Goal: Task Accomplishment & Management: Manage account settings

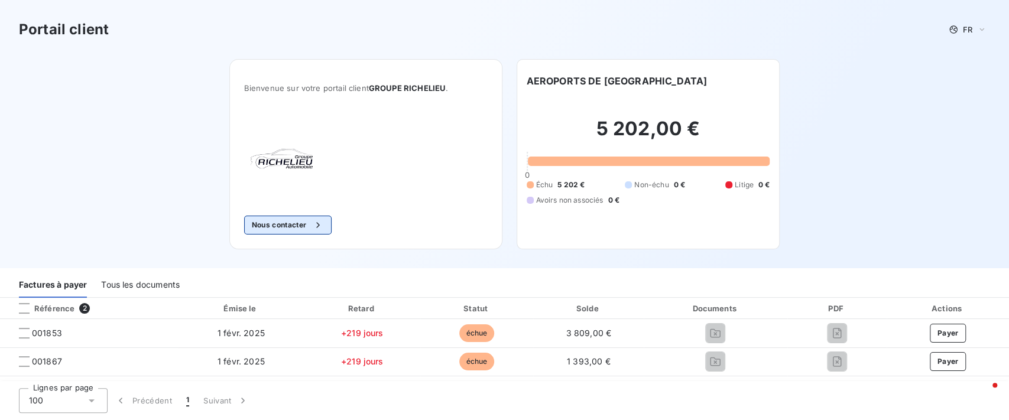
click at [284, 227] on button "Nous contacter" at bounding box center [287, 225] width 87 height 19
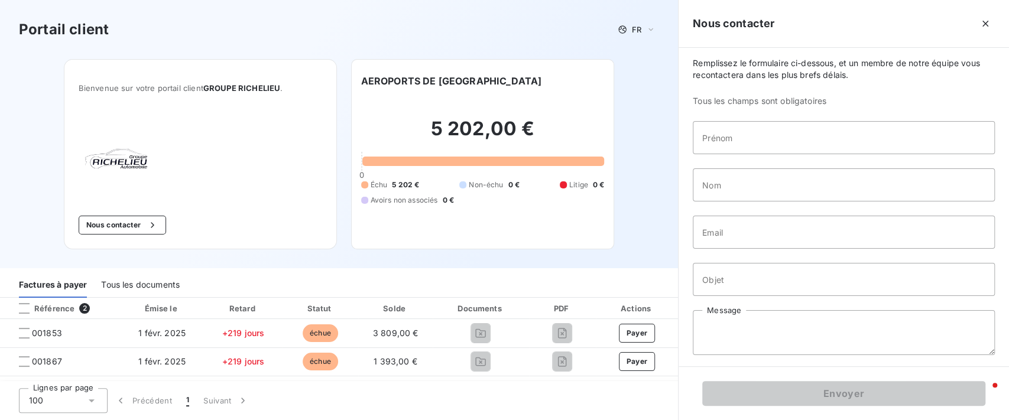
scroll to position [7, 0]
click at [982, 23] on icon "button" at bounding box center [985, 24] width 12 height 12
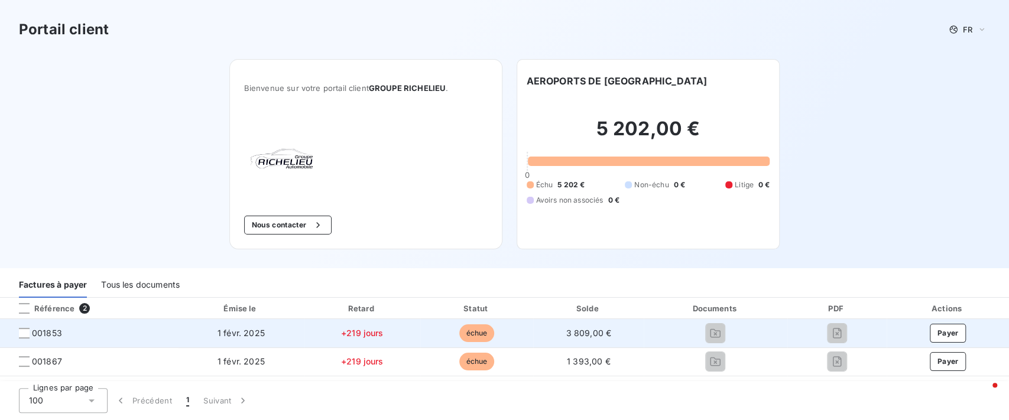
click at [18, 335] on span "001853" at bounding box center [88, 333] width 159 height 12
click at [31, 337] on span "001853" at bounding box center [88, 333] width 159 height 12
click at [24, 331] on div at bounding box center [24, 333] width 11 height 11
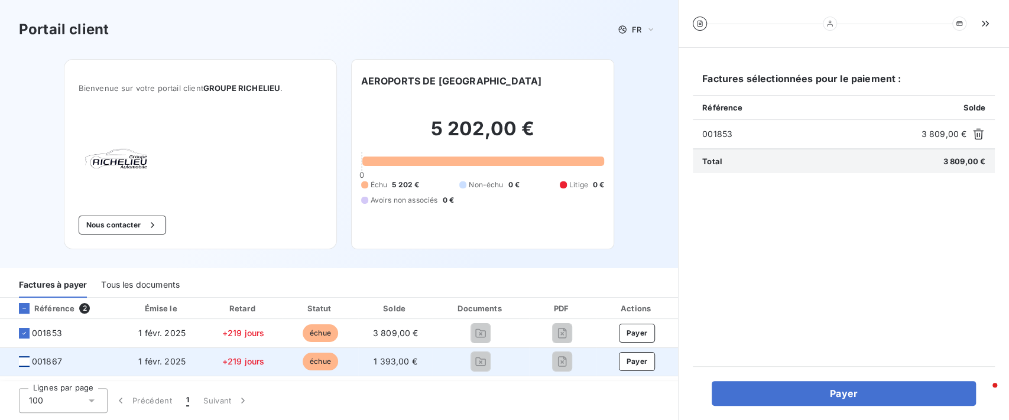
click at [24, 357] on div at bounding box center [24, 361] width 11 height 11
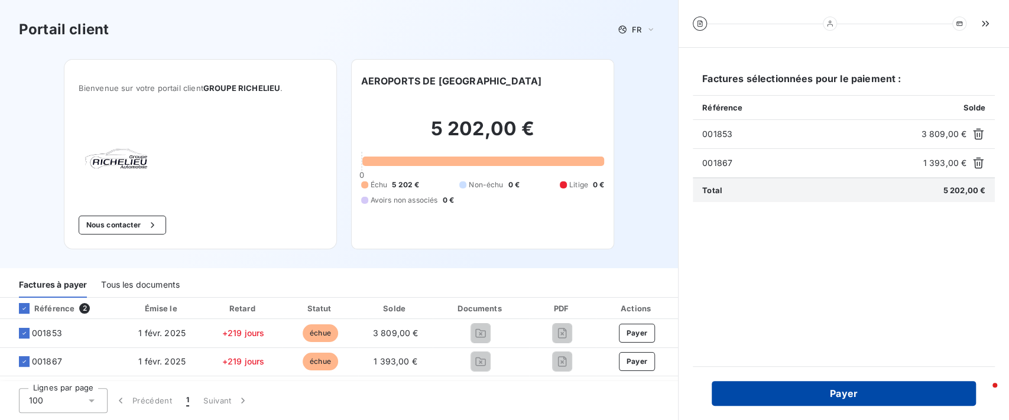
click at [887, 390] on button "Payer" at bounding box center [843, 393] width 264 height 25
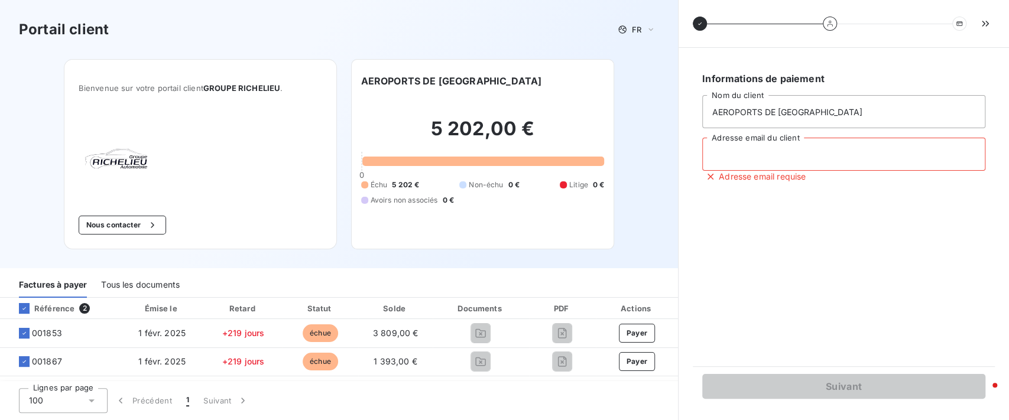
click at [804, 157] on input "Adresse email du client" at bounding box center [843, 154] width 283 height 33
type input "[EMAIL_ADDRESS][DOMAIN_NAME]"
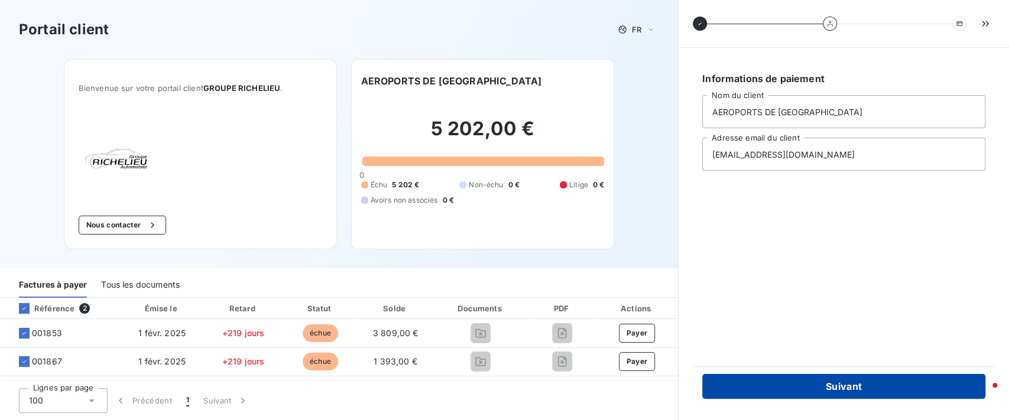
click at [813, 385] on button "Suivant" at bounding box center [843, 386] width 283 height 25
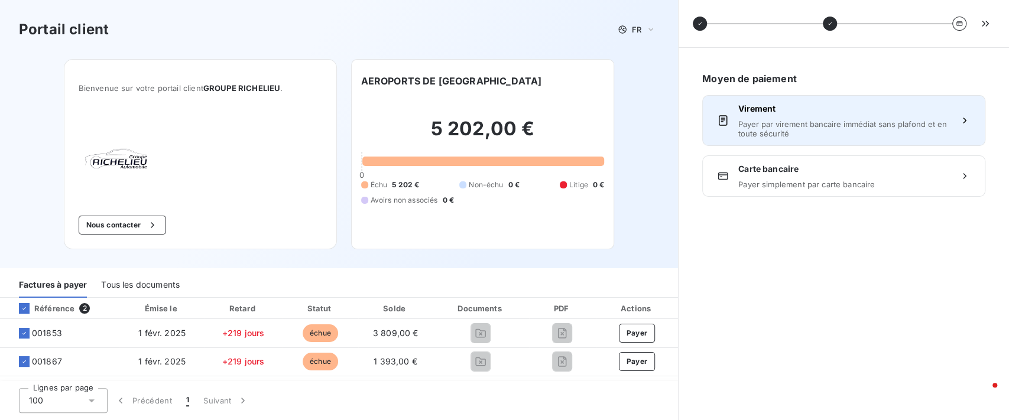
click at [831, 115] on div "Virement Payer par virement bancaire immédiat sans plafond et en toute sécurité" at bounding box center [843, 120] width 211 height 35
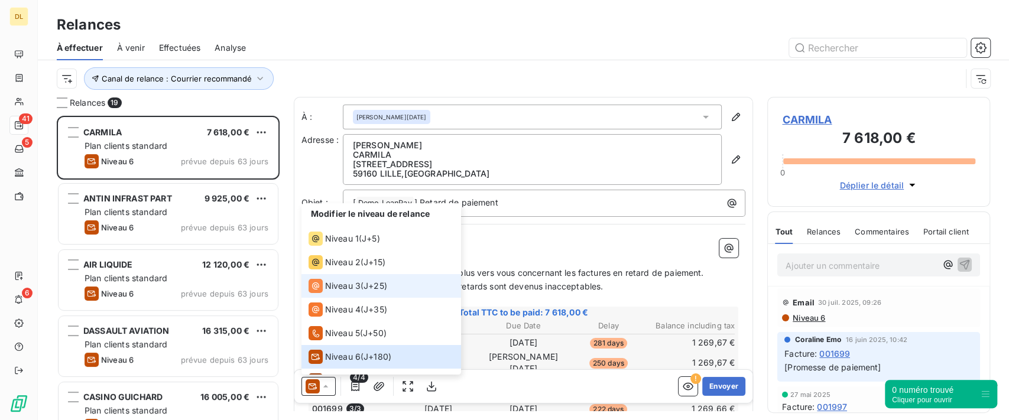
scroll to position [292, 210]
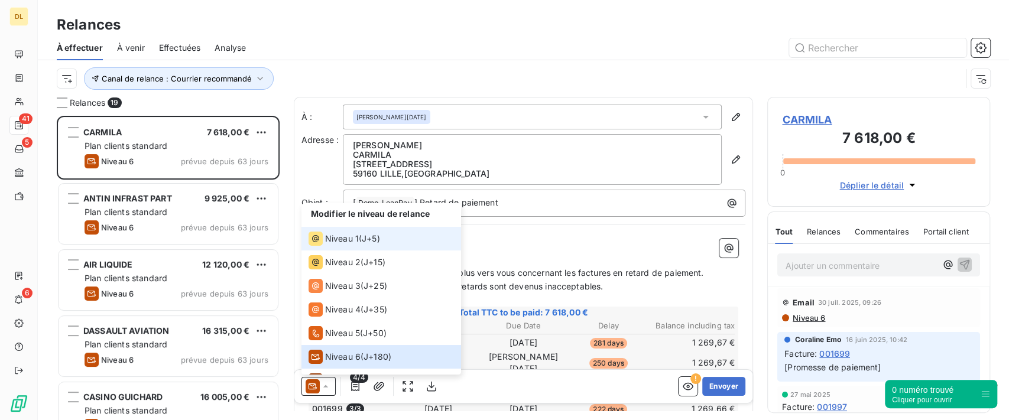
click at [375, 239] on span "J+5 )" at bounding box center [371, 239] width 18 height 12
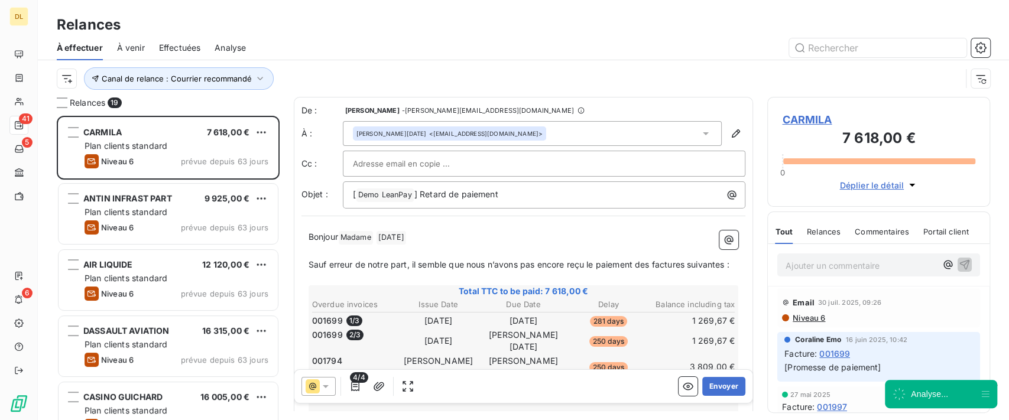
click at [330, 383] on icon at bounding box center [326, 386] width 12 height 12
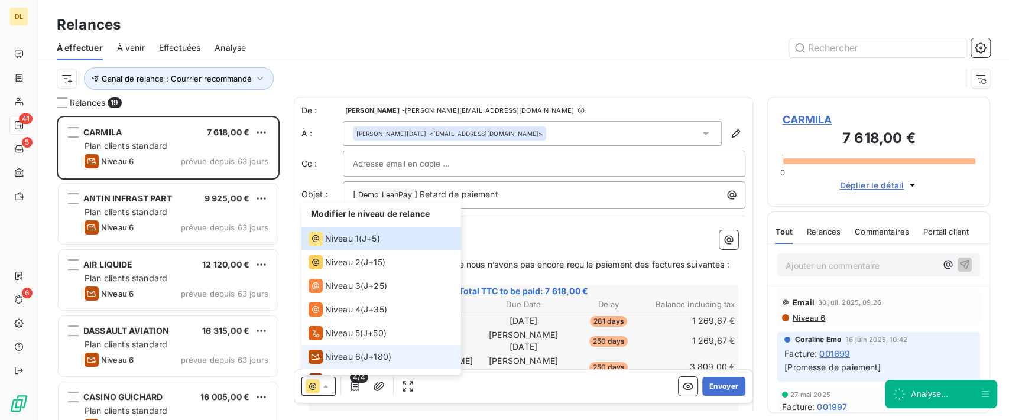
click at [372, 352] on span "J+180 )" at bounding box center [377, 357] width 28 height 12
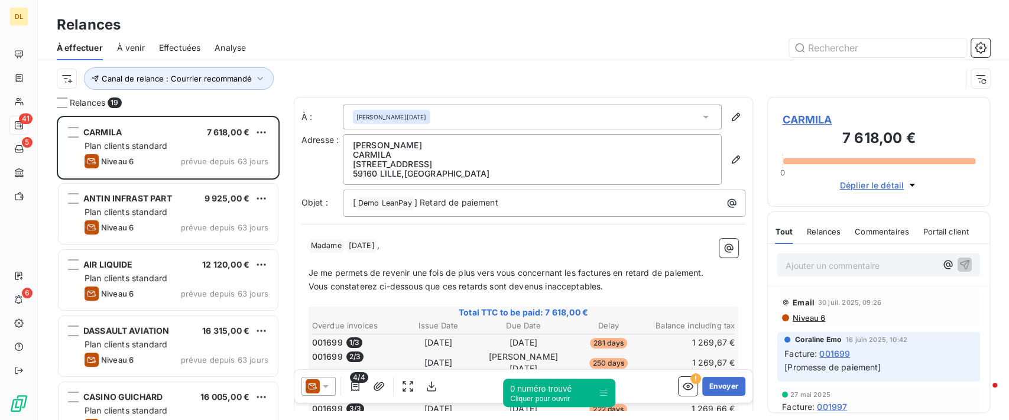
drag, startPoint x: 983, startPoint y: 394, endPoint x: 601, endPoint y: 393, distance: 381.7
click at [601, 393] on icon at bounding box center [603, 392] width 9 height 9
click at [819, 239] on div "Relances" at bounding box center [823, 231] width 34 height 25
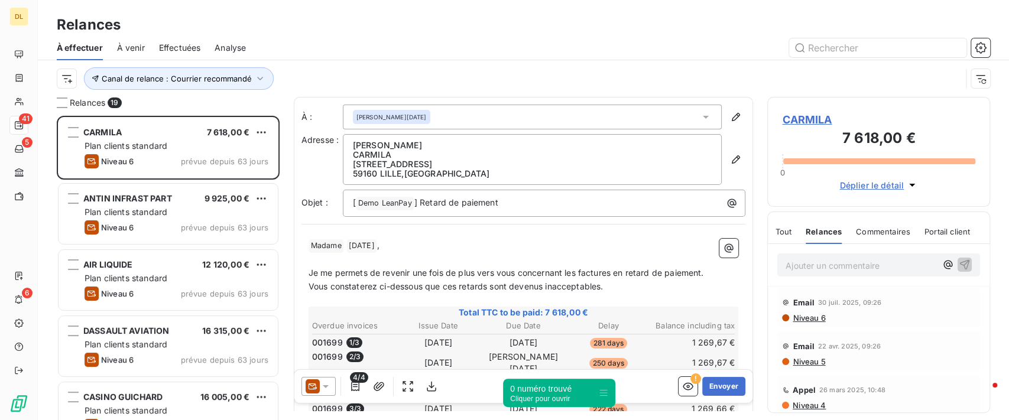
click at [323, 383] on icon at bounding box center [326, 386] width 12 height 12
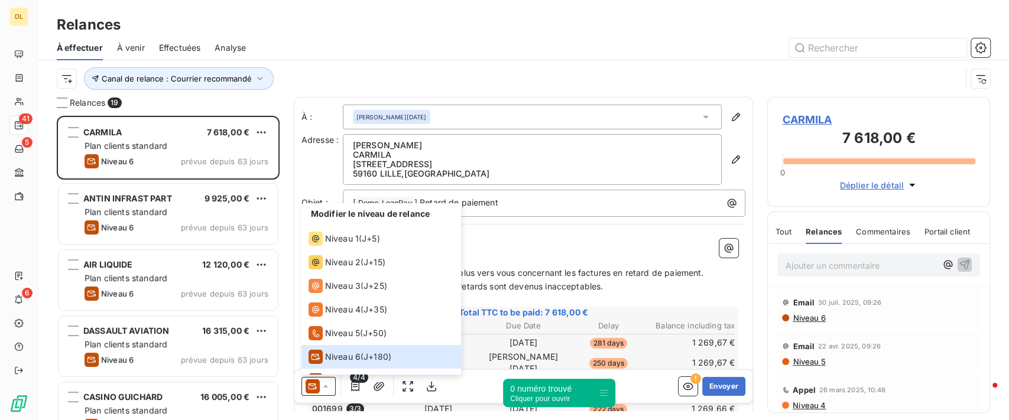
click at [583, 239] on p "﻿ Madame ﻿ Noel ﻿ ," at bounding box center [523, 246] width 430 height 14
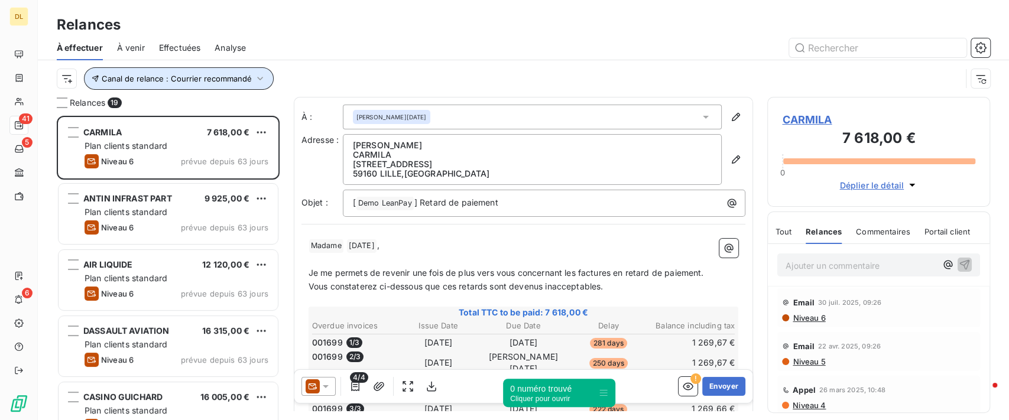
click at [242, 82] on span "Canal de relance : Courrier recommandé" at bounding box center [177, 78] width 150 height 9
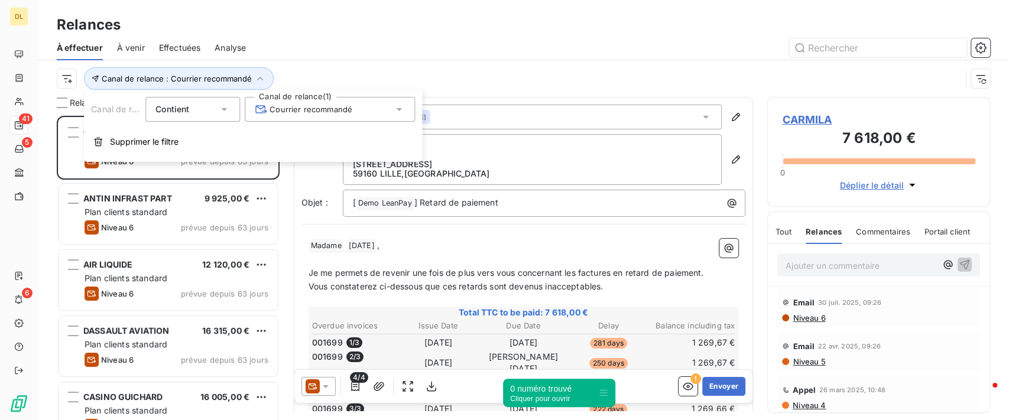
click at [337, 119] on div "Courrier recommandé" at bounding box center [330, 109] width 170 height 25
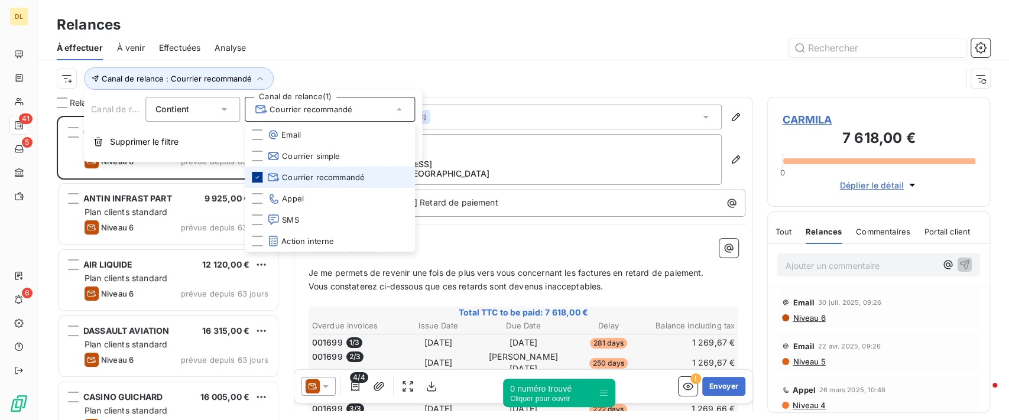
click at [260, 181] on div at bounding box center [257, 177] width 11 height 11
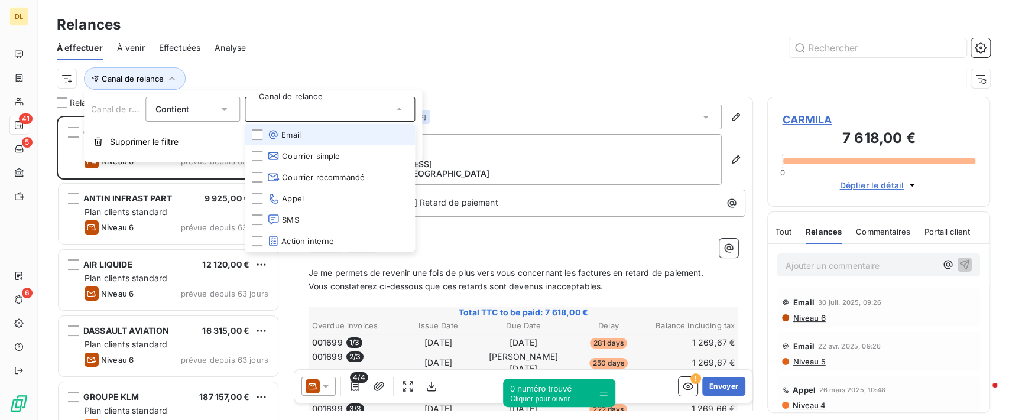
click at [286, 138] on span "Email" at bounding box center [284, 135] width 34 height 12
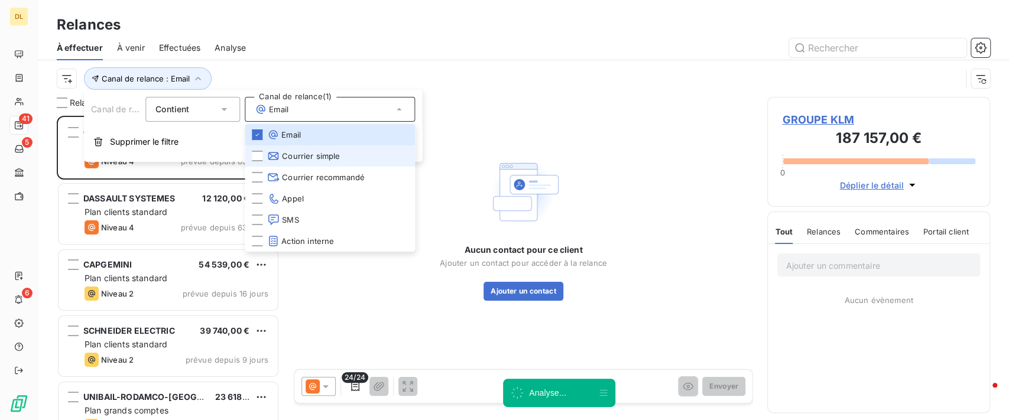
scroll to position [292, 210]
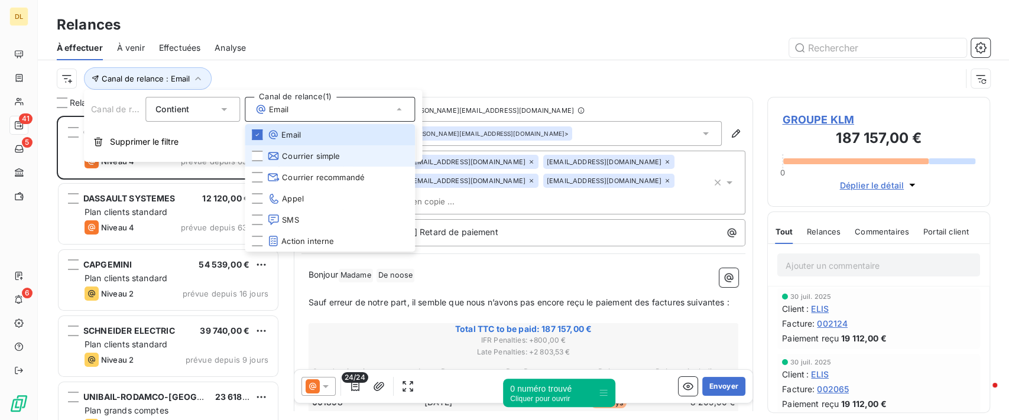
click at [348, 152] on li "Courrier simple" at bounding box center [330, 155] width 170 height 21
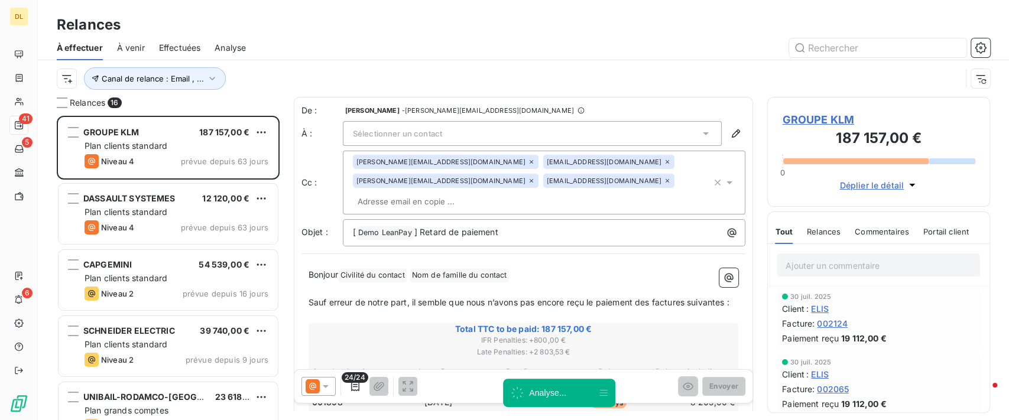
click at [830, 229] on span "Relances" at bounding box center [823, 231] width 34 height 9
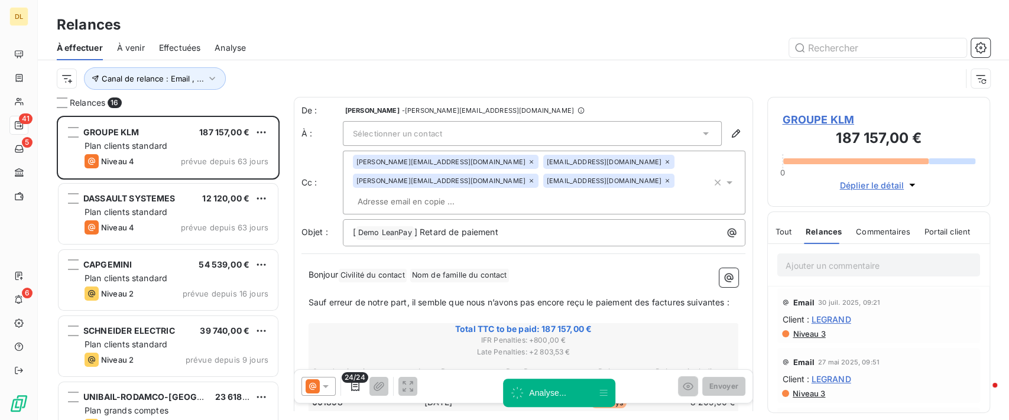
click at [870, 230] on span "Commentaires" at bounding box center [883, 231] width 54 height 9
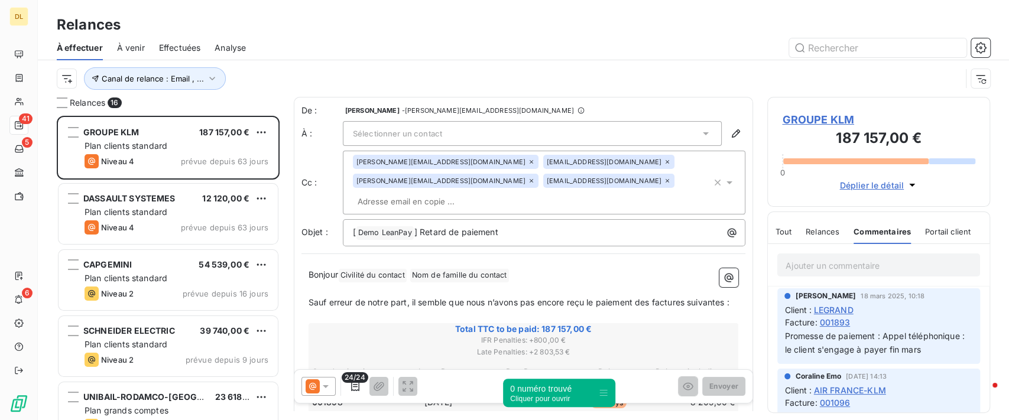
click at [843, 320] on span "001893" at bounding box center [834, 322] width 31 height 12
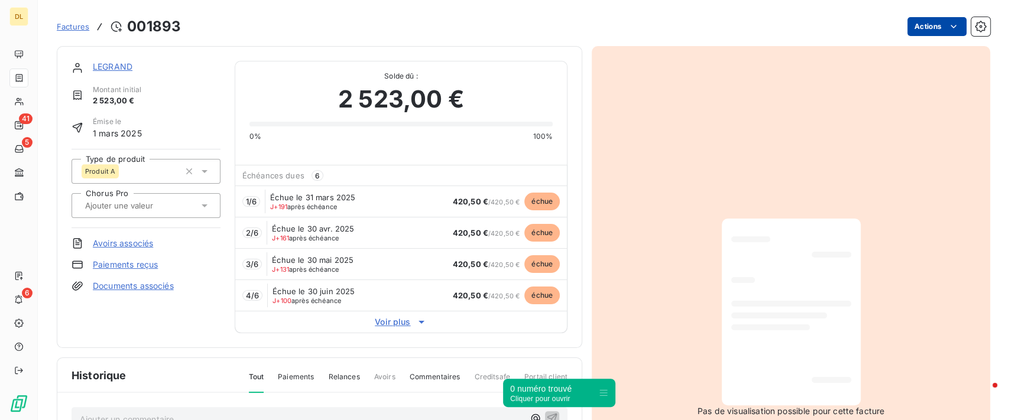
click at [932, 22] on html "DL 41 5 6 Factures 001893 Actions LEGRAND Montant initial 2 523,00 € Émise le 1…" at bounding box center [504, 210] width 1009 height 420
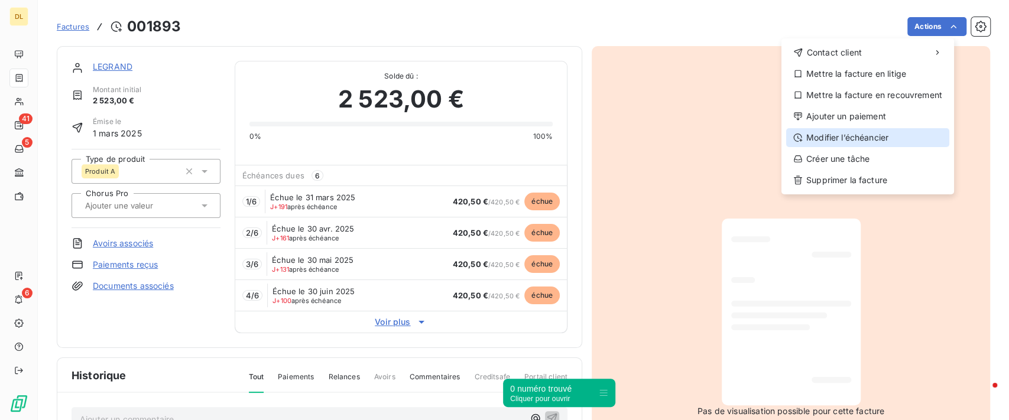
click at [883, 136] on div "Modifier l’échéancier" at bounding box center [867, 137] width 163 height 19
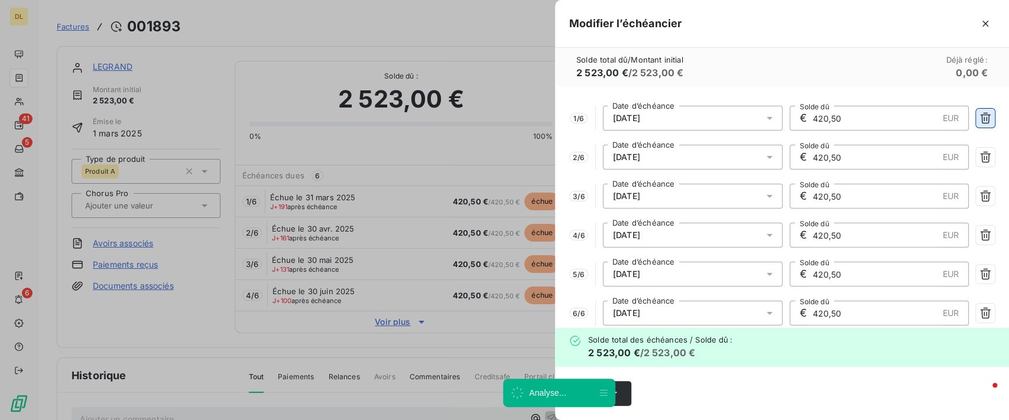
click at [980, 118] on icon "button" at bounding box center [985, 118] width 11 height 11
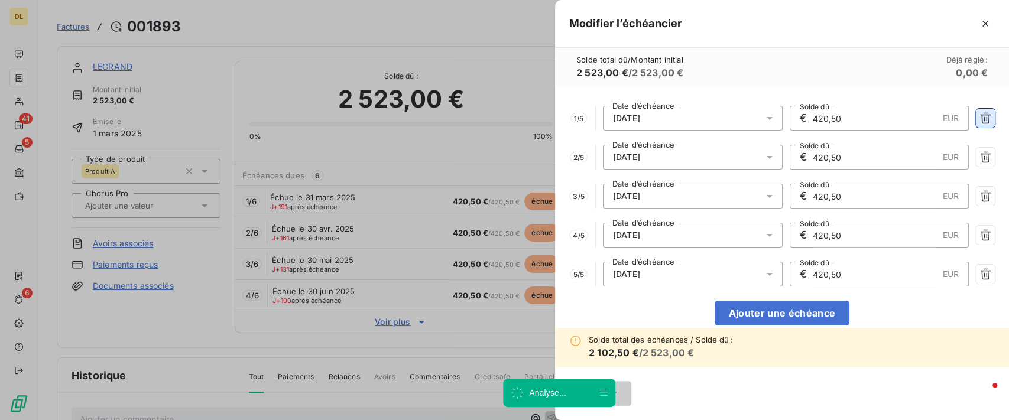
click at [980, 118] on icon "button" at bounding box center [985, 118] width 11 height 11
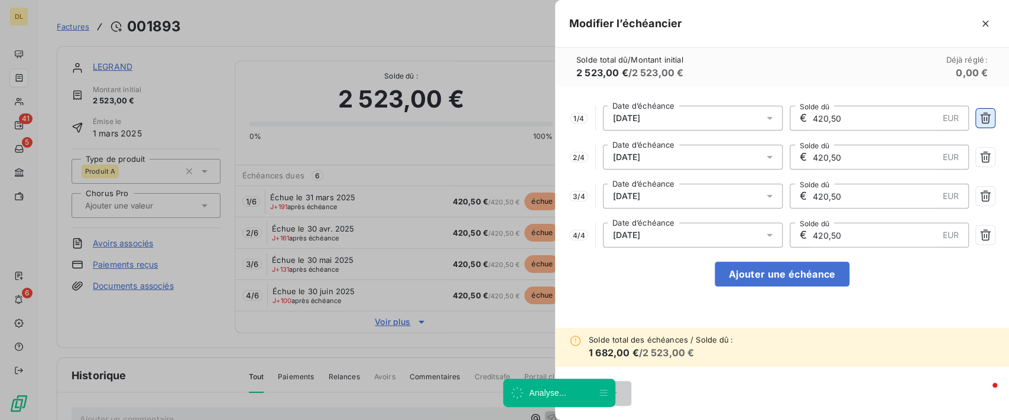
click at [976, 118] on button "button" at bounding box center [984, 118] width 19 height 19
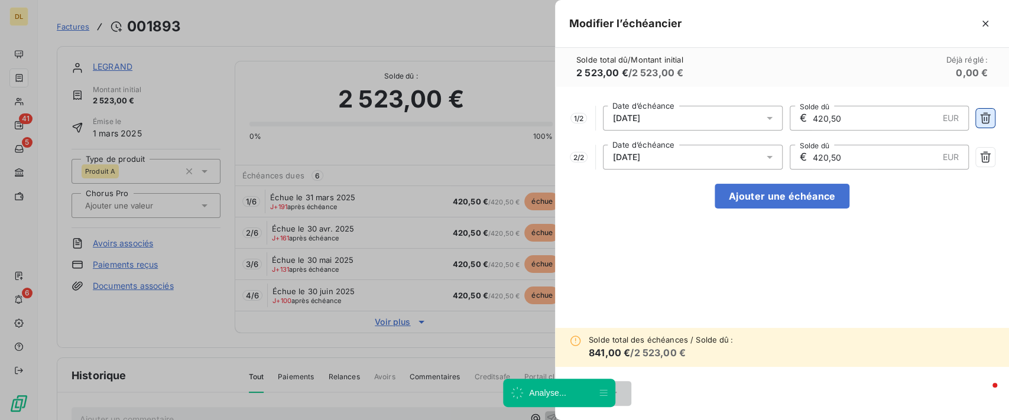
click at [976, 118] on button "button" at bounding box center [984, 118] width 19 height 19
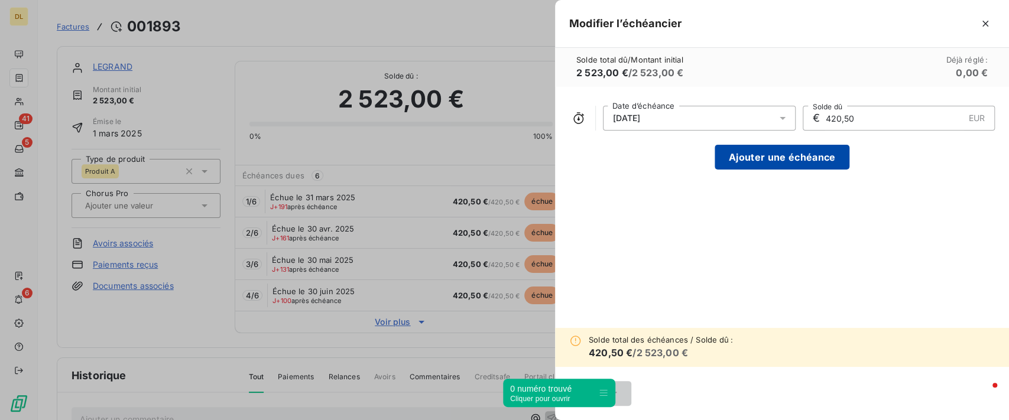
click at [769, 160] on button "Ajouter une échéance" at bounding box center [781, 157] width 135 height 25
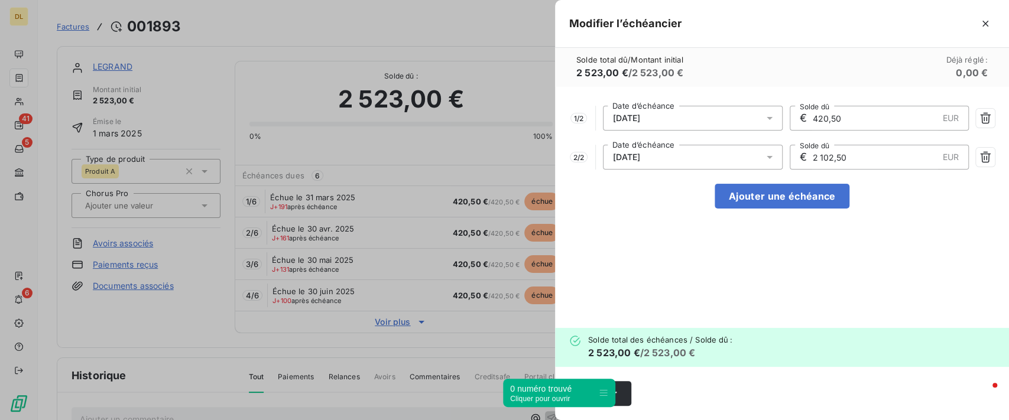
click at [640, 153] on span "30/09/2025" at bounding box center [626, 156] width 27 height 9
click at [717, 119] on div "30/08/2025" at bounding box center [693, 118] width 180 height 25
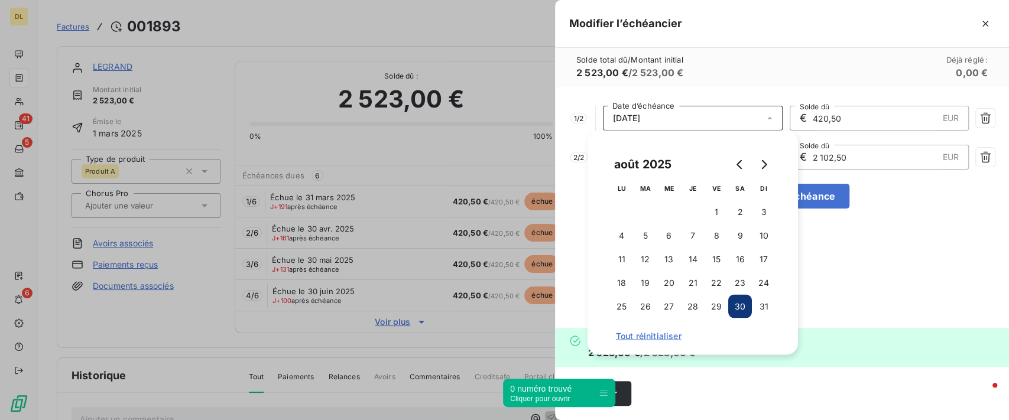
click at [747, 82] on div "Solde total dû / Montant initial 2 523,00 € / 2 523,00 € Déjà réglé : 0,00 €" at bounding box center [782, 67] width 454 height 39
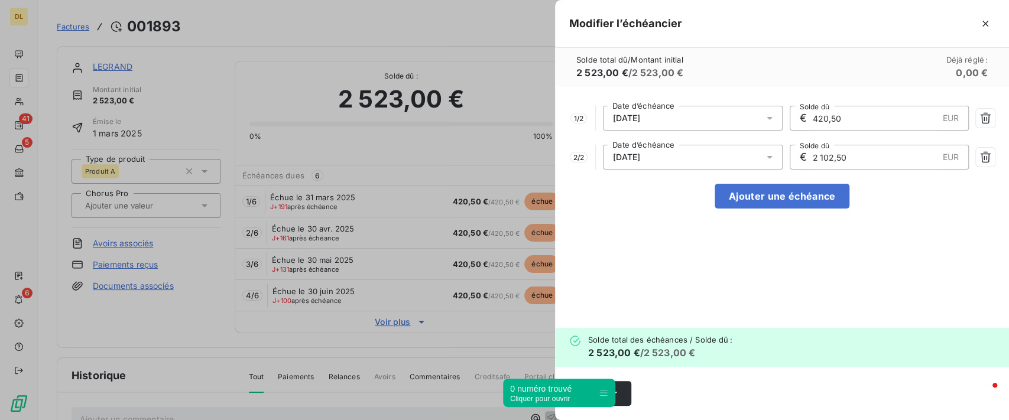
click at [683, 149] on div "30/09/2025" at bounding box center [693, 157] width 180 height 25
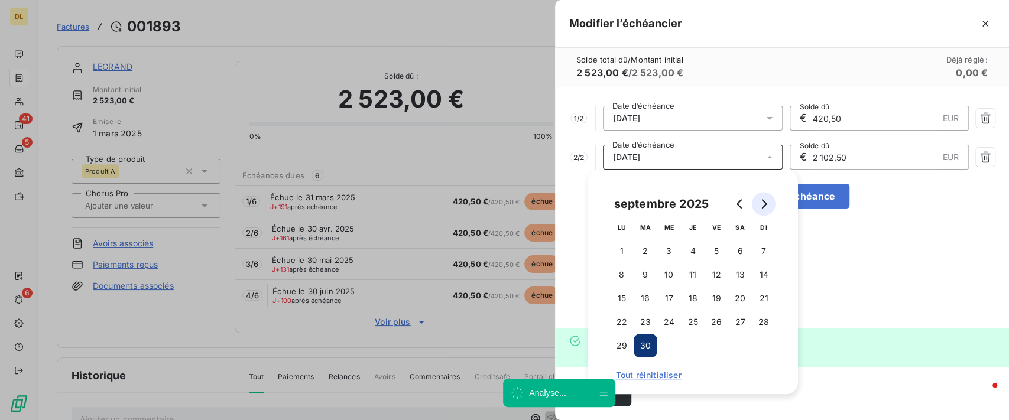
click at [763, 203] on icon "Go to next month" at bounding box center [763, 203] width 9 height 9
click at [676, 346] on button "29" at bounding box center [669, 346] width 24 height 24
click at [856, 214] on div "1 / 2 30/08/2025 Date d’échéance € 420,50 EUR Solde dû 2 / 2 29/10/2025 Date d’…" at bounding box center [782, 207] width 454 height 241
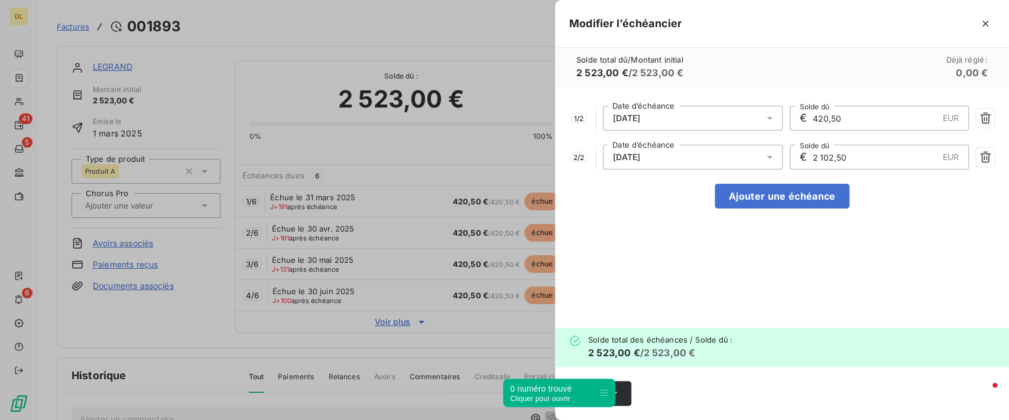
click at [608, 395] on div "0 numéro trouvé Cliquer pour ouvrir" at bounding box center [559, 393] width 112 height 28
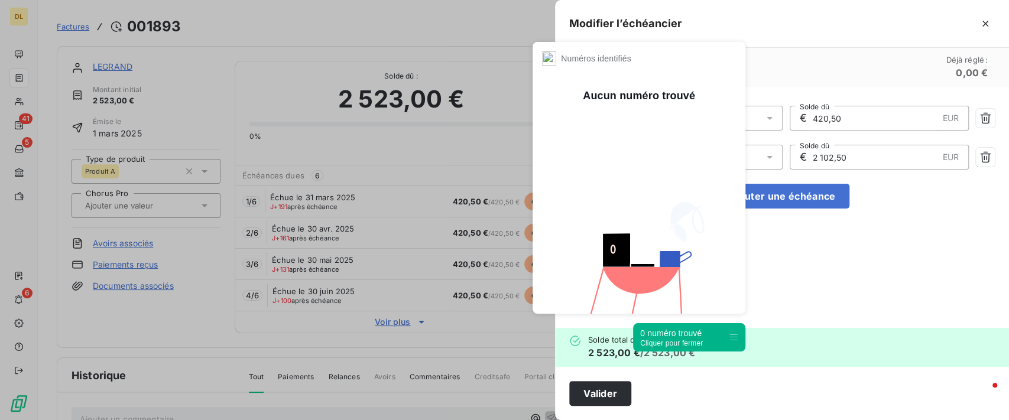
drag, startPoint x: 602, startPoint y: 393, endPoint x: 829, endPoint y: 320, distance: 238.4
click at [738, 333] on icon at bounding box center [732, 337] width 9 height 9
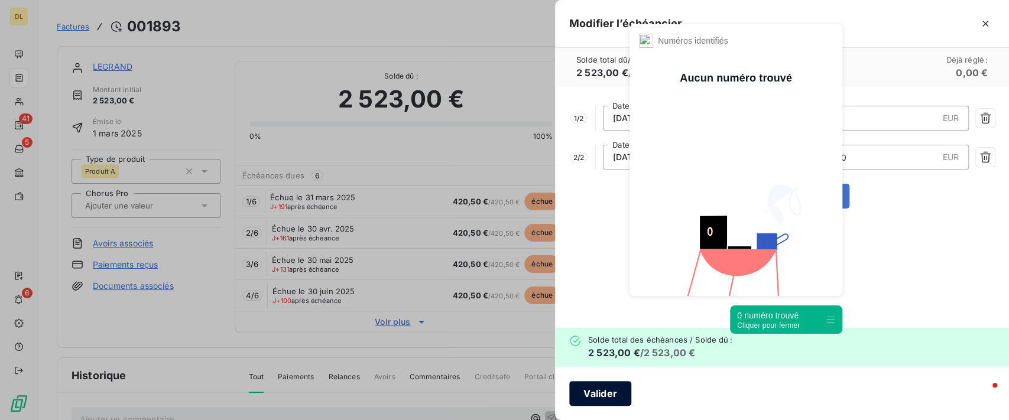
click at [602, 397] on button "Valider" at bounding box center [600, 393] width 62 height 25
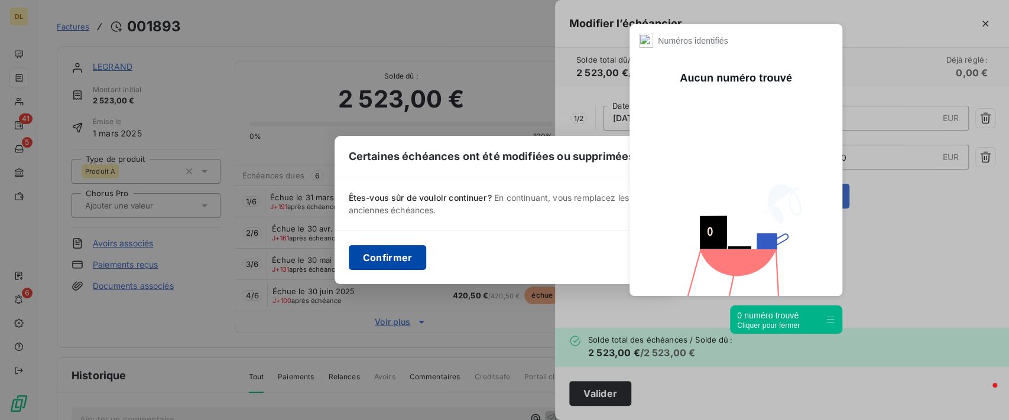
click at [373, 258] on button "Confirmer" at bounding box center [388, 257] width 78 height 25
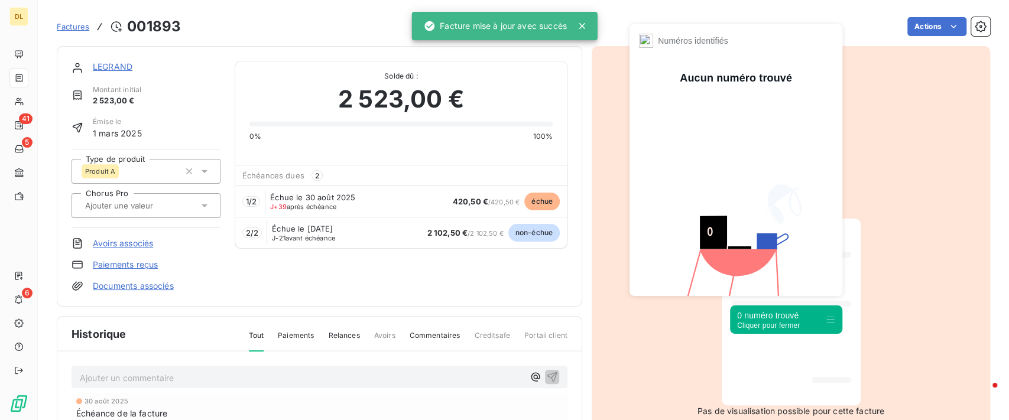
click at [793, 324] on div "Cliquer pour fermer" at bounding box center [768, 325] width 63 height 8
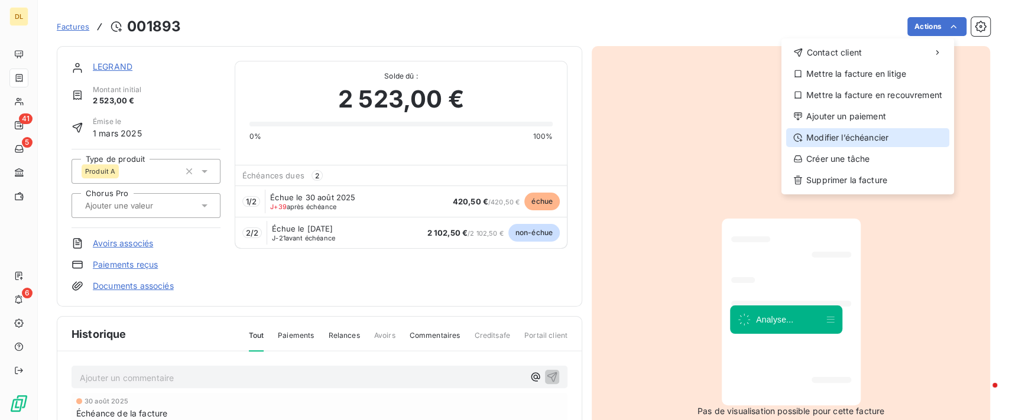
click at [864, 141] on div "Modifier l’échéancier" at bounding box center [867, 137] width 163 height 19
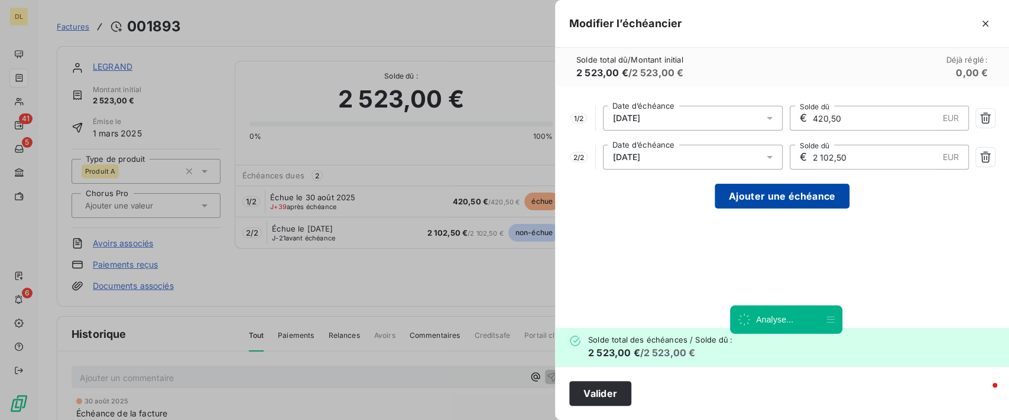
click at [814, 197] on button "Ajouter une échéance" at bounding box center [781, 196] width 135 height 25
type input "841,00"
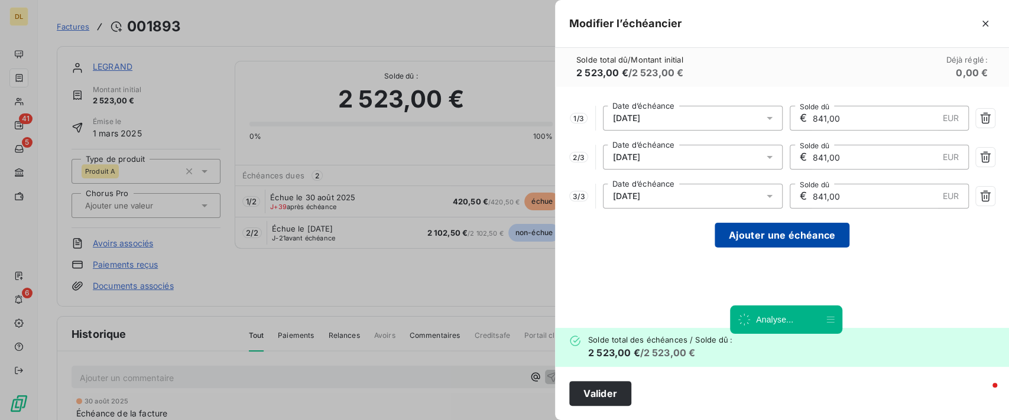
click at [808, 230] on button "Ajouter une échéance" at bounding box center [781, 235] width 135 height 25
type input "630,75"
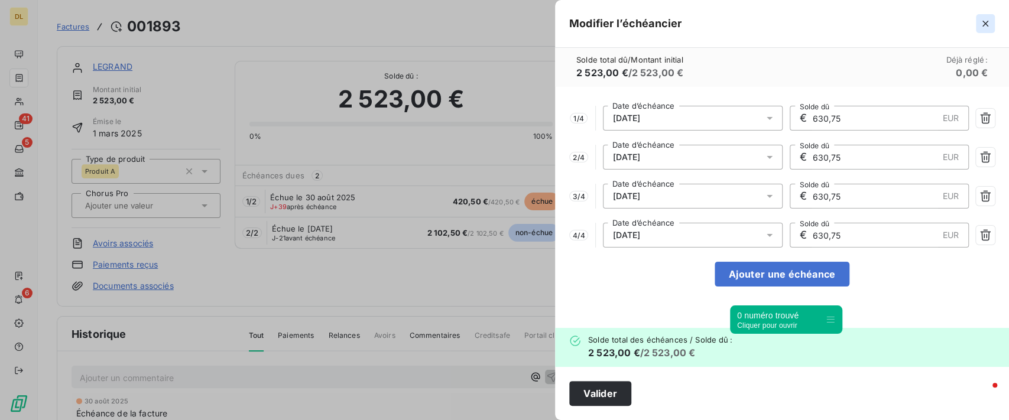
click at [980, 22] on icon "button" at bounding box center [985, 24] width 12 height 12
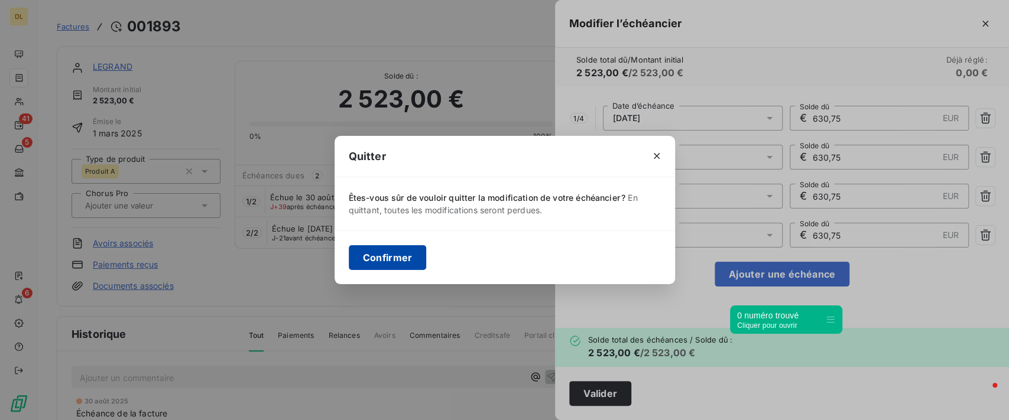
click at [395, 261] on button "Confirmer" at bounding box center [388, 257] width 78 height 25
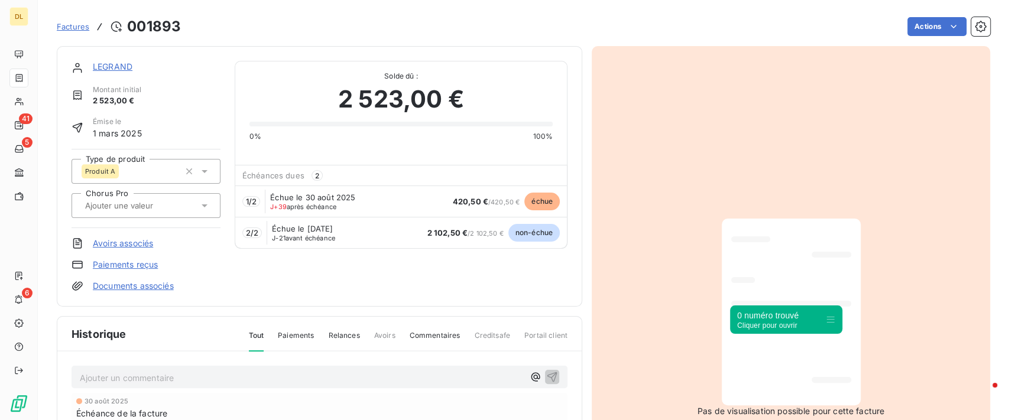
click at [345, 376] on p "Ajouter un commentaire ﻿" at bounding box center [302, 377] width 444 height 15
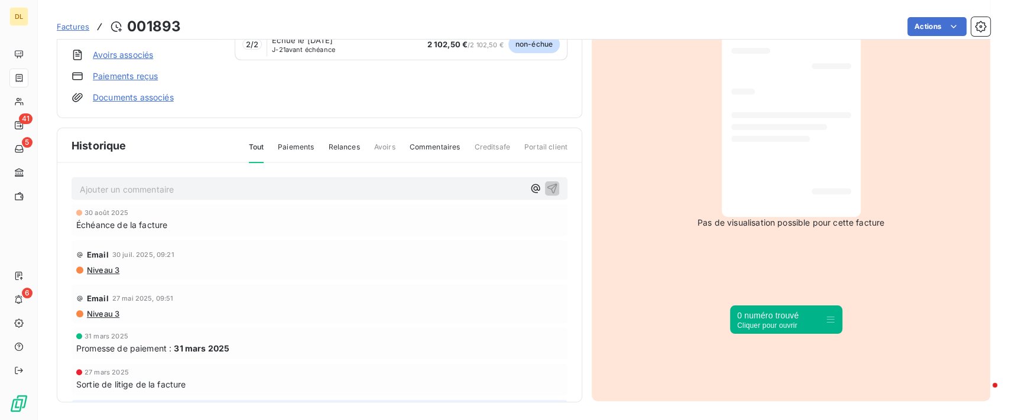
scroll to position [189, 0]
click at [439, 150] on span "Commentaires" at bounding box center [434, 152] width 51 height 20
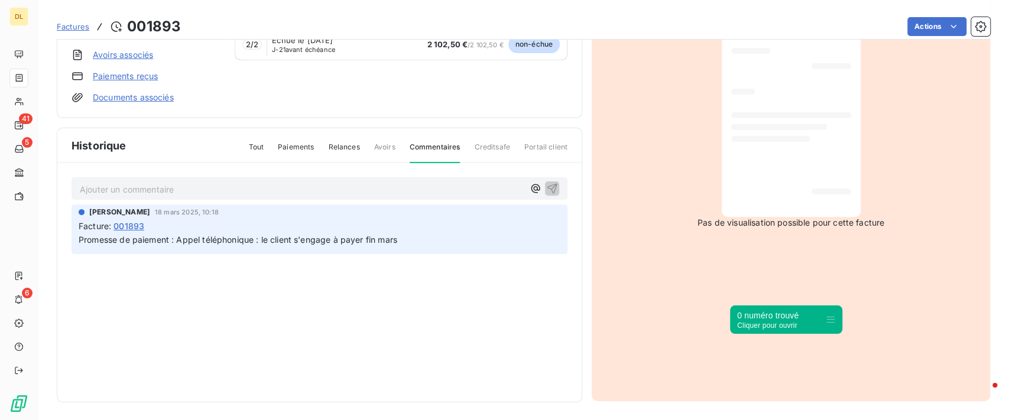
click at [403, 178] on div "Ajouter un commentaire ﻿" at bounding box center [319, 188] width 496 height 23
click at [401, 182] on p "Ajouter un commentaire ﻿" at bounding box center [302, 189] width 444 height 15
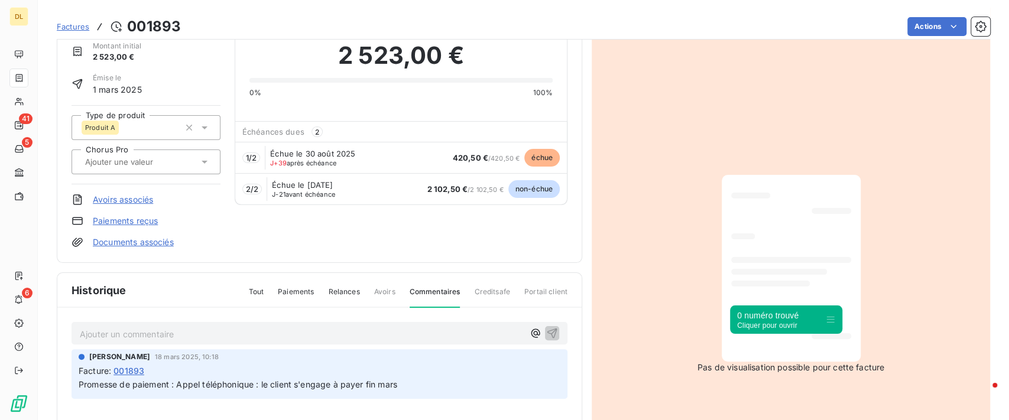
scroll to position [79, 0]
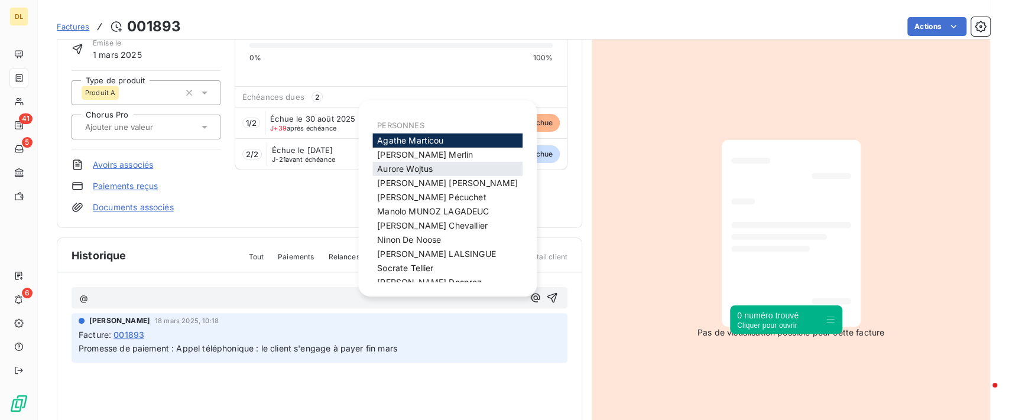
click at [425, 173] on span "Aurore Wojtus" at bounding box center [405, 169] width 56 height 10
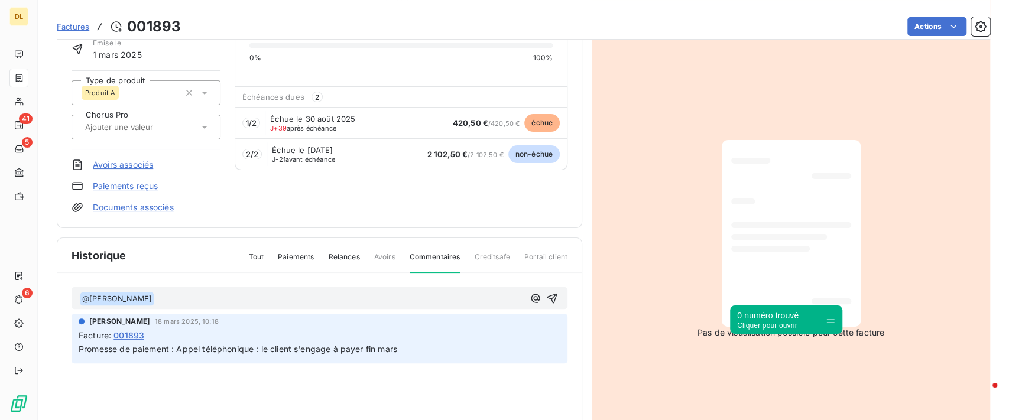
click at [203, 299] on p "﻿ @ Aurore Wojtus ﻿ ﻿" at bounding box center [302, 299] width 444 height 14
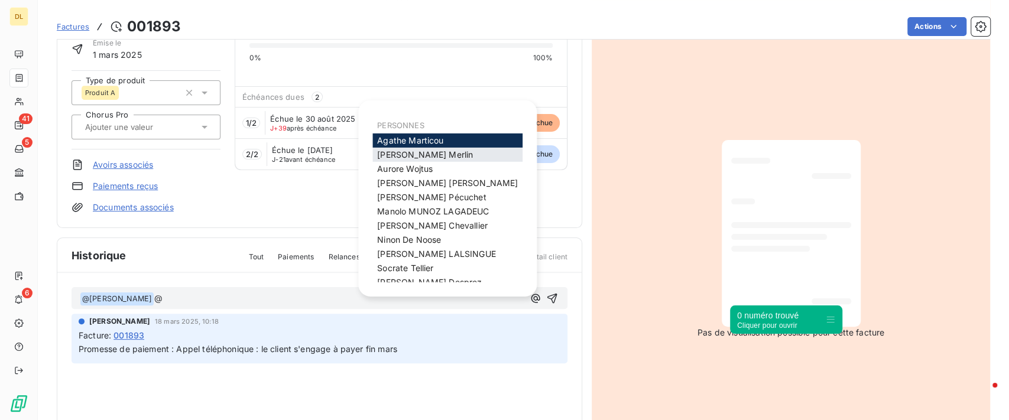
click at [422, 151] on span "Antoine Merlin" at bounding box center [425, 154] width 96 height 10
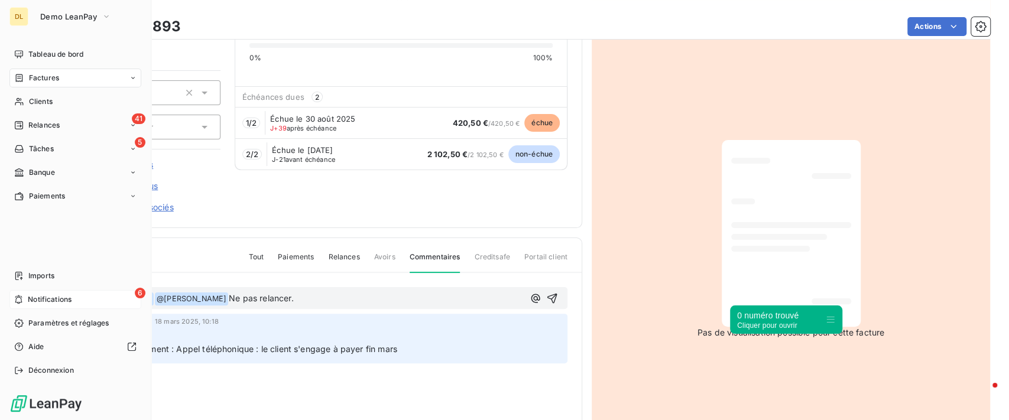
click at [61, 300] on span "Notifications" at bounding box center [50, 299] width 44 height 11
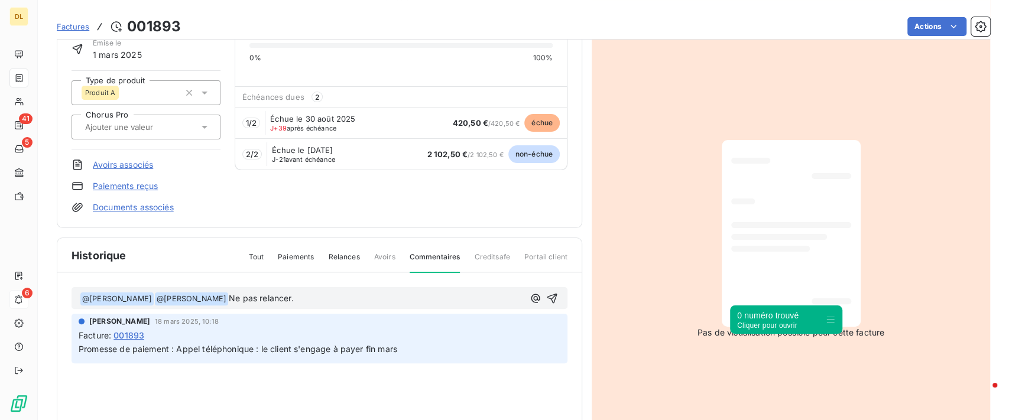
click at [359, 222] on div "LEGRAND Montant initial 2 523,00 € Émise le 1 mars 2025 Type de produit Produit…" at bounding box center [319, 98] width 525 height 261
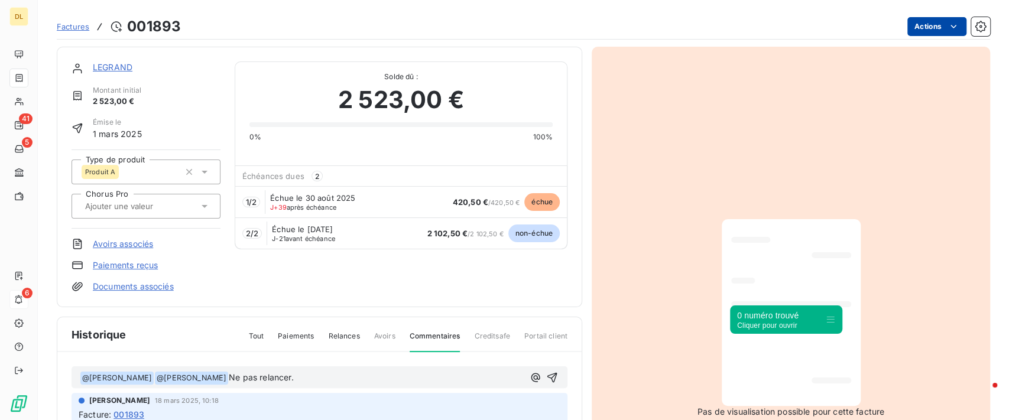
click at [927, 24] on html "DL 41 5 6 Factures 001893 Actions LEGRAND Montant initial 2 523,00 € Émise le 1…" at bounding box center [504, 210] width 1009 height 420
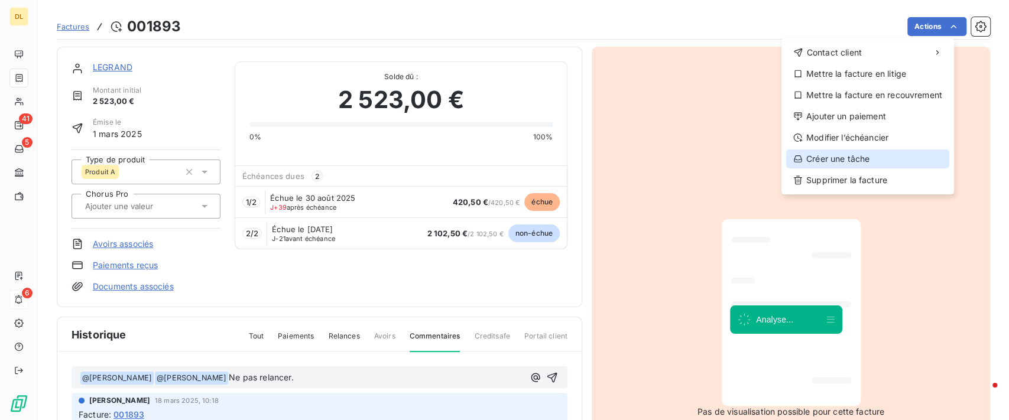
click at [830, 158] on div "Créer une tâche" at bounding box center [867, 158] width 163 height 19
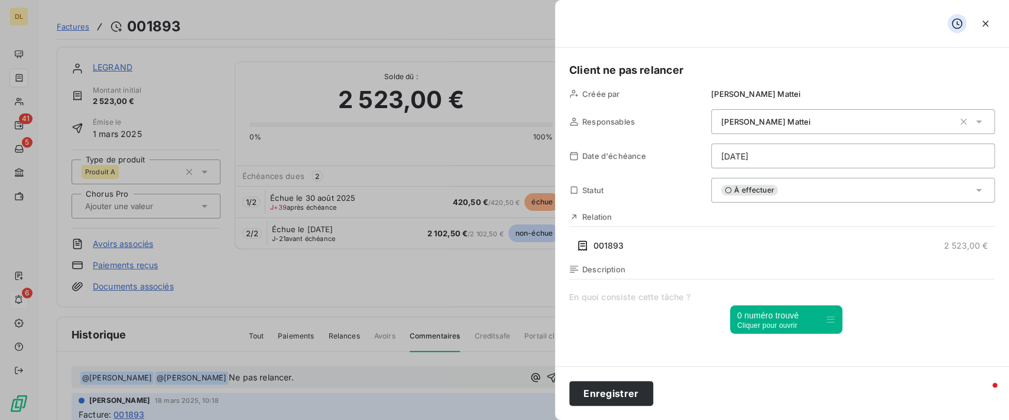
click at [753, 128] on div "Antoine Mattei" at bounding box center [853, 121] width 284 height 25
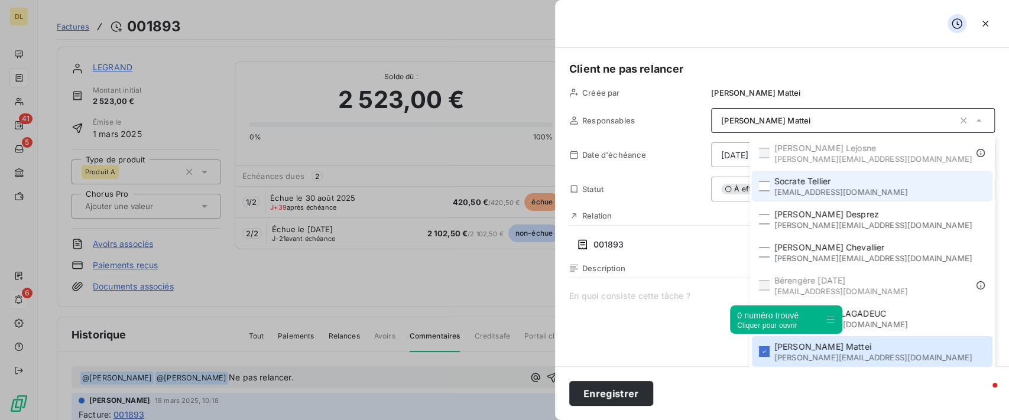
click at [865, 188] on span "socrate@leanpay.fr" at bounding box center [841, 191] width 134 height 9
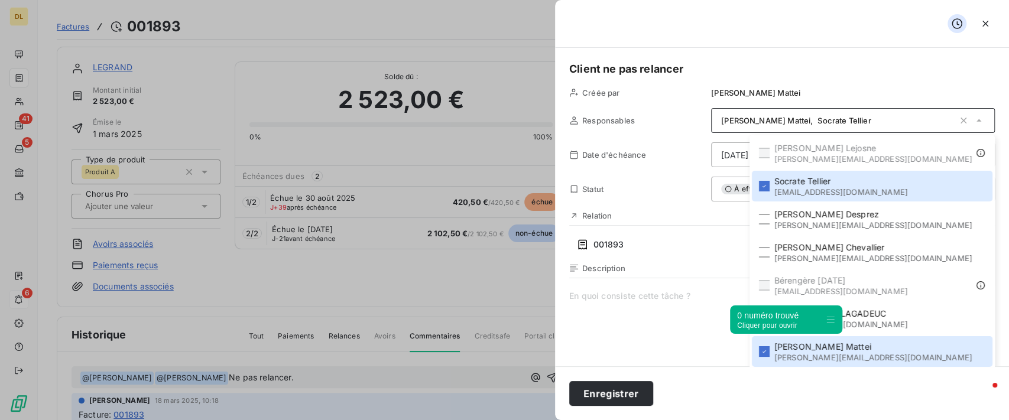
click at [853, 115] on div "Antoine Mattei , Socrate Tellier" at bounding box center [837, 121] width 233 height 12
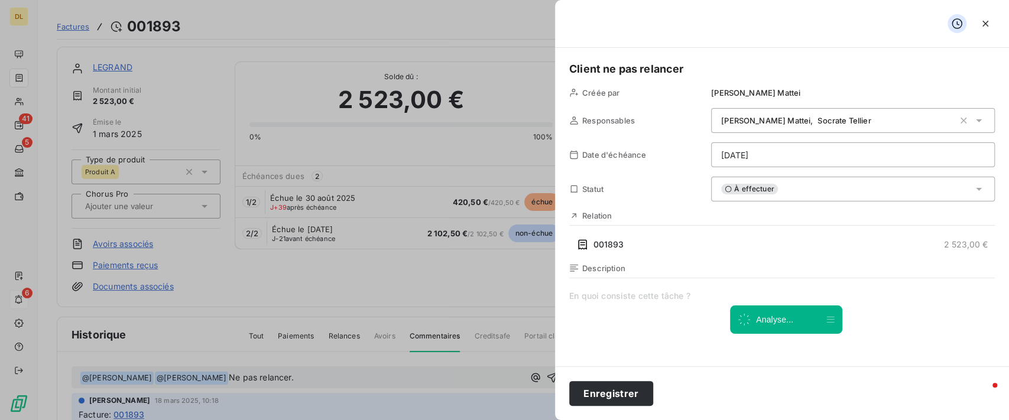
click at [866, 117] on div "Antoine Mattei , Socrate Tellier" at bounding box center [837, 121] width 233 height 12
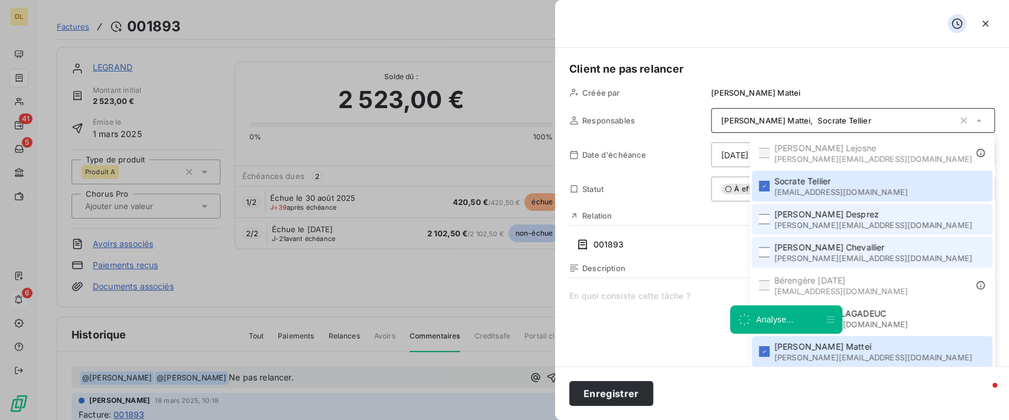
click at [857, 243] on span "Mathilde Chevallier" at bounding box center [873, 248] width 198 height 12
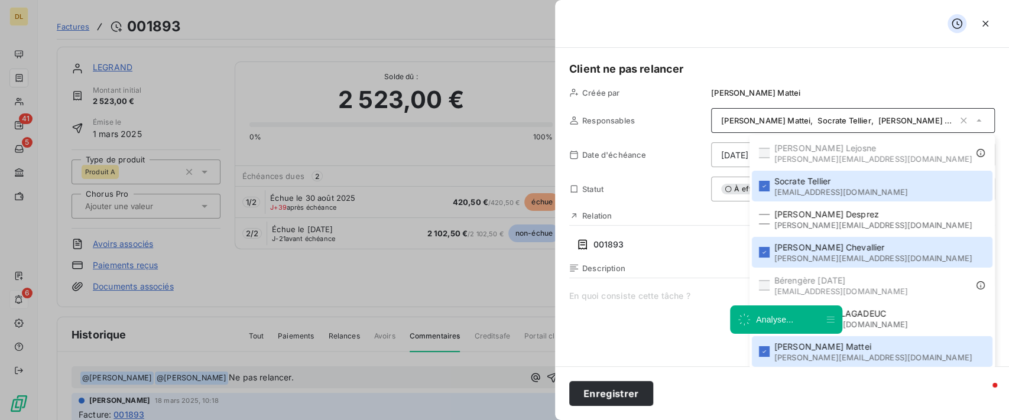
click at [618, 308] on span at bounding box center [781, 403] width 425 height 227
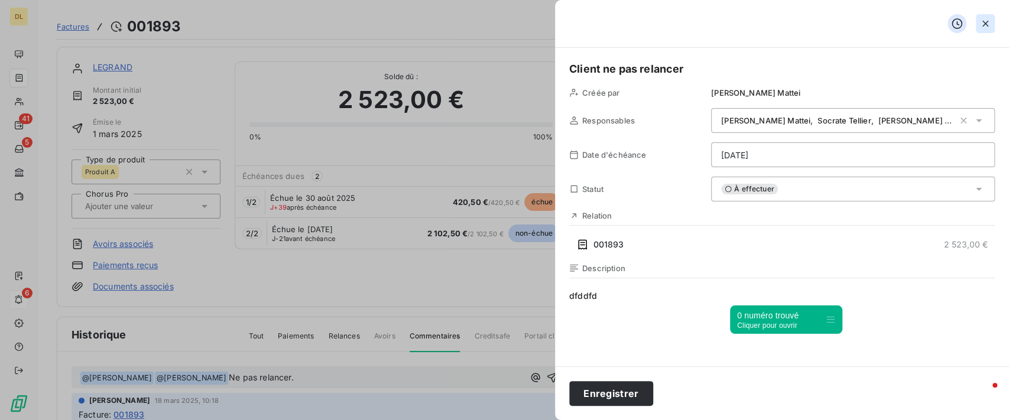
click at [985, 21] on icon "button" at bounding box center [985, 24] width 12 height 12
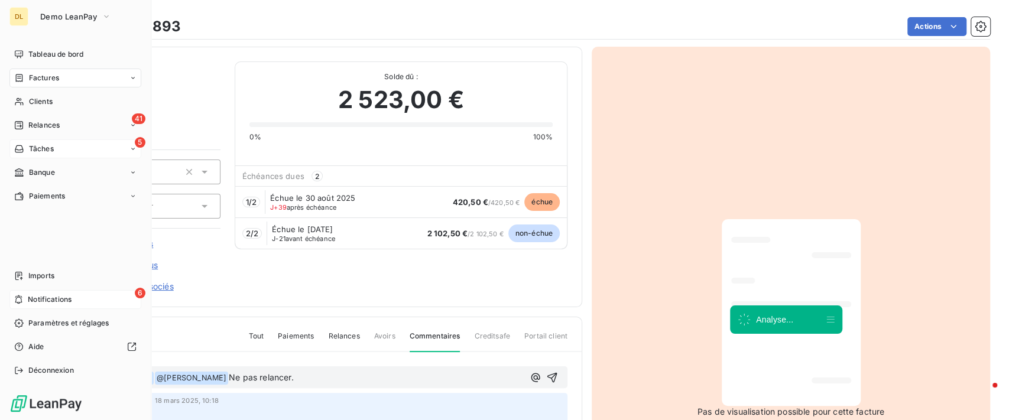
click at [25, 151] on div "Tâches" at bounding box center [34, 149] width 40 height 11
click at [64, 125] on div "41 Relances" at bounding box center [75, 125] width 132 height 19
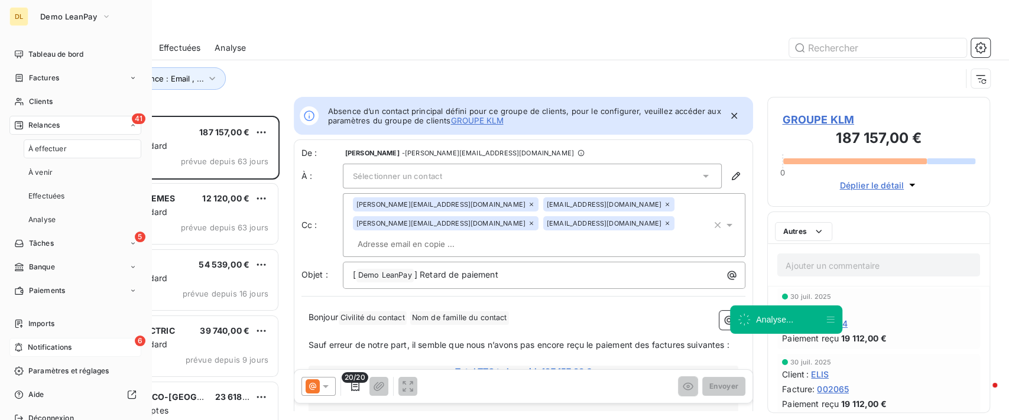
scroll to position [292, 210]
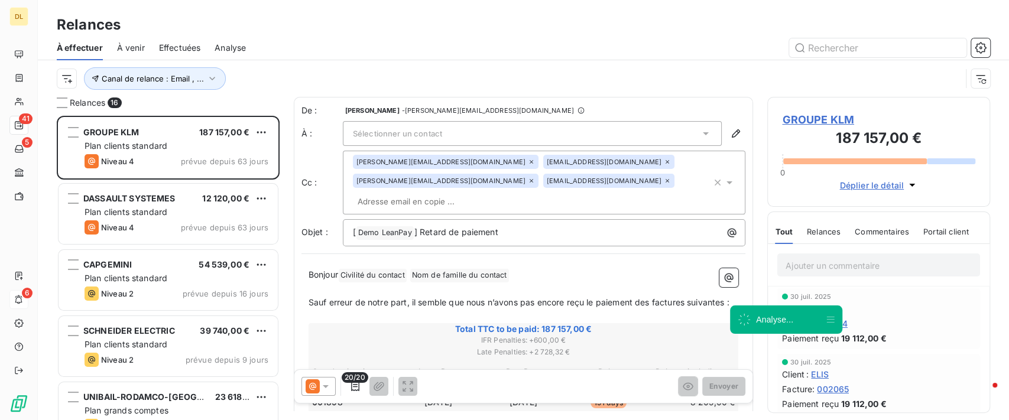
click at [470, 45] on div at bounding box center [625, 47] width 730 height 19
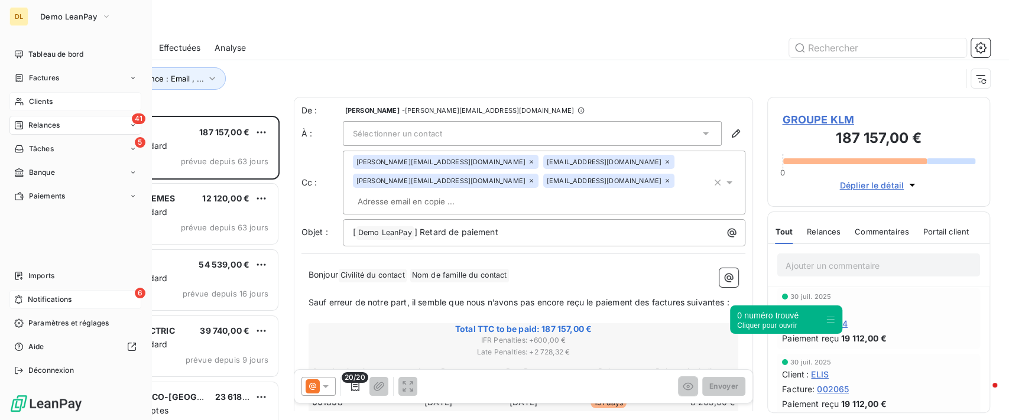
click at [29, 102] on span "Clients" at bounding box center [41, 101] width 24 height 11
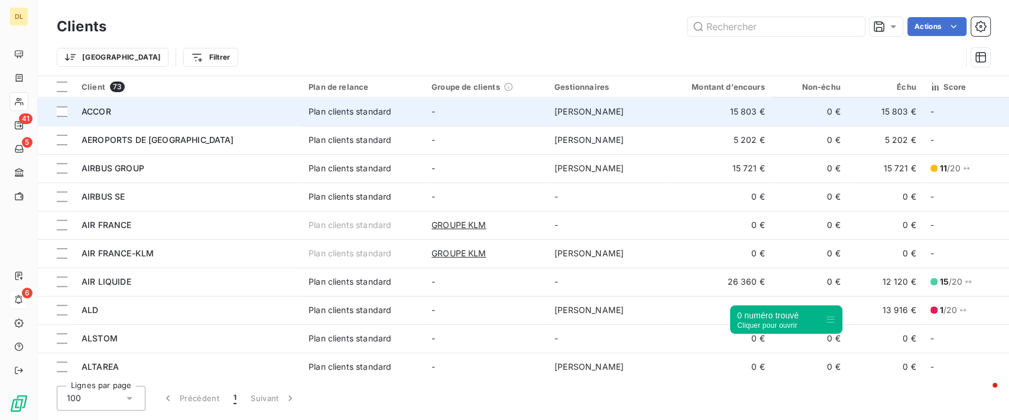
click at [510, 118] on td "-" at bounding box center [485, 111] width 123 height 28
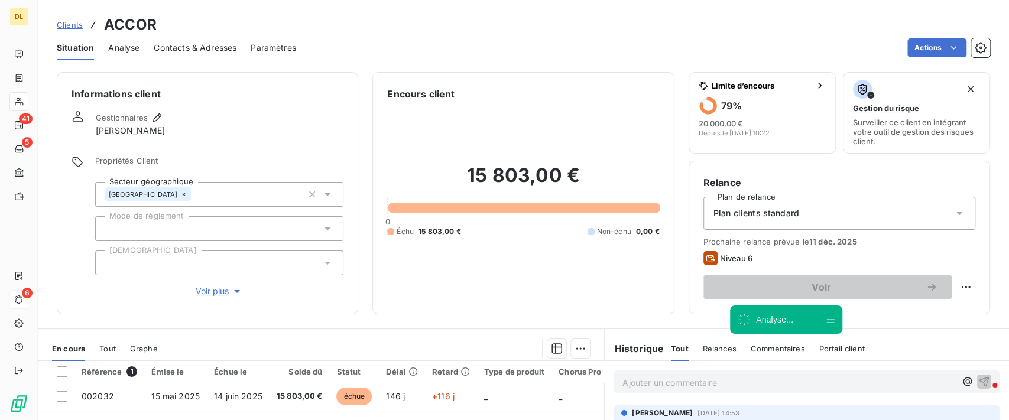
click at [824, 204] on div "Plan clients standard" at bounding box center [839, 213] width 272 height 33
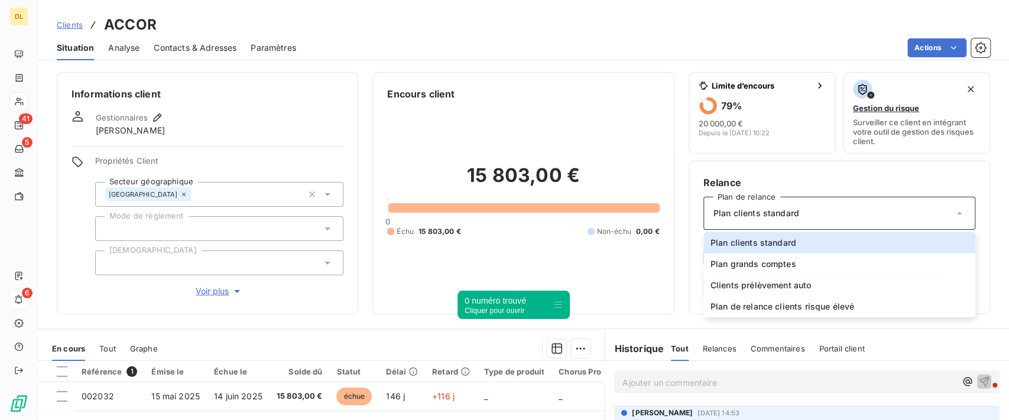
drag, startPoint x: 827, startPoint y: 316, endPoint x: 549, endPoint y: 300, distance: 278.1
click at [553, 300] on icon at bounding box center [557, 304] width 9 height 9
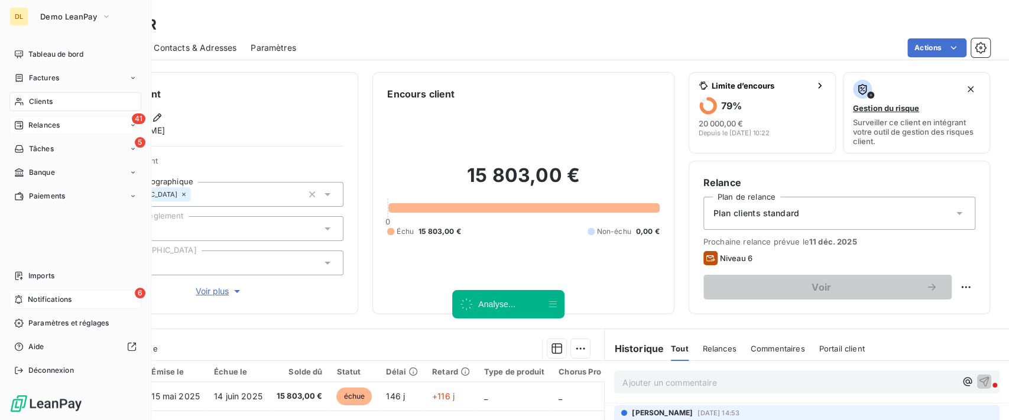
click at [43, 125] on span "Relances" at bounding box center [43, 125] width 31 height 11
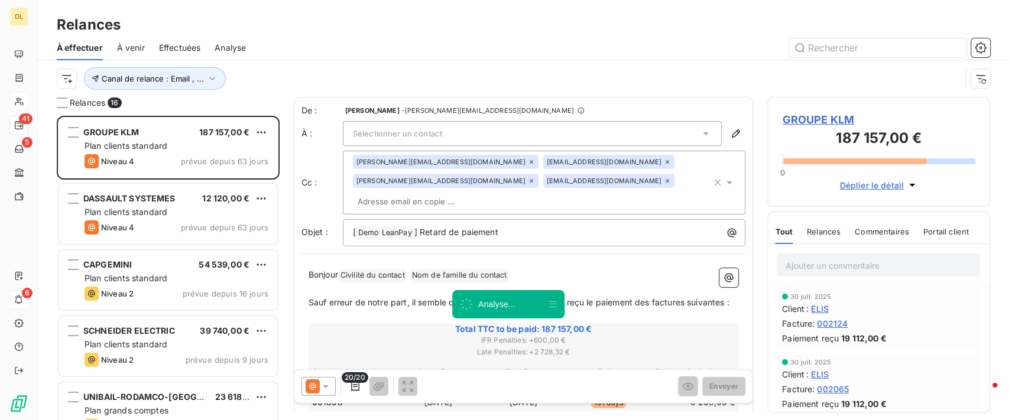
scroll to position [292, 210]
click at [987, 43] on button "button" at bounding box center [980, 47] width 19 height 19
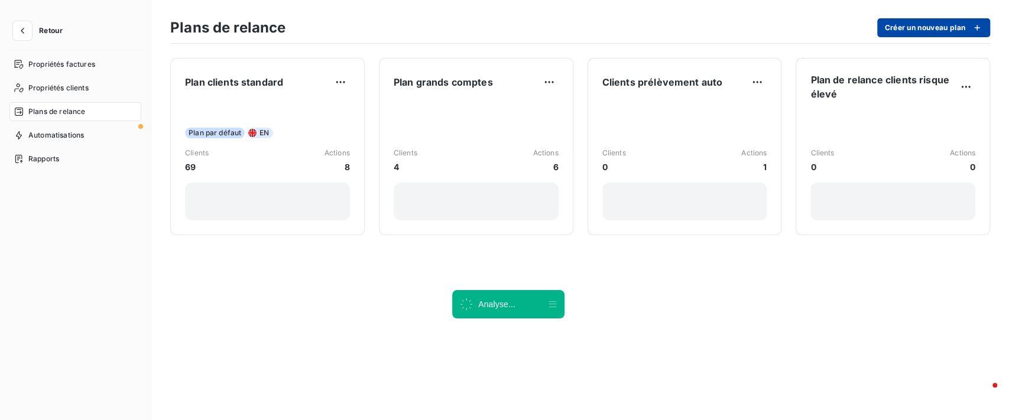
click at [941, 25] on button "Créer un nouveau plan" at bounding box center [933, 27] width 113 height 19
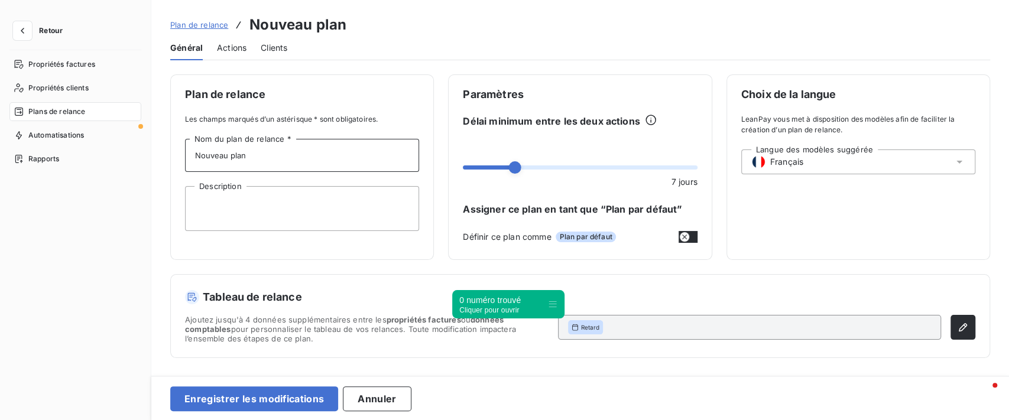
drag, startPoint x: 267, startPoint y: 159, endPoint x: 141, endPoint y: 147, distance: 127.0
click at [144, 147] on div "Retour Propriétés factures Propriétés clients Plans de relance Automatisations …" at bounding box center [504, 210] width 1009 height 420
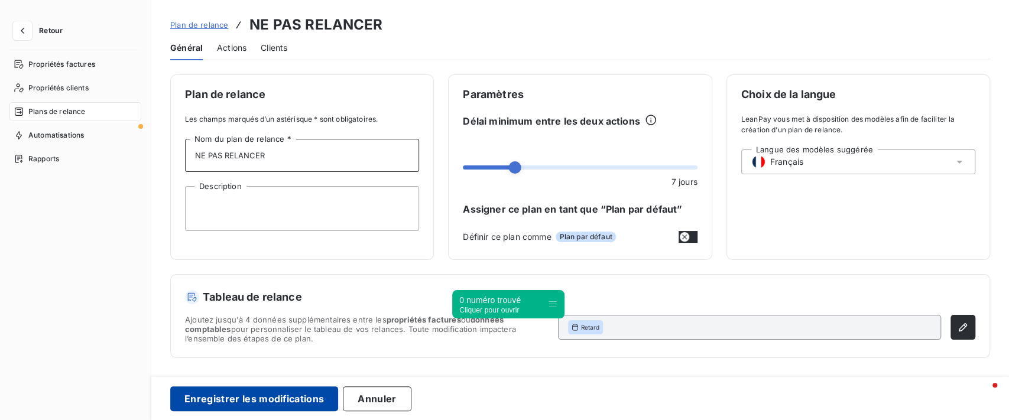
type input "NE PAS RELANCER"
click at [241, 396] on button "Enregistrer les modifications" at bounding box center [254, 398] width 168 height 25
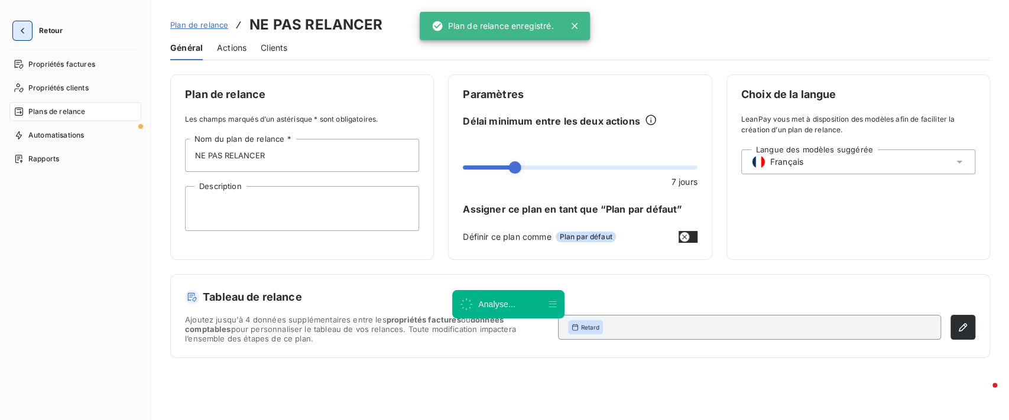
click at [27, 34] on icon "button" at bounding box center [23, 31] width 12 height 12
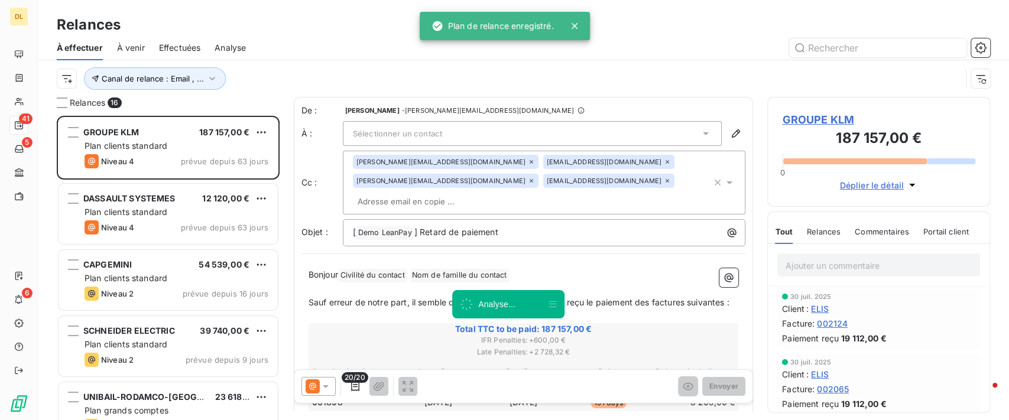
scroll to position [292, 210]
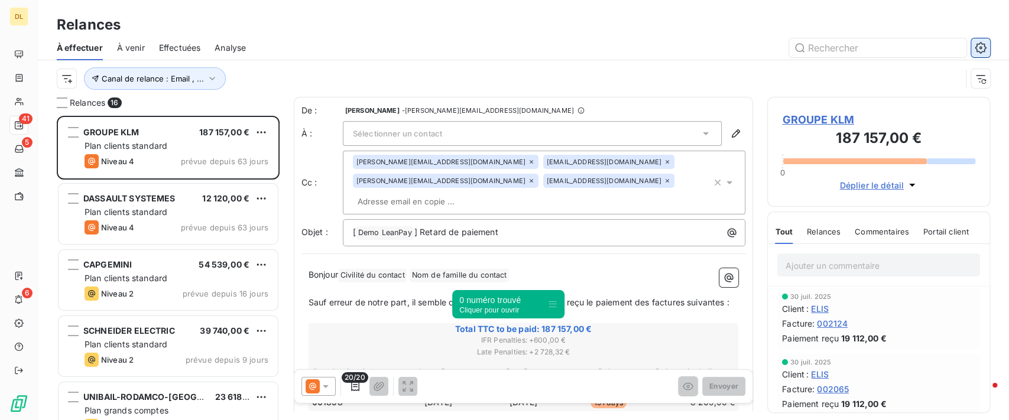
click at [982, 45] on icon "button" at bounding box center [980, 48] width 12 height 12
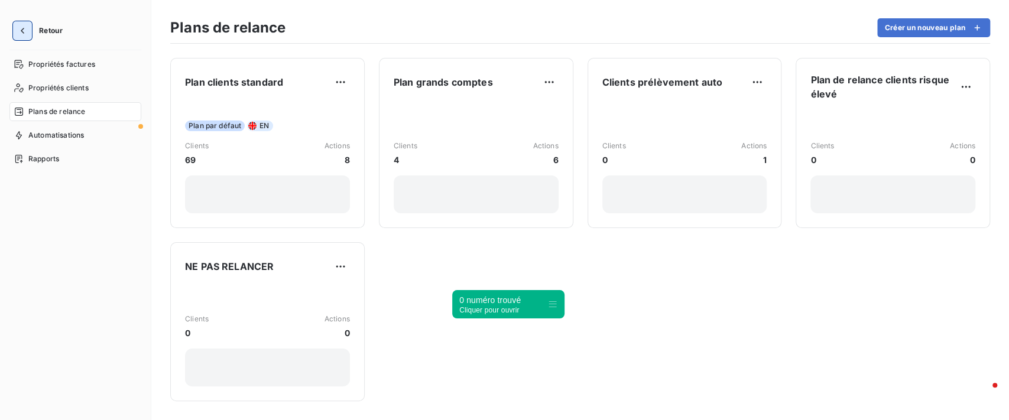
click at [22, 29] on icon "button" at bounding box center [23, 31] width 4 height 6
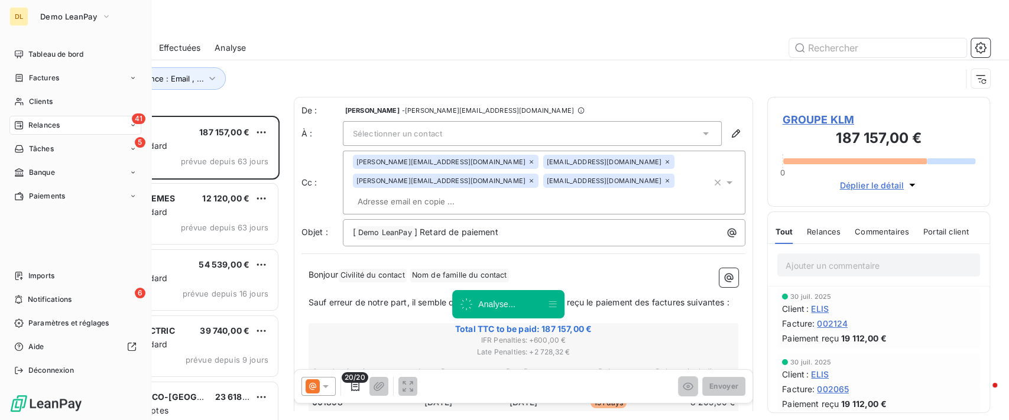
scroll to position [292, 210]
click at [81, 106] on div "Clients" at bounding box center [75, 101] width 132 height 19
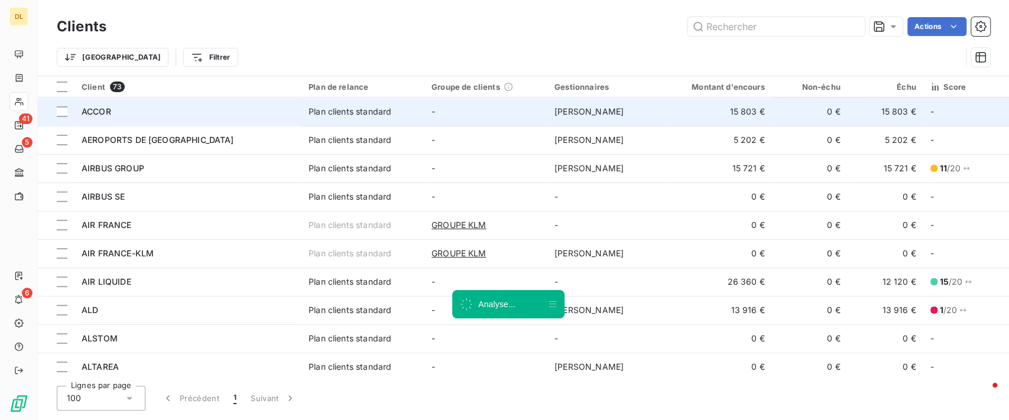
click at [588, 117] on td "Claire Girard" at bounding box center [608, 111] width 123 height 28
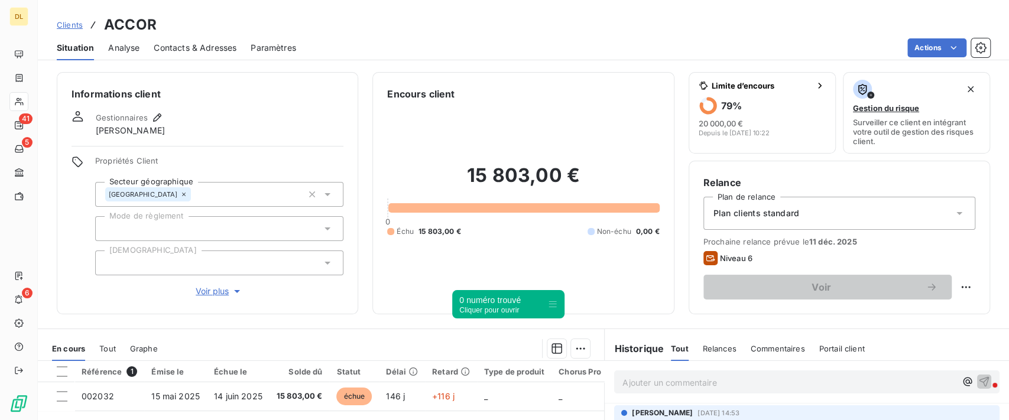
scroll to position [79, 0]
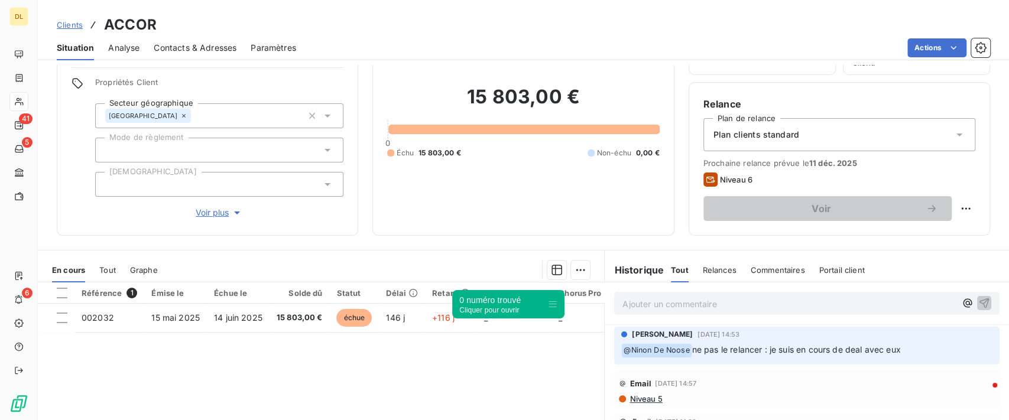
click at [776, 128] on div "Plan clients standard" at bounding box center [839, 134] width 272 height 33
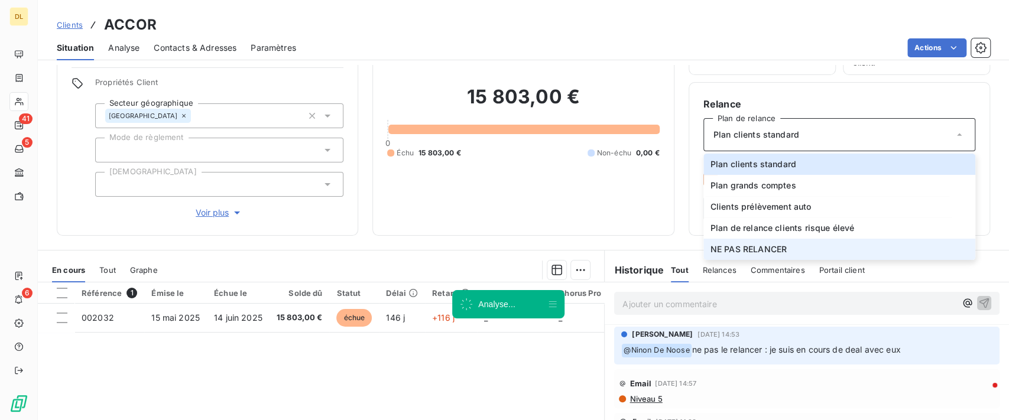
click at [749, 248] on span "NE PAS RELANCER" at bounding box center [748, 249] width 76 height 12
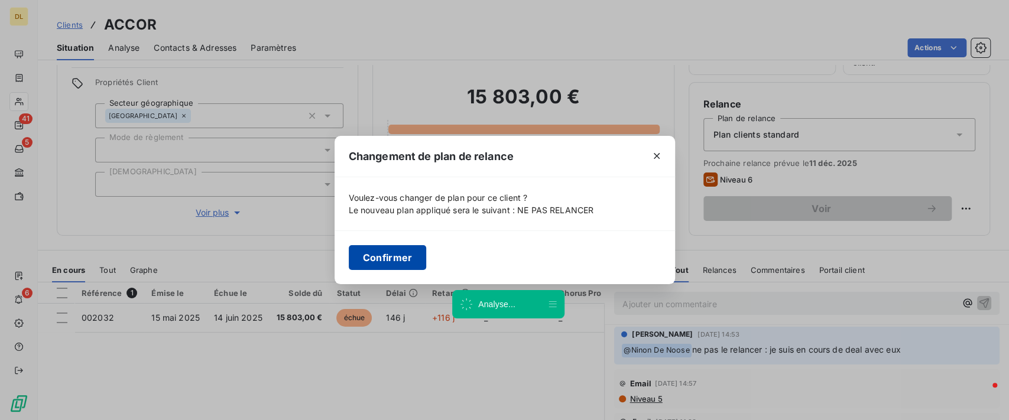
click at [404, 260] on button "Confirmer" at bounding box center [388, 257] width 78 height 25
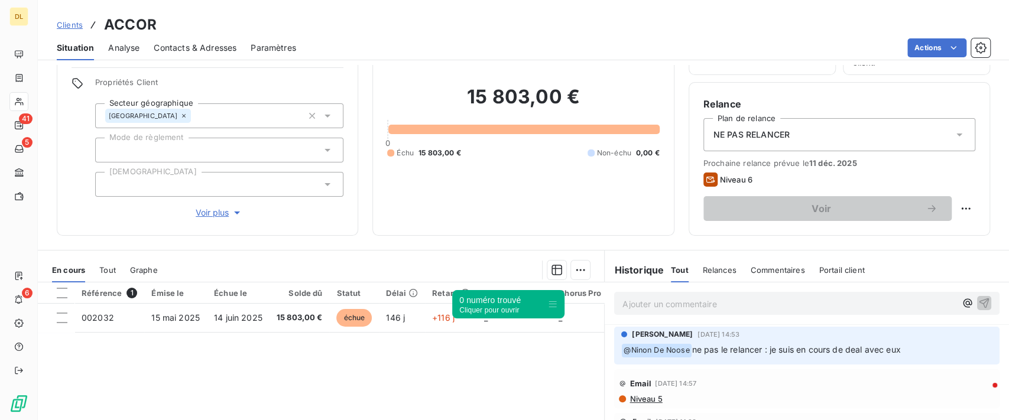
click at [663, 308] on p "Ajouter un commentaire ﻿" at bounding box center [788, 304] width 333 height 15
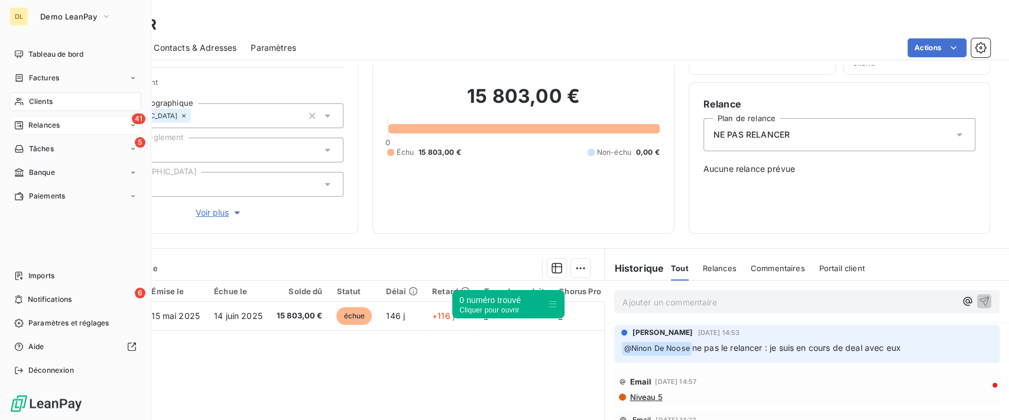
click at [90, 133] on div "41 Relances" at bounding box center [75, 125] width 132 height 19
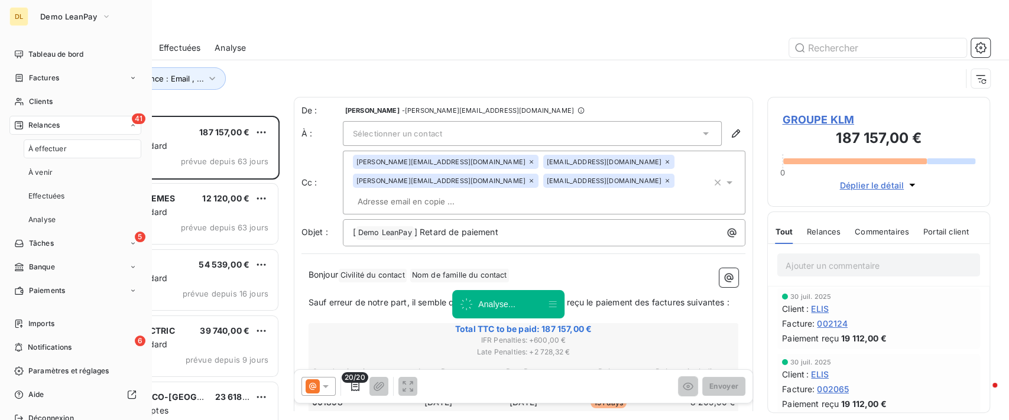
scroll to position [292, 210]
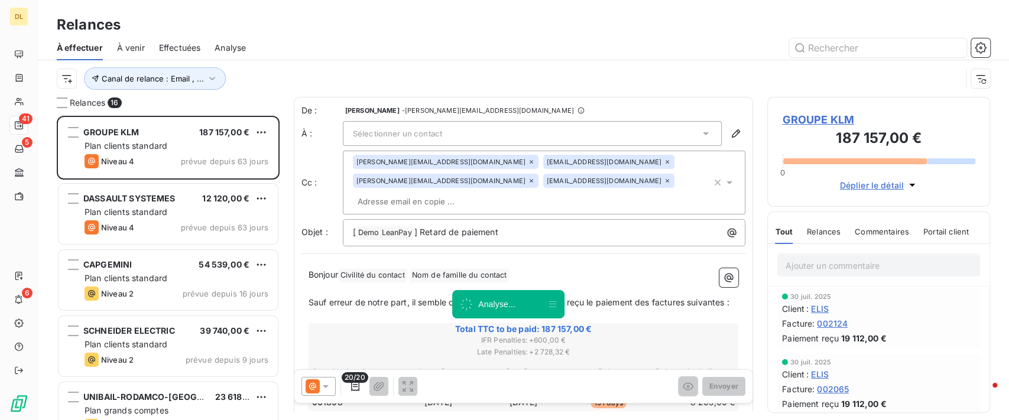
click at [475, 79] on div "Canal de relance : Email , ..." at bounding box center [509, 78] width 904 height 22
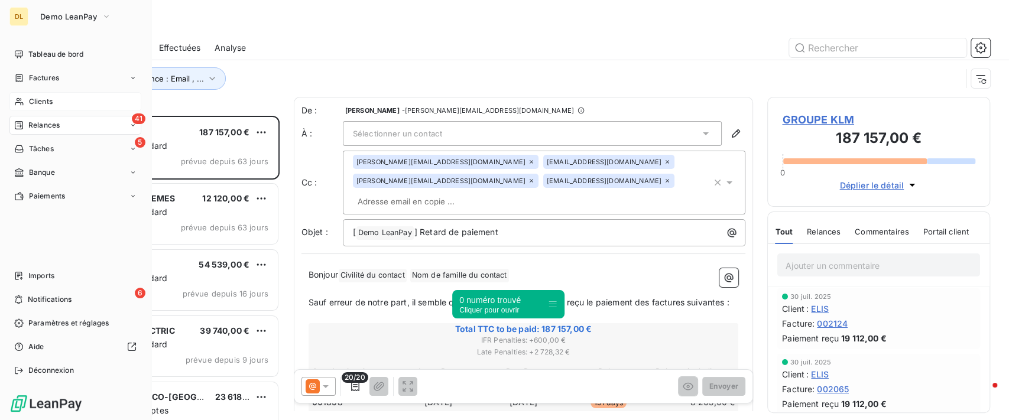
click at [34, 97] on span "Clients" at bounding box center [41, 101] width 24 height 11
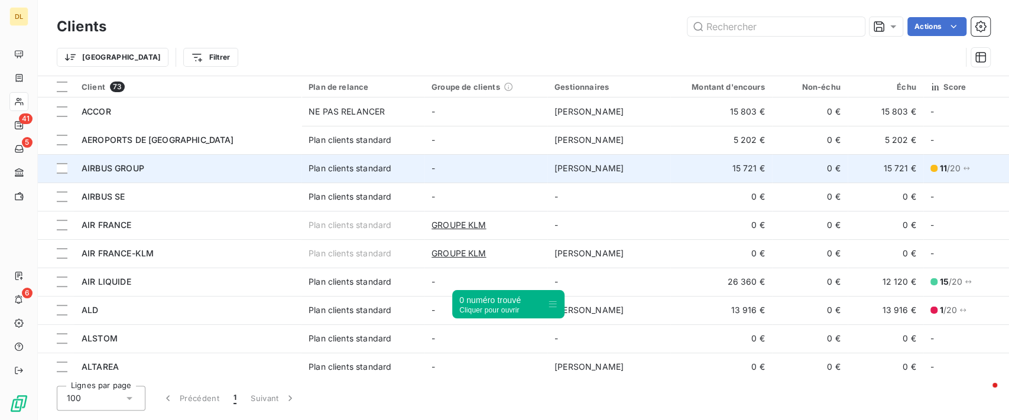
click at [573, 162] on td "Edouard Lejosne" at bounding box center [608, 168] width 123 height 28
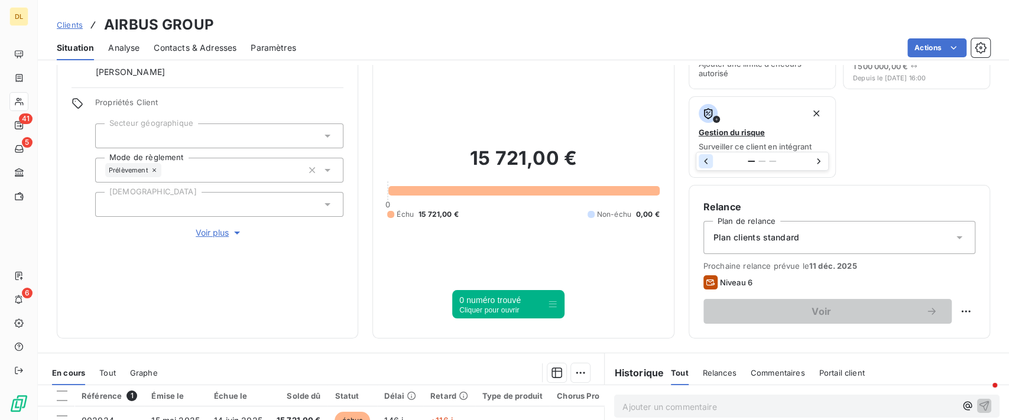
scroll to position [79, 0]
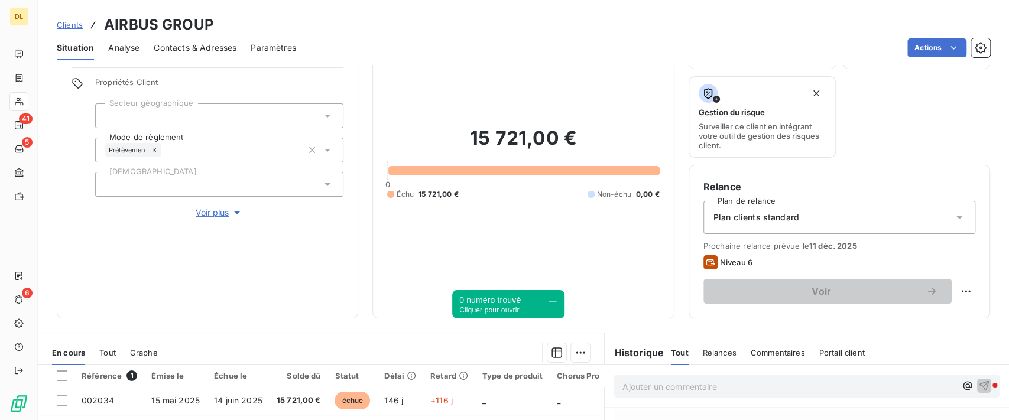
click at [738, 220] on span "Plan clients standard" at bounding box center [756, 218] width 86 height 12
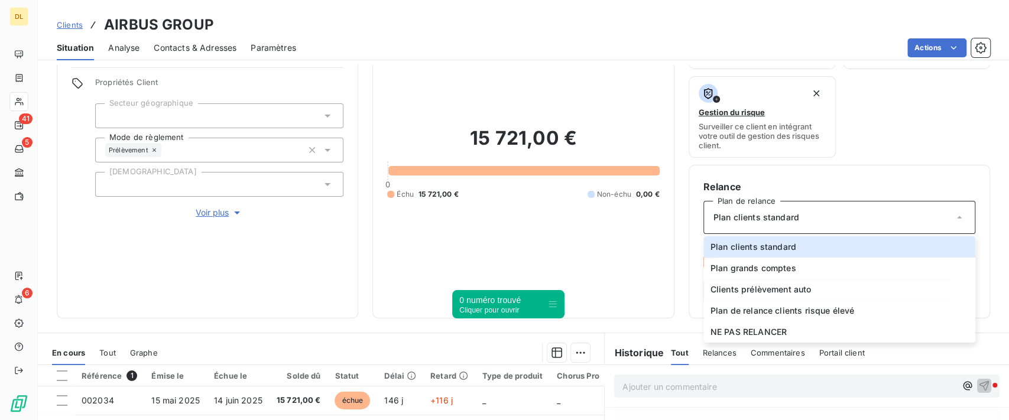
click at [479, 69] on div "15 721,00 € 0 Échu 15 721,00 € Non-échu 0,00 €" at bounding box center [523, 162] width 272 height 281
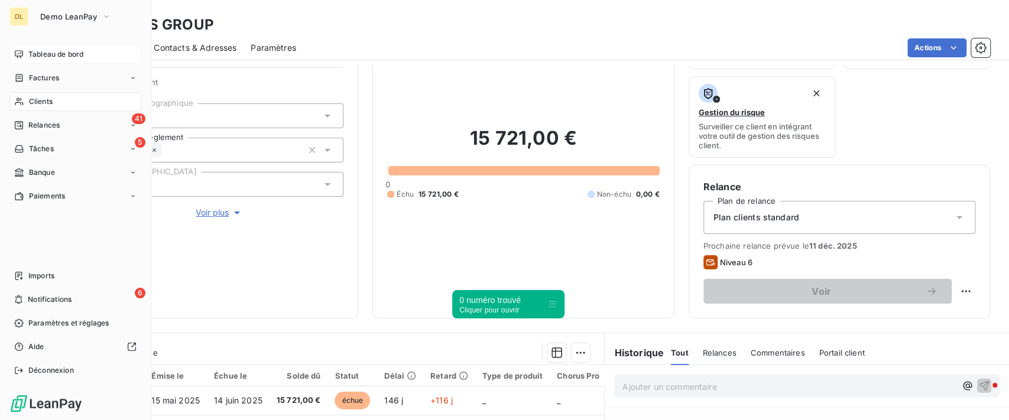
click at [35, 50] on span "Tableau de bord" at bounding box center [55, 54] width 55 height 11
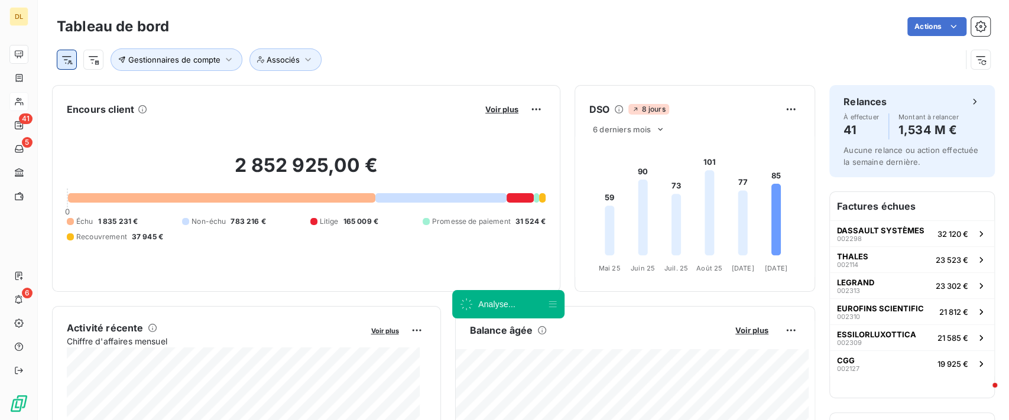
click at [75, 61] on html "DL 41 5 6 Tableau de bord Actions Gestionnaires de compte Associés Encours clie…" at bounding box center [504, 210] width 1009 height 420
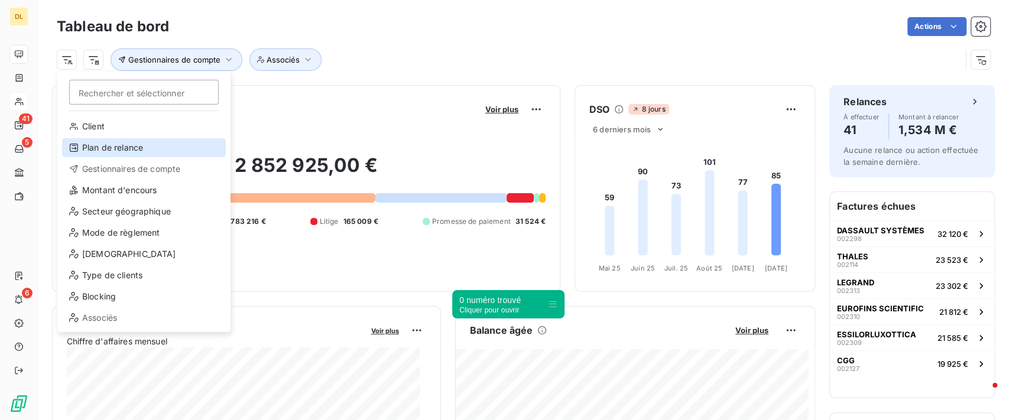
click at [113, 147] on div "Plan de relance" at bounding box center [144, 147] width 164 height 19
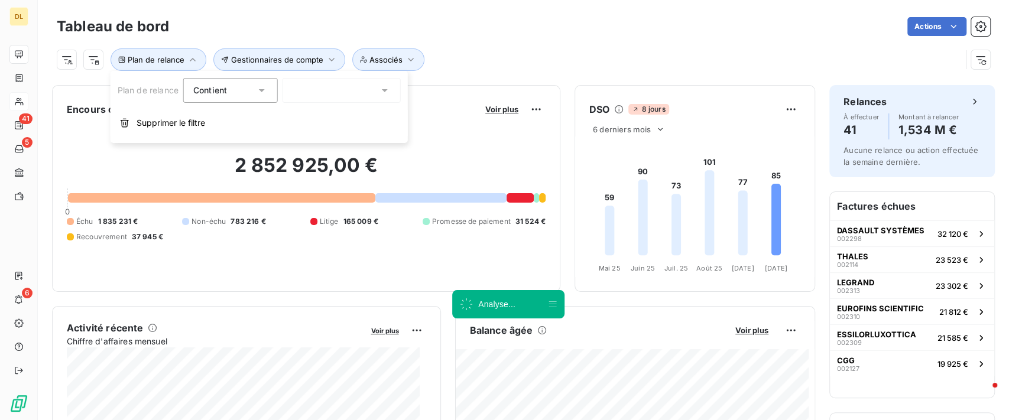
click at [333, 83] on div at bounding box center [341, 90] width 118 height 25
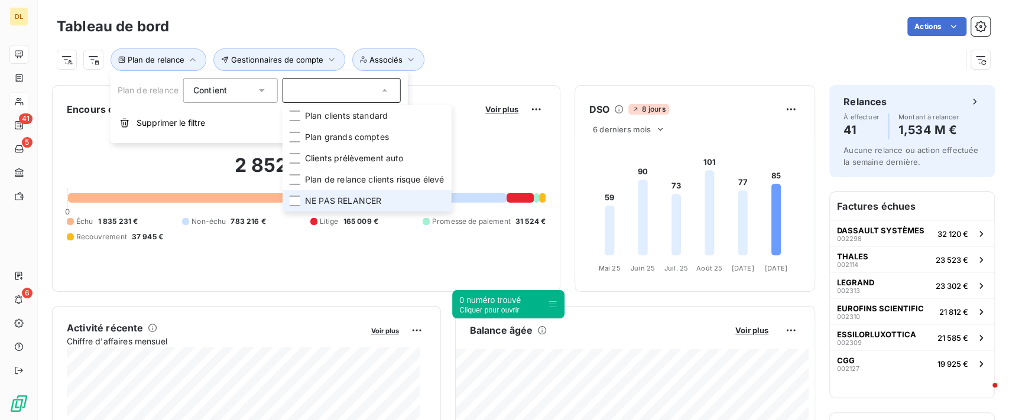
click at [333, 201] on span "NE PAS RELANCER" at bounding box center [343, 201] width 76 height 12
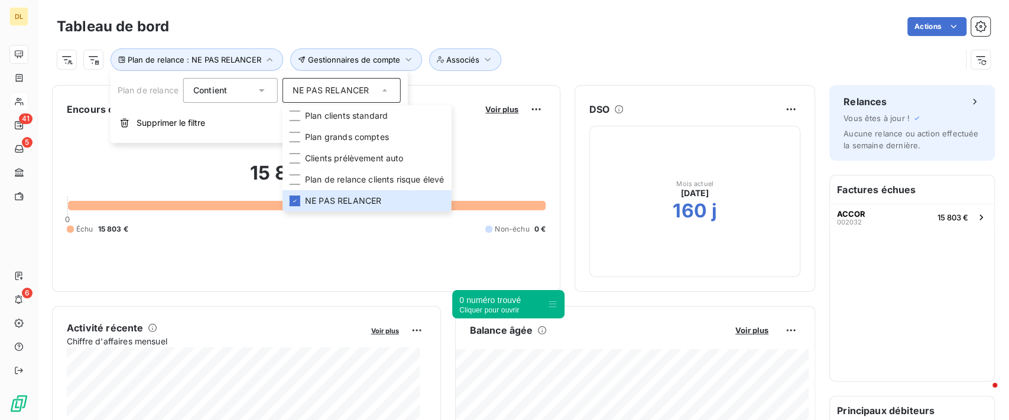
click at [599, 60] on div "Plan de relance : NE PAS RELANCER Gestionnaires de compte Associés" at bounding box center [509, 59] width 904 height 22
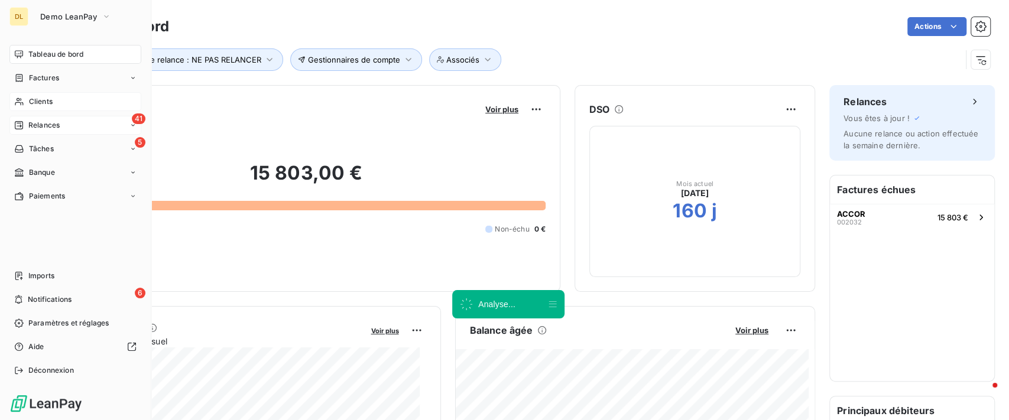
click at [63, 124] on div "41 Relances" at bounding box center [75, 125] width 132 height 19
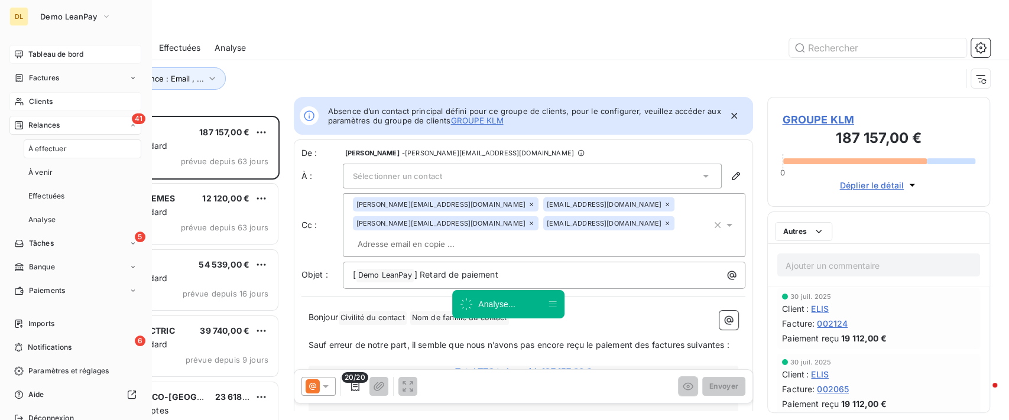
scroll to position [292, 210]
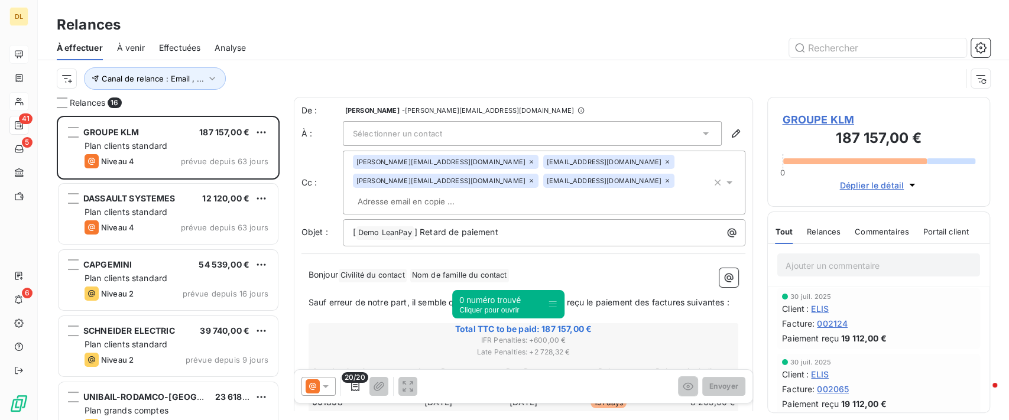
click at [26, 58] on div at bounding box center [18, 54] width 19 height 19
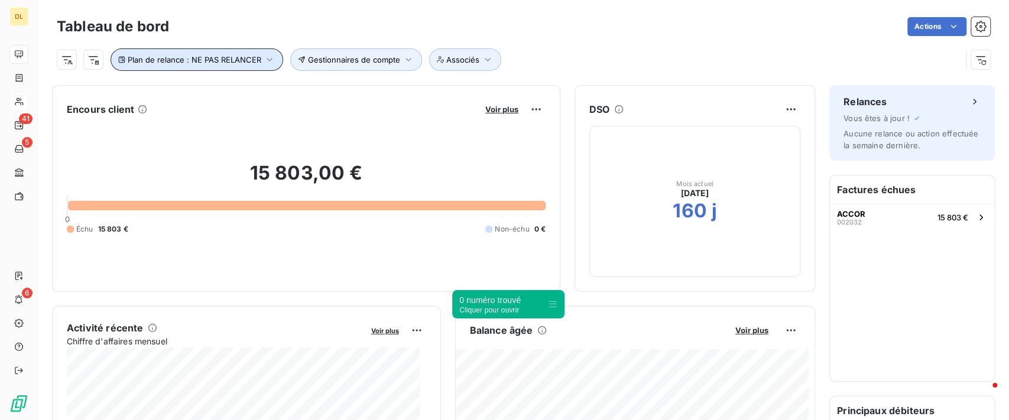
click at [191, 66] on button "Plan de relance : NE PAS RELANCER" at bounding box center [196, 59] width 173 height 22
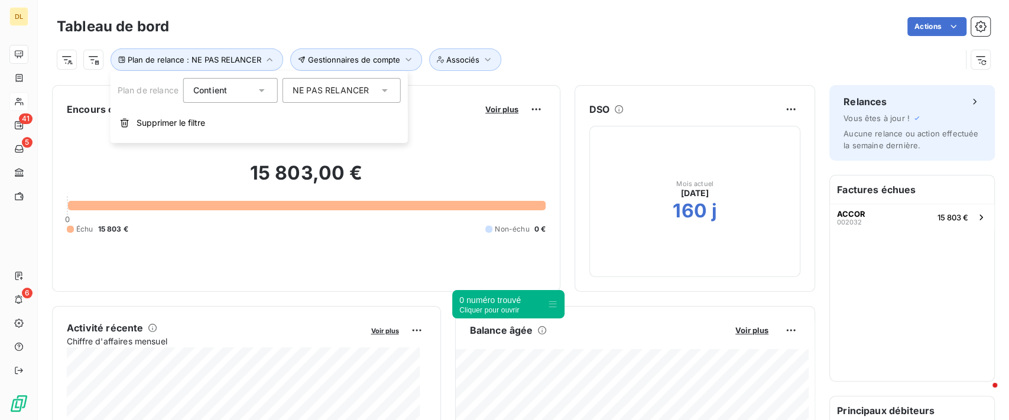
click at [301, 88] on span "NE PAS RELANCER" at bounding box center [330, 90] width 76 height 12
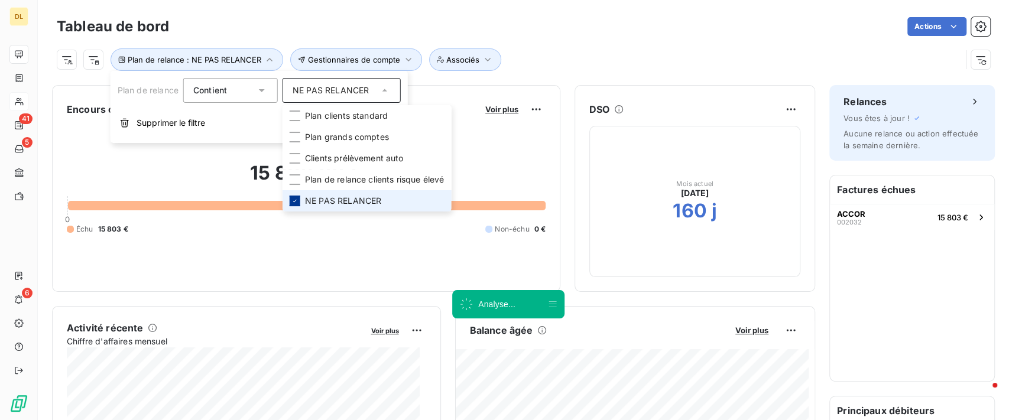
click at [294, 202] on icon at bounding box center [294, 200] width 7 height 7
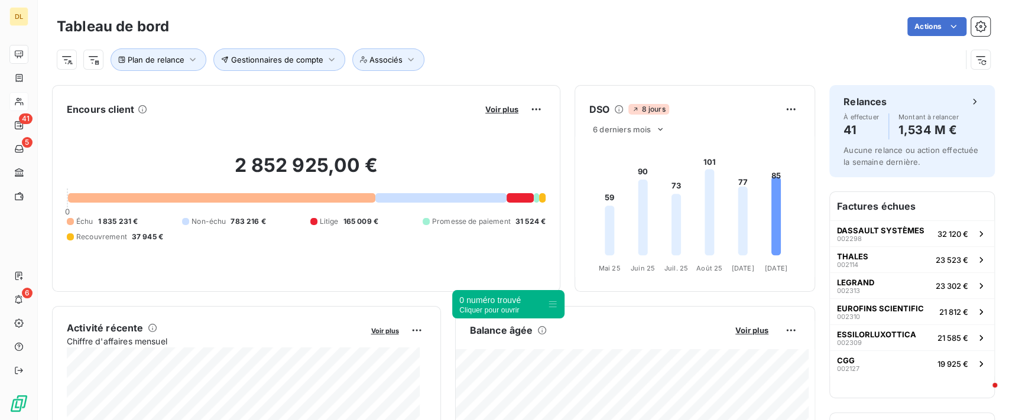
click at [552, 43] on div "Plan de relance Gestionnaires de compte Associés" at bounding box center [523, 55] width 933 height 32
click at [67, 60] on html "DL 41 5 6 Tableau de bord Actions Plan de relance Gestionnaires de compte Assoc…" at bounding box center [504, 210] width 1009 height 420
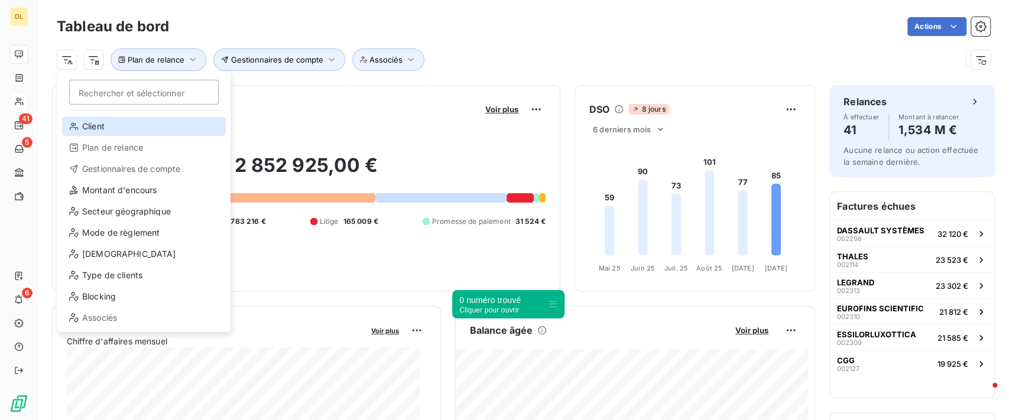
click at [105, 119] on div "Client" at bounding box center [144, 126] width 164 height 19
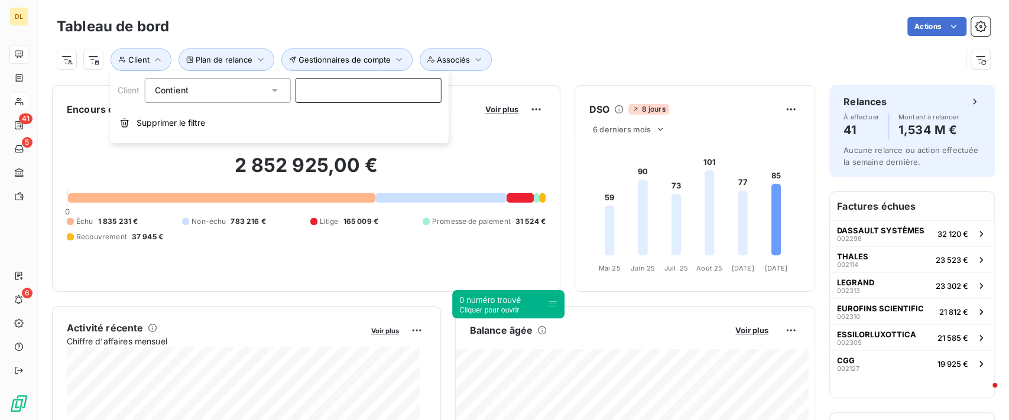
click at [365, 97] on input at bounding box center [368, 90] width 146 height 25
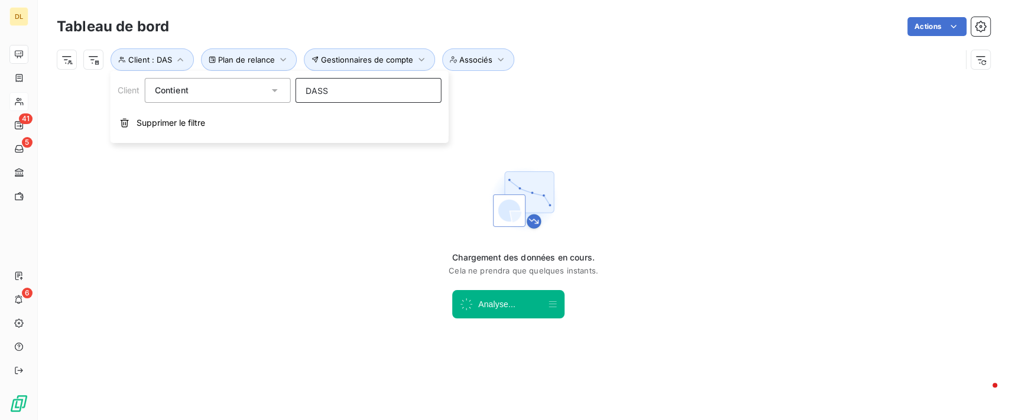
type input "DASSA"
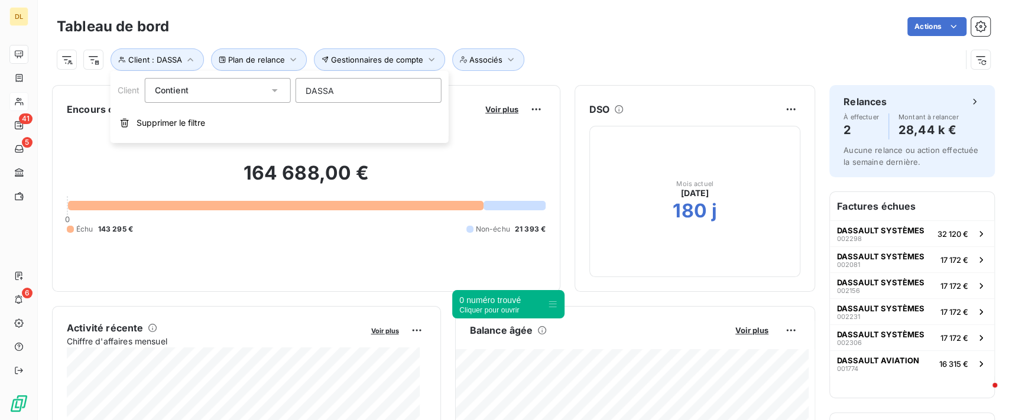
click at [710, 40] on div "Plan de relance Client : DASSA Gestionnaires de compte Associés" at bounding box center [523, 55] width 933 height 32
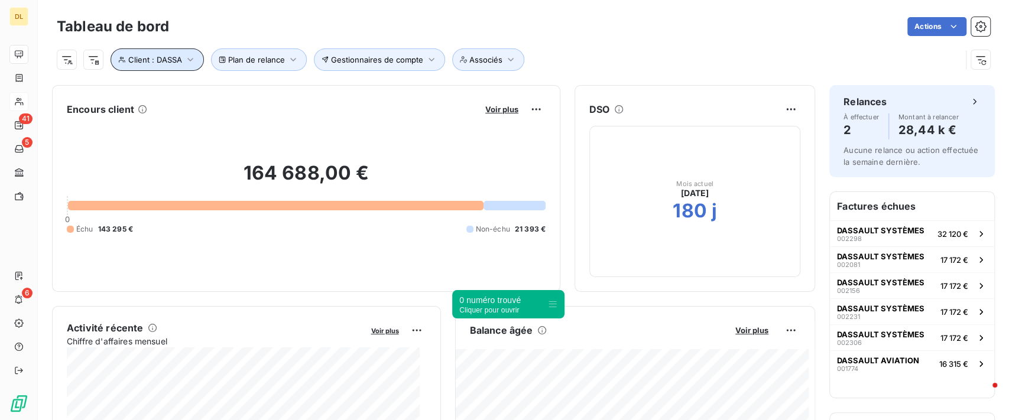
click at [189, 69] on button "Client : DASSA" at bounding box center [156, 59] width 93 height 22
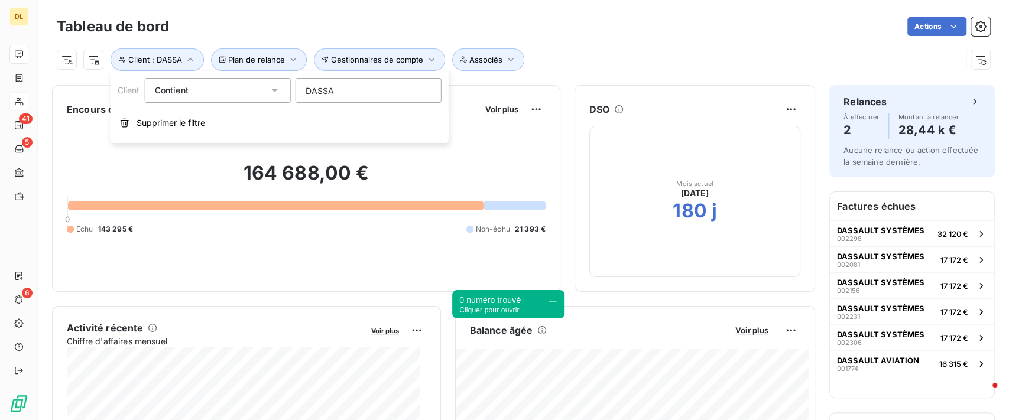
drag, startPoint x: 347, startPoint y: 90, endPoint x: 292, endPoint y: 87, distance: 54.4
click at [292, 87] on div "Client Contient like DASSA" at bounding box center [280, 90] width 324 height 25
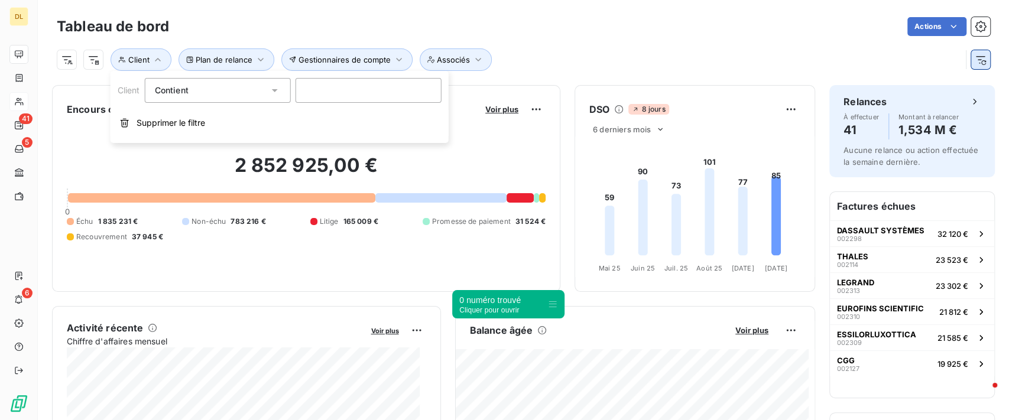
click at [975, 64] on button "button" at bounding box center [980, 59] width 19 height 19
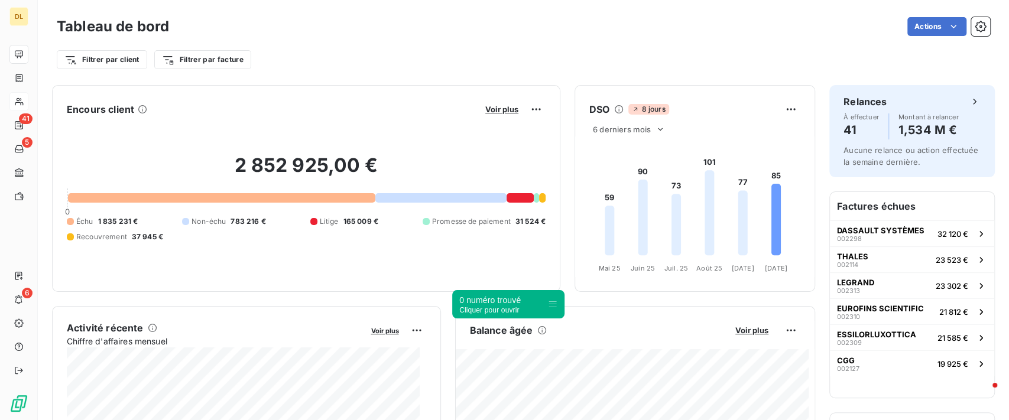
click at [400, 34] on div "Actions" at bounding box center [586, 26] width 806 height 19
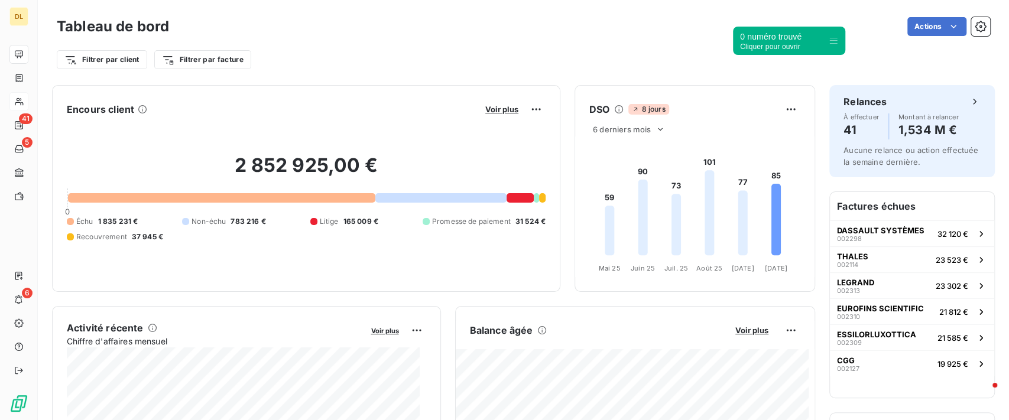
drag, startPoint x: 556, startPoint y: 303, endPoint x: 851, endPoint y: 32, distance: 400.6
click at [838, 36] on icon at bounding box center [832, 40] width 9 height 9
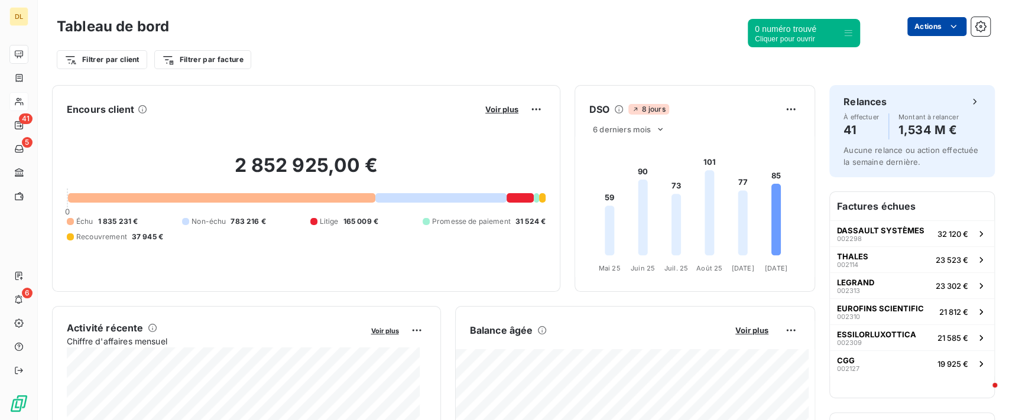
click at [951, 29] on html "DL 41 5 6 Tableau de bord Actions Filtrer par client Filtrer par facture Encour…" at bounding box center [504, 210] width 1009 height 420
click at [306, 45] on html "DL 41 5 6 Tableau de bord Actions Filtrer par client Filtrer par facture Encour…" at bounding box center [504, 210] width 1009 height 420
click at [77, 57] on html "DL 41 5 6 Tableau de bord Actions Filtrer par client Filtrer par facture Encour…" at bounding box center [504, 210] width 1009 height 420
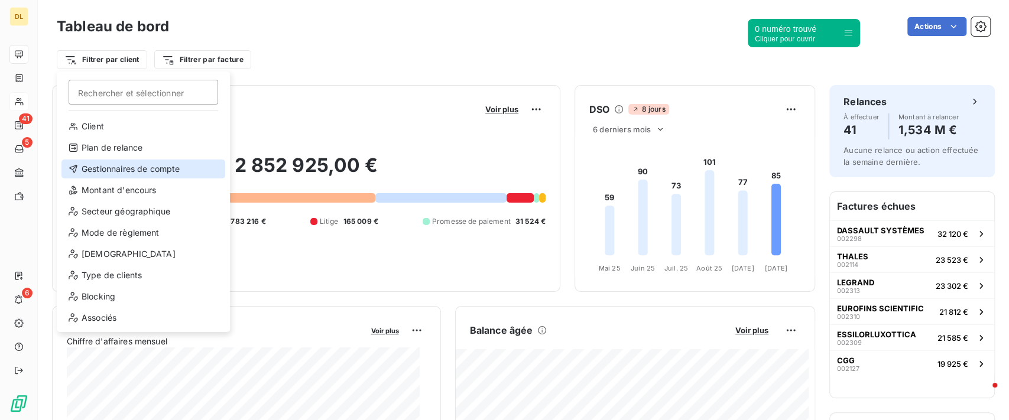
click at [144, 171] on div "Gestionnaires de compte" at bounding box center [143, 169] width 164 height 19
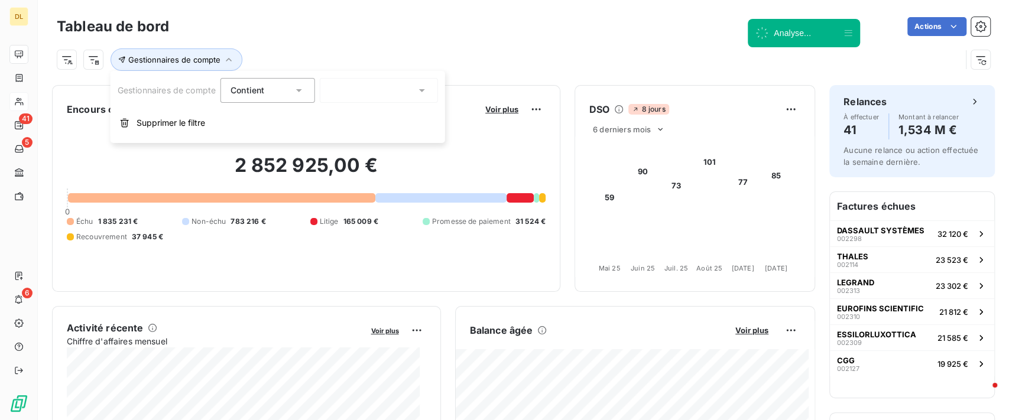
click at [388, 92] on div at bounding box center [379, 90] width 118 height 25
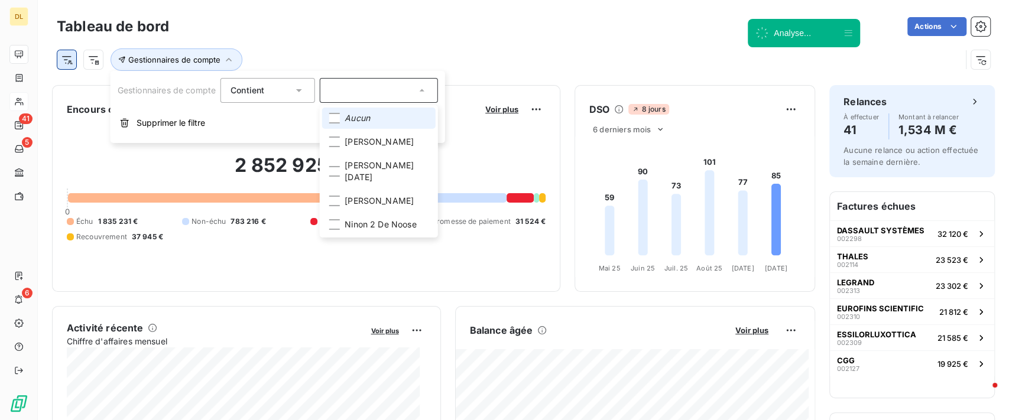
click at [58, 60] on html "DL 41 5 6 Tableau de bord Actions Gestionnaires de compte Encours client Voir p…" at bounding box center [504, 210] width 1009 height 420
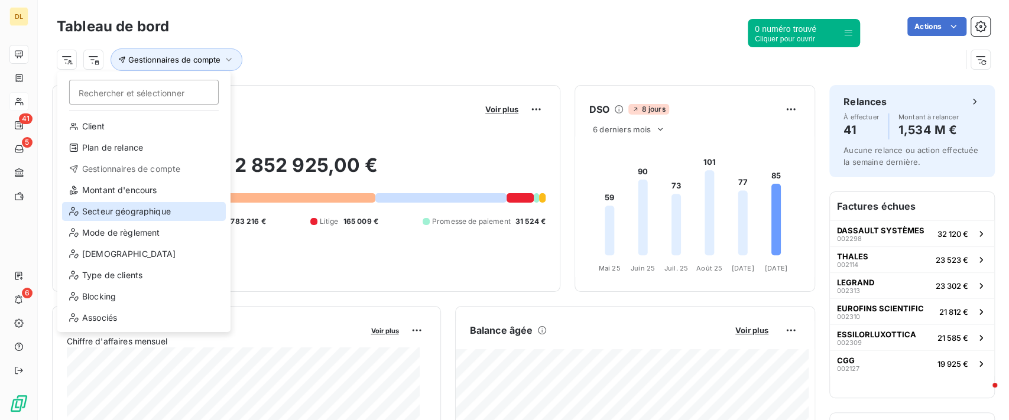
click at [129, 213] on div "Secteur géographique" at bounding box center [144, 211] width 164 height 19
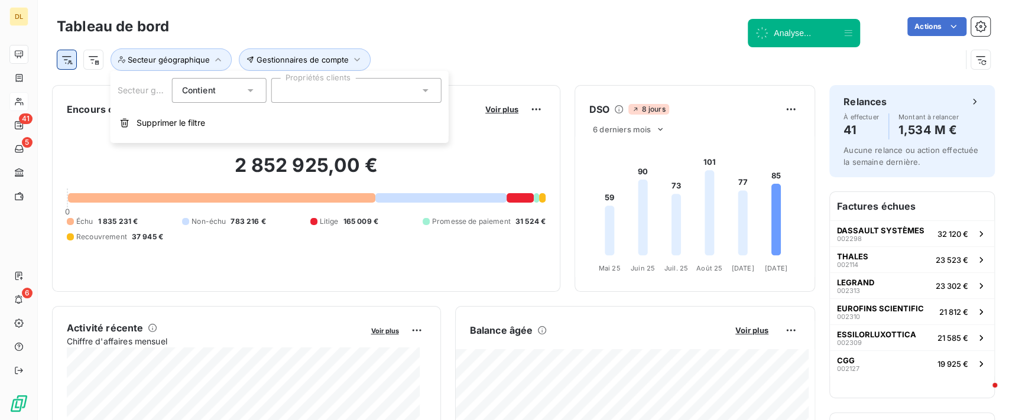
click at [67, 61] on html "DL 41 5 6 Tableau de bord Actions Gestionnaires de compte Secteur géographique …" at bounding box center [504, 210] width 1009 height 420
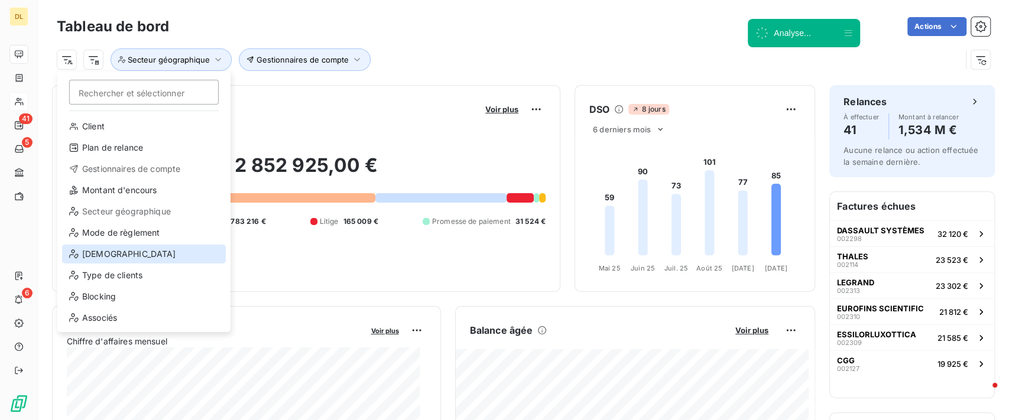
click at [145, 249] on div "Risque" at bounding box center [144, 254] width 164 height 19
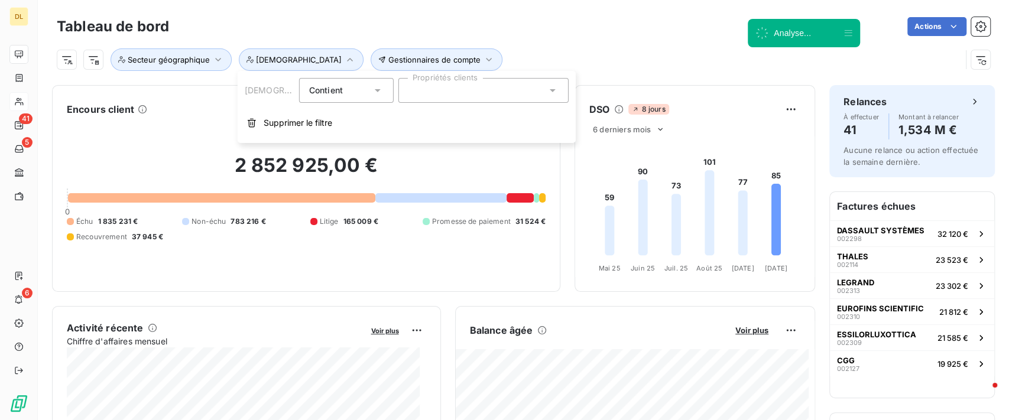
click at [586, 39] on div "Gestionnaires de compte Secteur géographique Risque" at bounding box center [523, 55] width 933 height 32
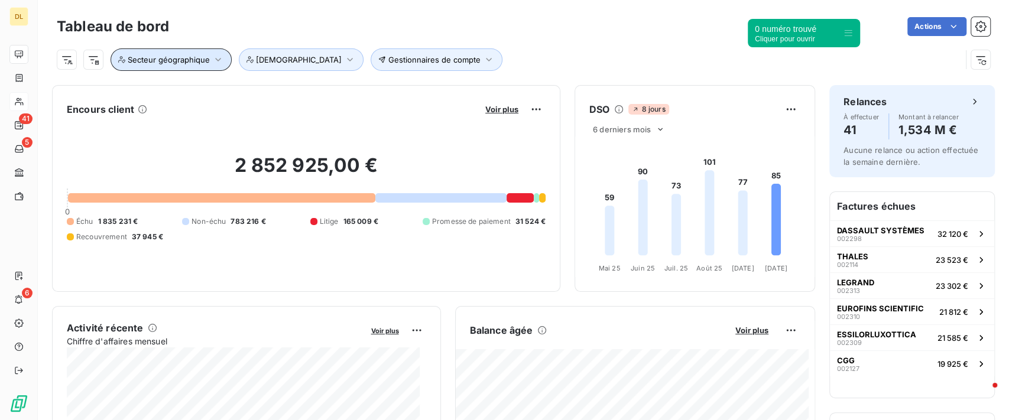
click at [213, 63] on icon "button" at bounding box center [218, 60] width 12 height 12
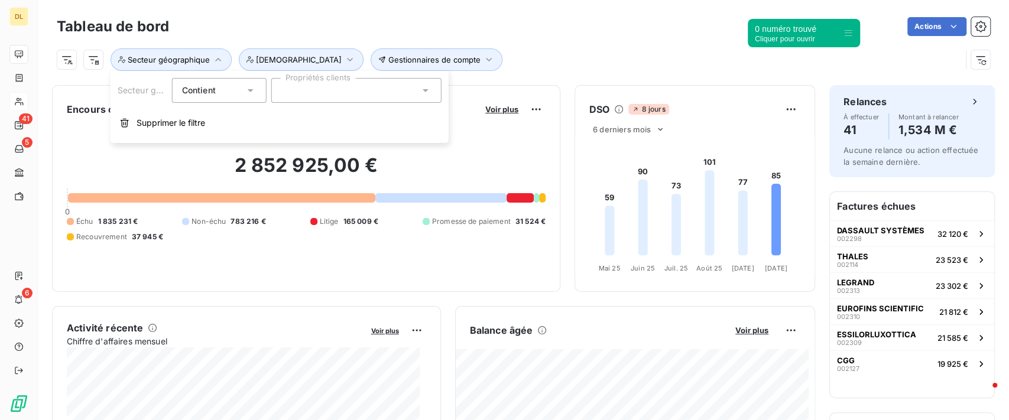
click at [473, 53] on div "Gestionnaires de compte Secteur géographique Risque" at bounding box center [509, 59] width 904 height 22
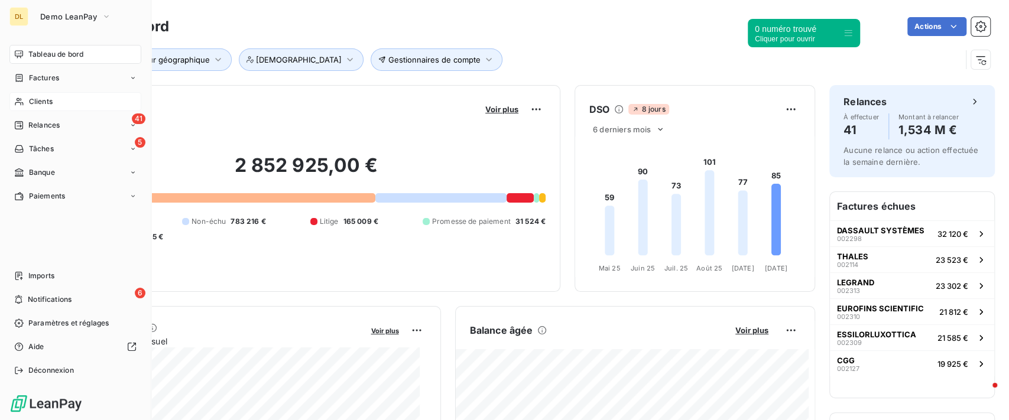
click at [28, 124] on span "Relances" at bounding box center [43, 125] width 31 height 11
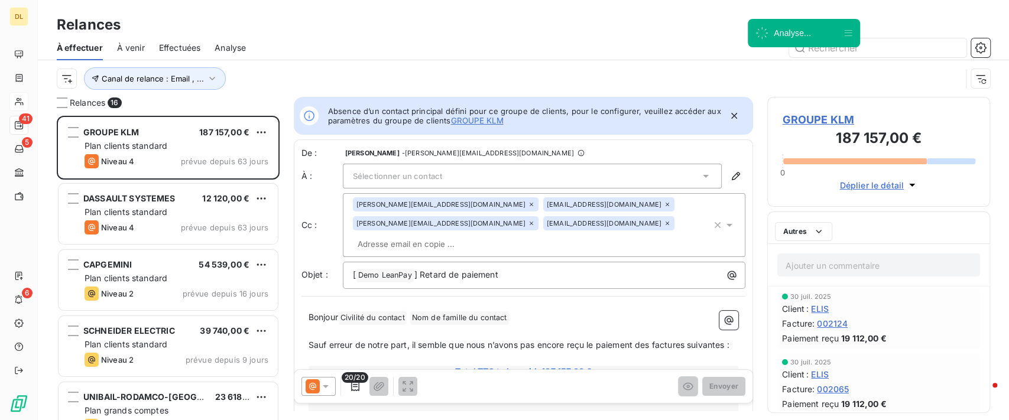
scroll to position [292, 210]
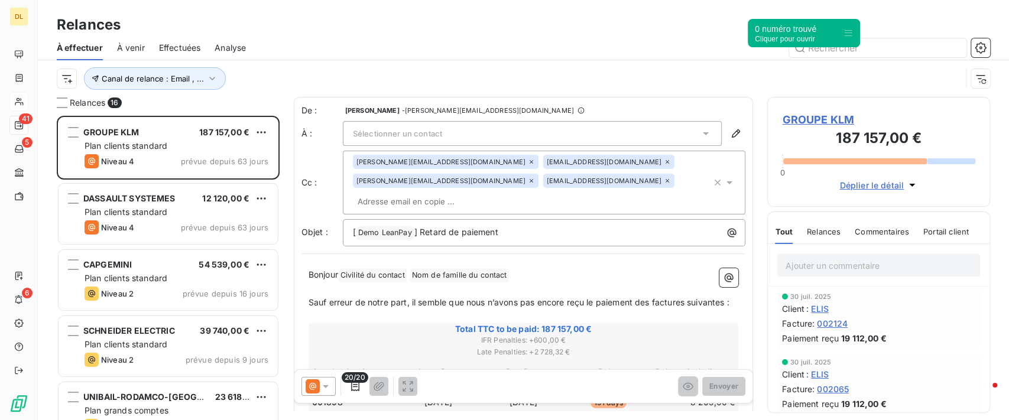
click at [143, 45] on span "À venir" at bounding box center [131, 48] width 28 height 12
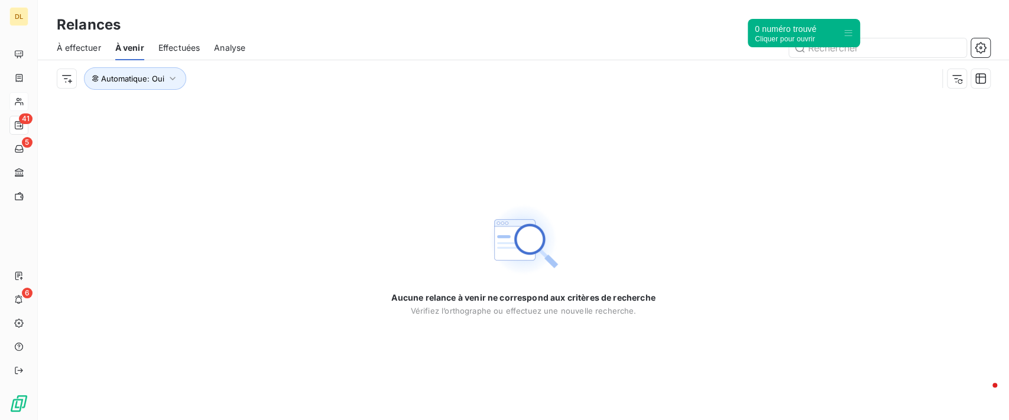
click at [90, 53] on span "À effectuer" at bounding box center [79, 48] width 44 height 12
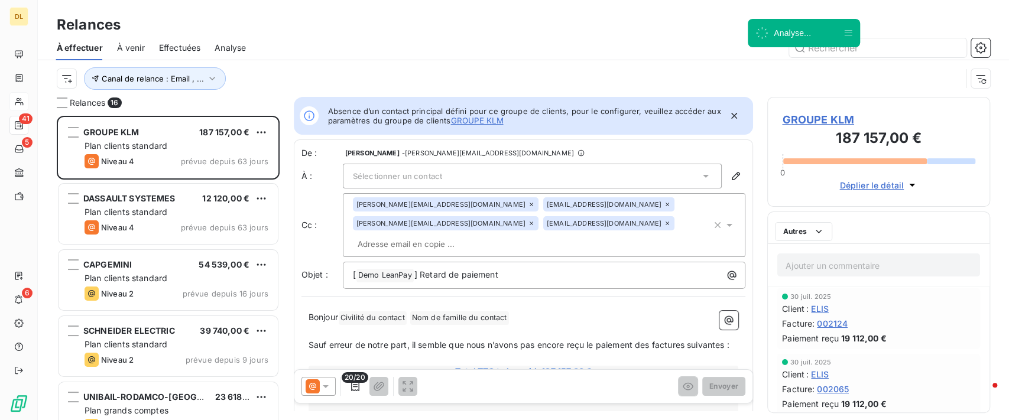
scroll to position [292, 210]
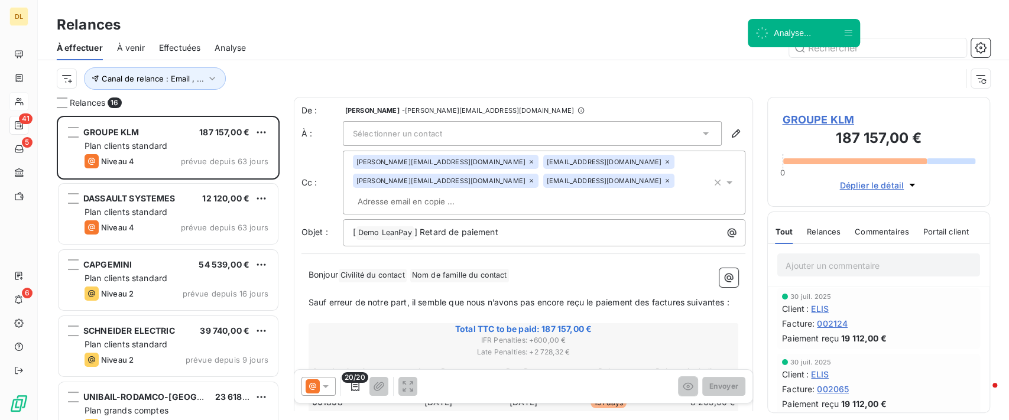
click at [139, 53] on span "À venir" at bounding box center [131, 48] width 28 height 12
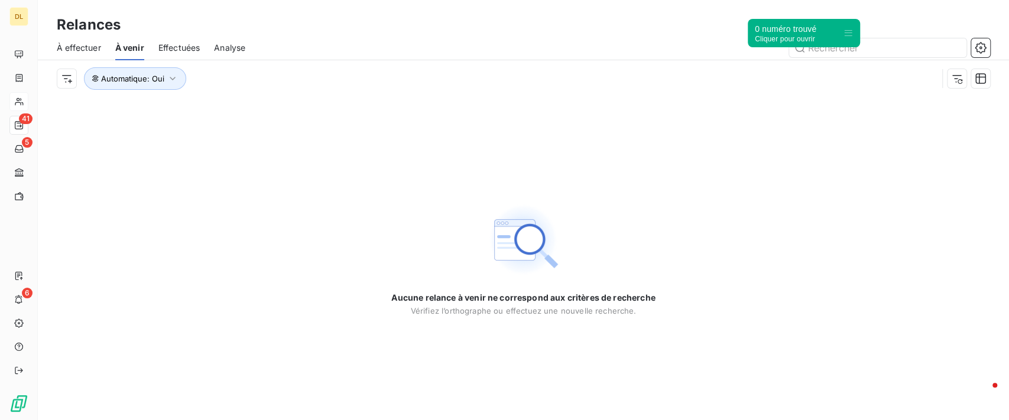
click at [85, 44] on span "À effectuer" at bounding box center [79, 48] width 44 height 12
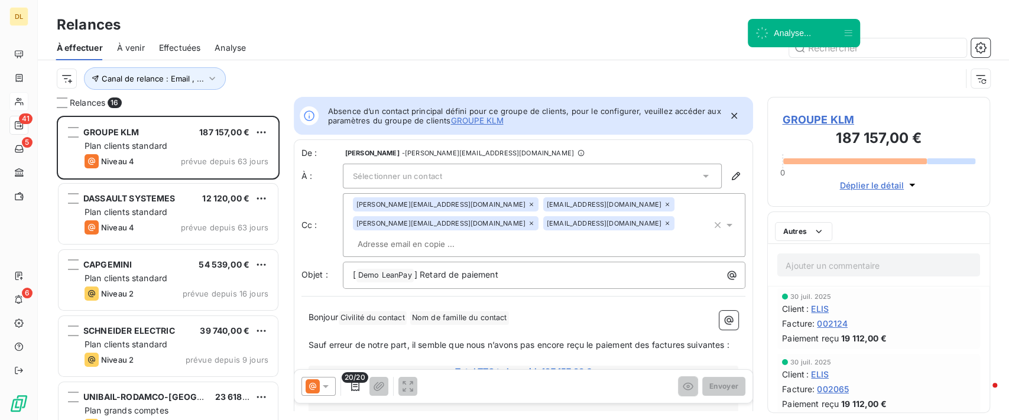
scroll to position [292, 210]
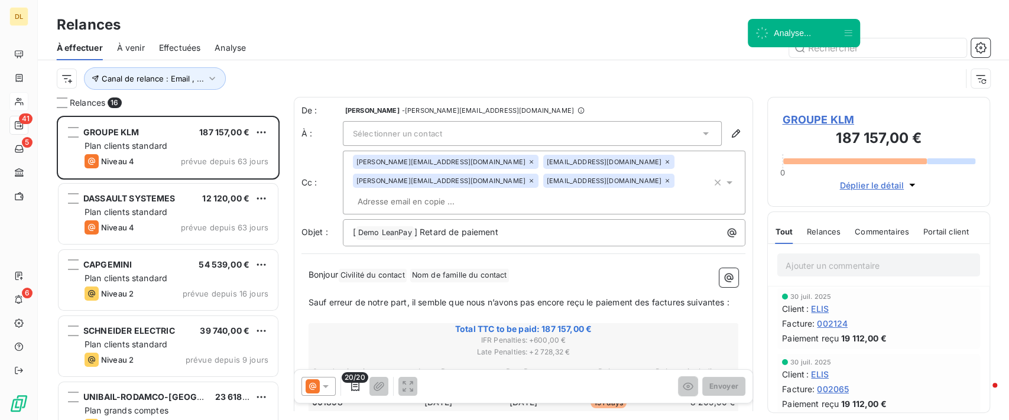
click at [145, 43] on span "À venir" at bounding box center [131, 48] width 28 height 12
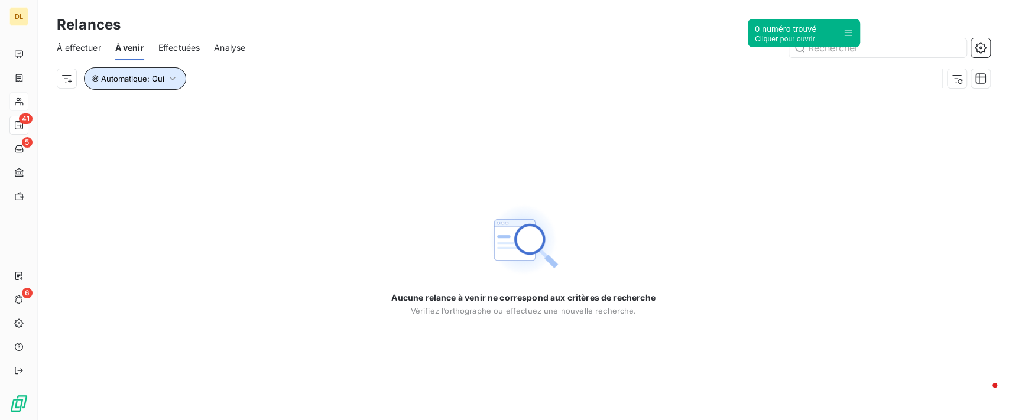
click at [158, 83] on button "Automatique : Oui" at bounding box center [135, 78] width 102 height 22
click at [238, 113] on div "Oui is_true" at bounding box center [202, 109] width 91 height 17
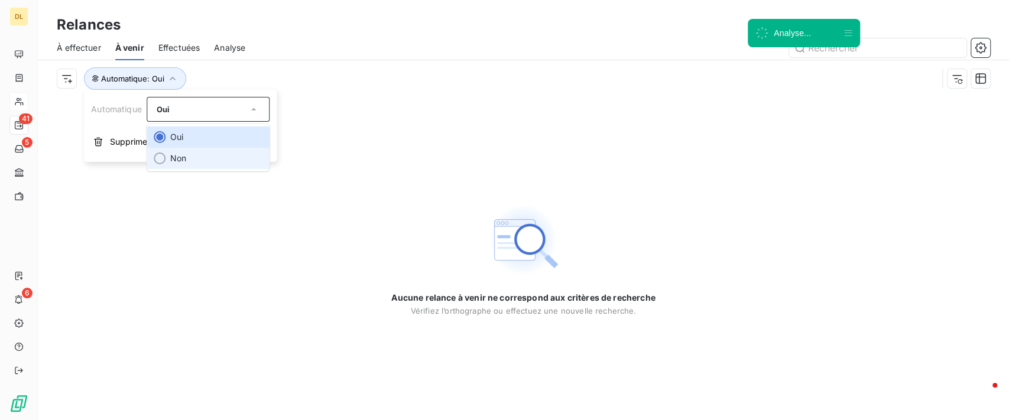
click at [187, 159] on li "Non" at bounding box center [208, 158] width 123 height 21
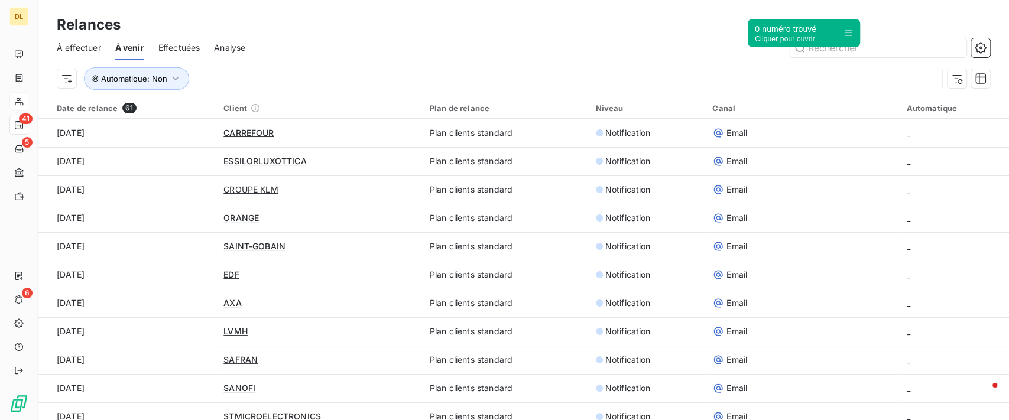
click at [512, 72] on div "Automatique : Non" at bounding box center [497, 78] width 880 height 22
click at [192, 47] on span "Effectuées" at bounding box center [179, 48] width 42 height 12
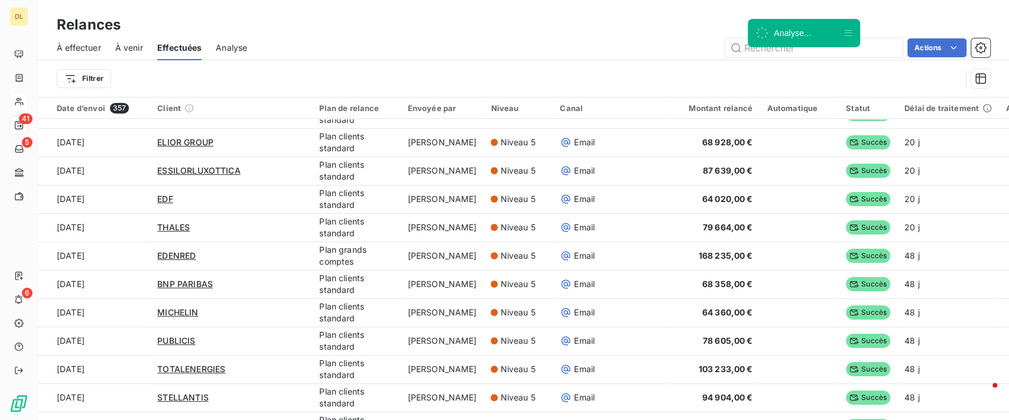
scroll to position [315, 0]
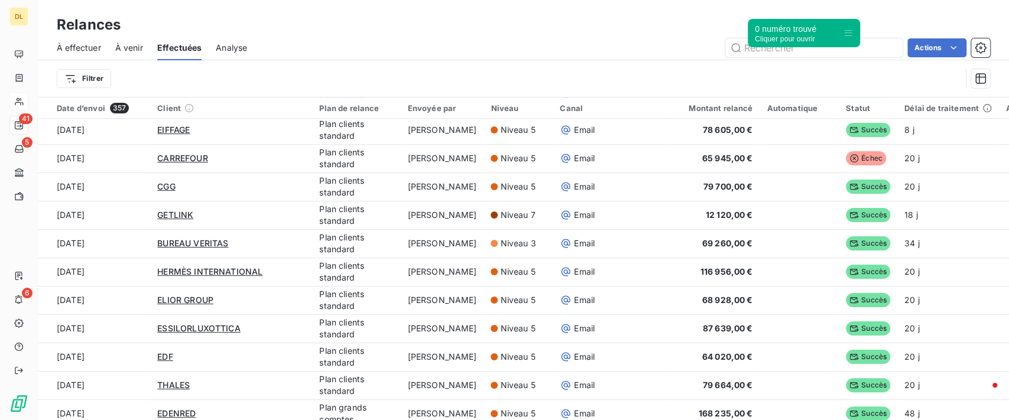
click at [243, 54] on div "Analyse" at bounding box center [231, 47] width 31 height 25
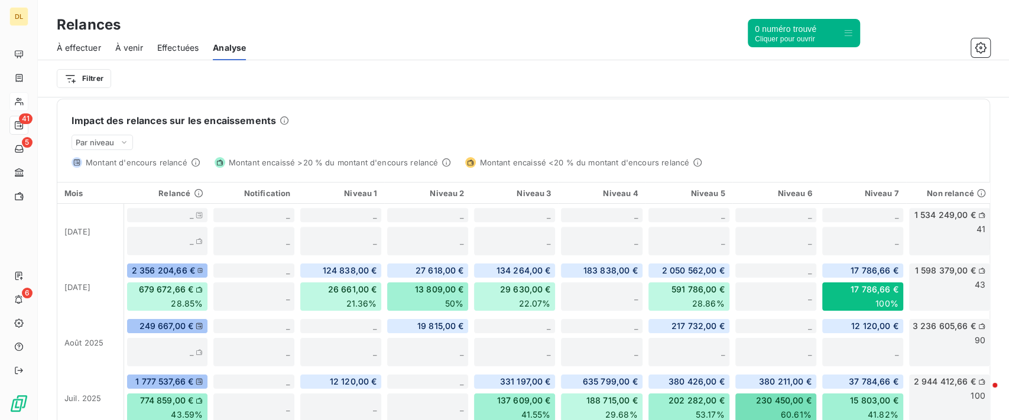
scroll to position [290, 0]
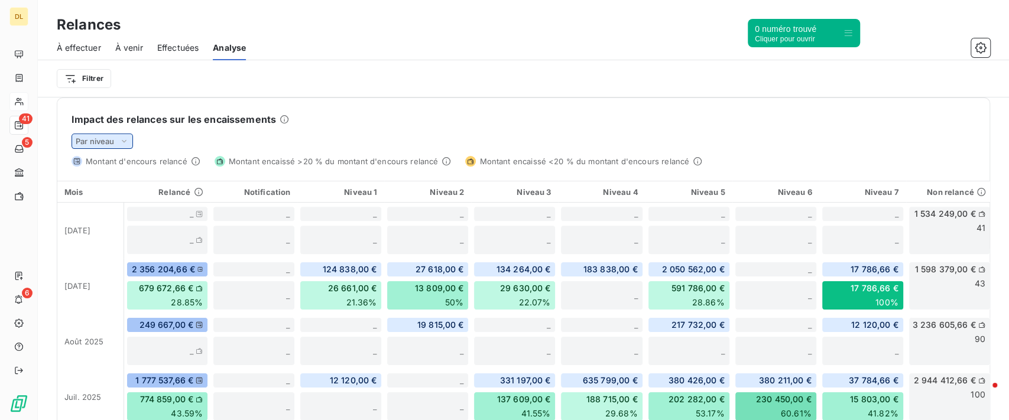
click at [89, 141] on span "Par niveau" at bounding box center [95, 140] width 39 height 9
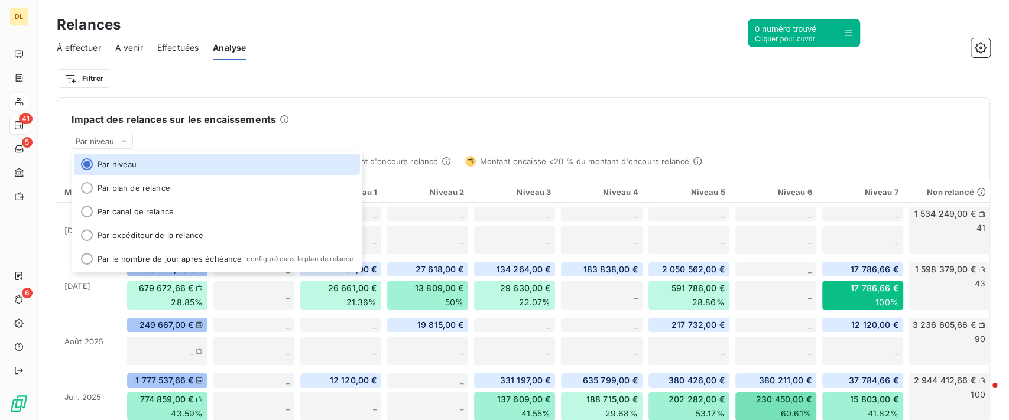
click at [437, 99] on div "Impact des relances sur les encaissements Par niveau Par niveau Par plan de rel…" at bounding box center [523, 132] width 932 height 69
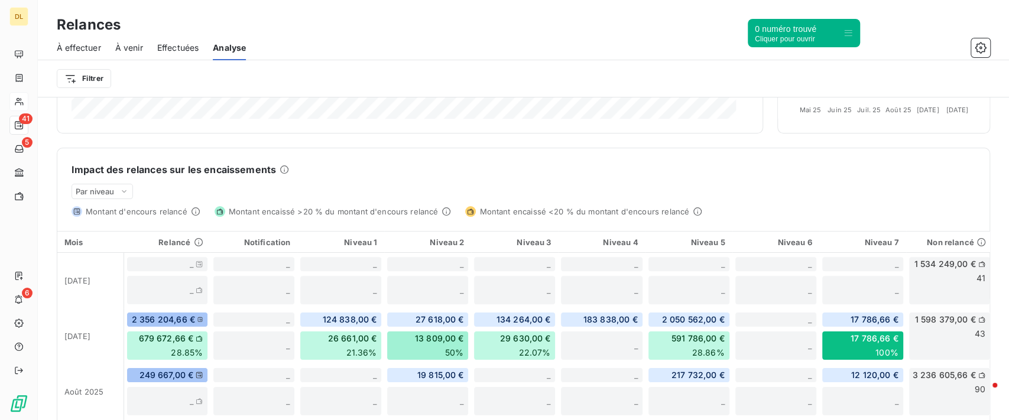
scroll to position [217, 0]
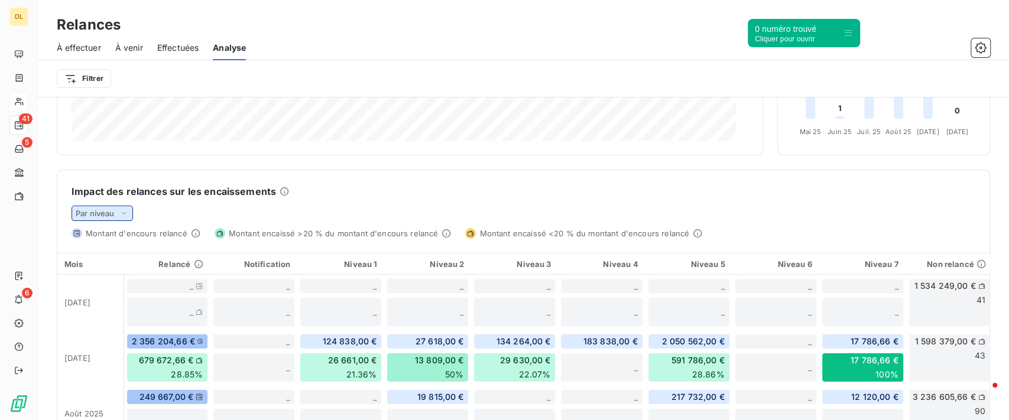
click at [116, 210] on div "Par niveau" at bounding box center [101, 213] width 61 height 15
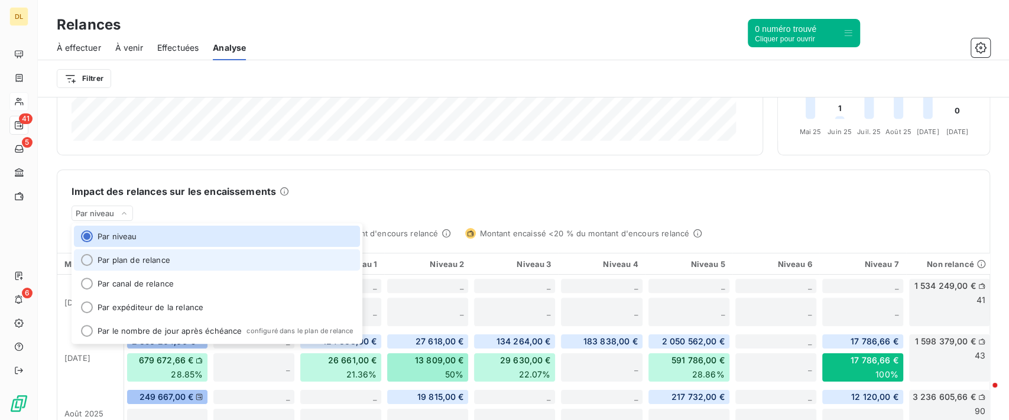
click at [183, 258] on li "Par plan de relance" at bounding box center [217, 259] width 286 height 21
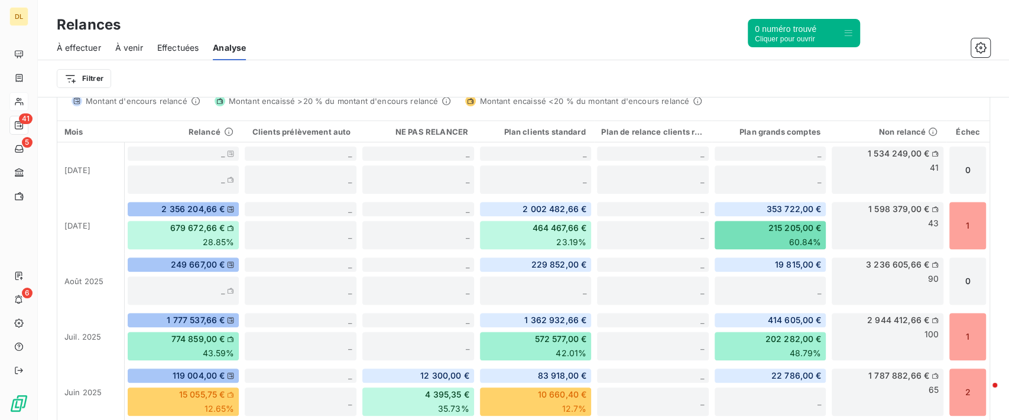
scroll to position [375, 0]
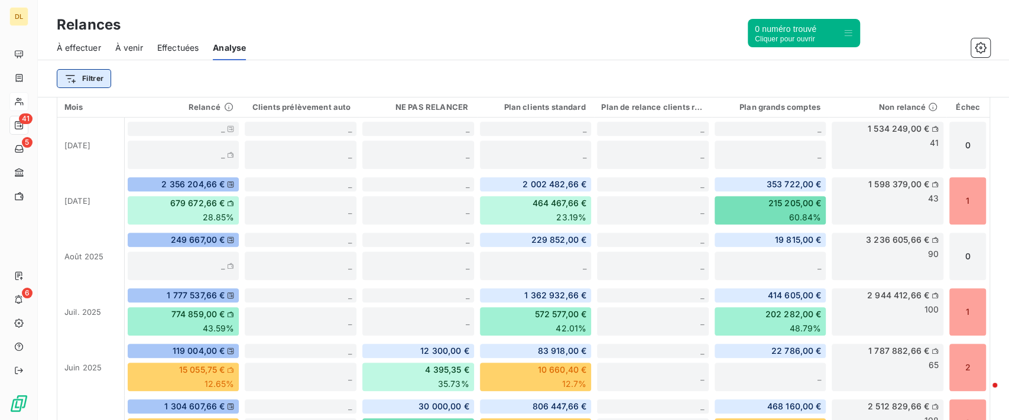
click at [79, 77] on html "DL 41 5 6 Relances À effectuer À venir Effectuées Analyse Filtrer Relances Affi…" at bounding box center [504, 210] width 1009 height 420
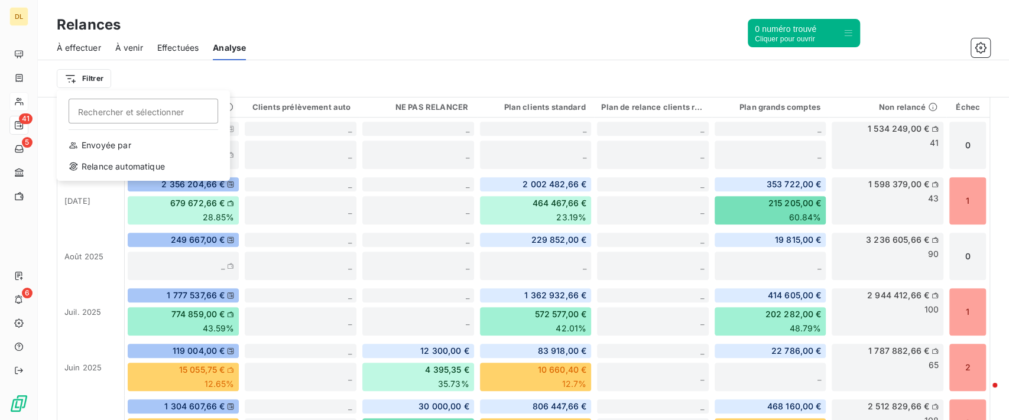
click at [196, 65] on html "DL 41 5 6 Relances À effectuer À venir Effectuées Analyse Filtrer Rechercher et…" at bounding box center [504, 210] width 1009 height 420
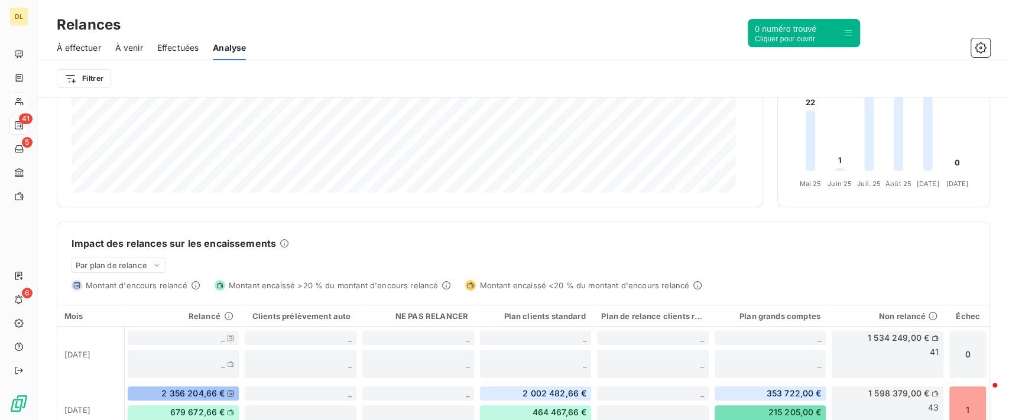
scroll to position [138, 0]
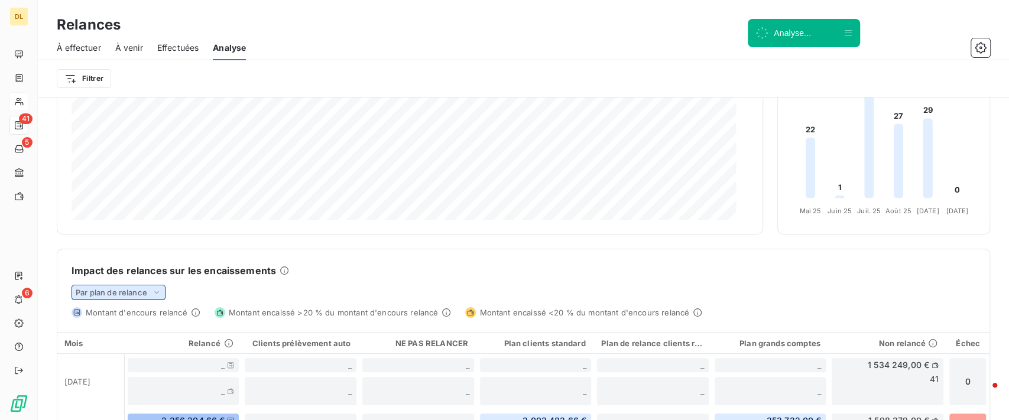
click at [128, 290] on span "Par plan de relance" at bounding box center [111, 292] width 71 height 9
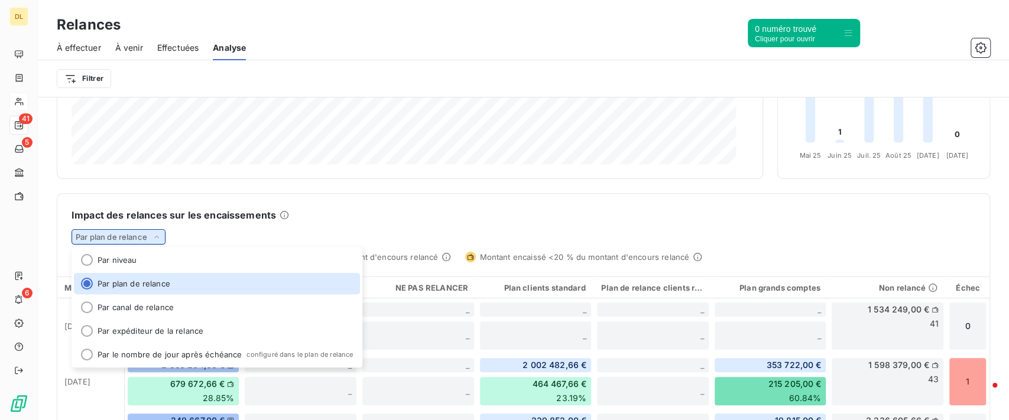
scroll to position [217, 0]
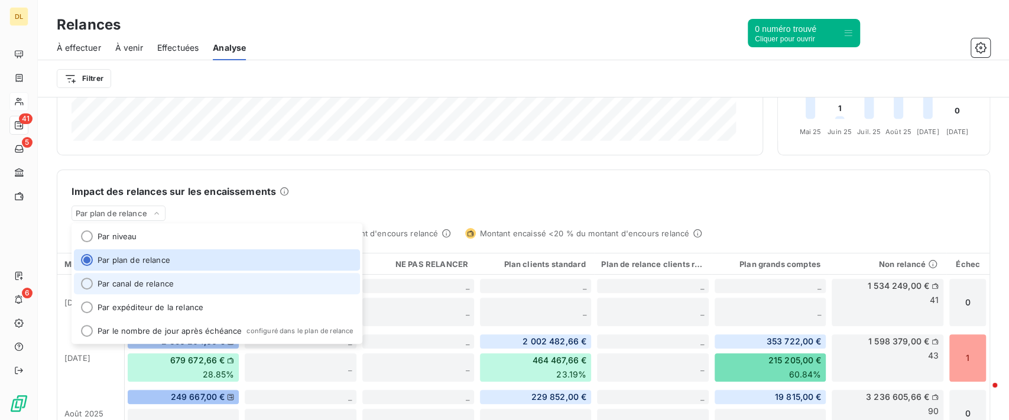
click at [157, 284] on li "Par canal de relance" at bounding box center [217, 283] width 286 height 21
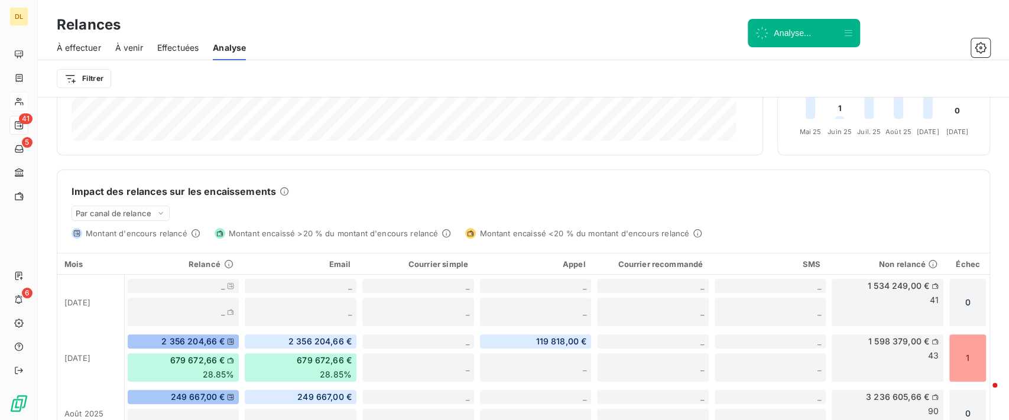
scroll to position [296, 0]
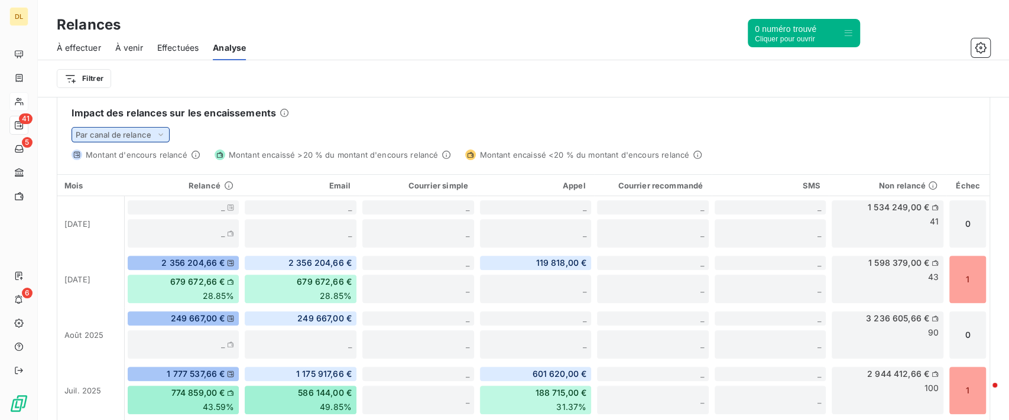
click at [147, 134] on span "Par canal de relance" at bounding box center [114, 134] width 76 height 9
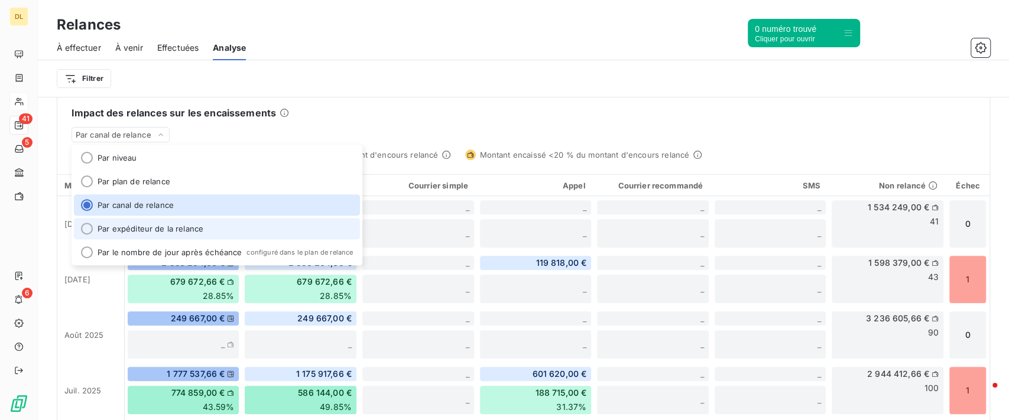
click at [142, 223] on li "Par expéditeur de la relance" at bounding box center [217, 228] width 286 height 21
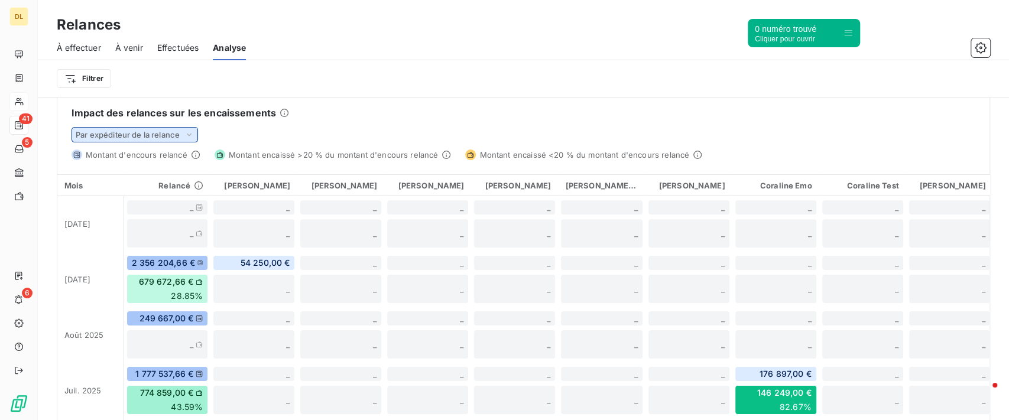
click at [188, 131] on icon at bounding box center [188, 135] width 9 height 12
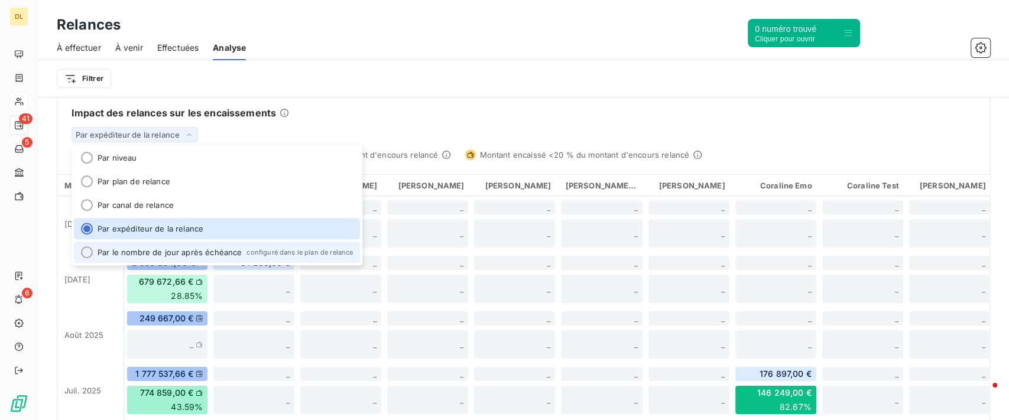
click at [186, 252] on li "Par le nombre de jour après échéance configuré dans le plan de relance" at bounding box center [217, 252] width 286 height 21
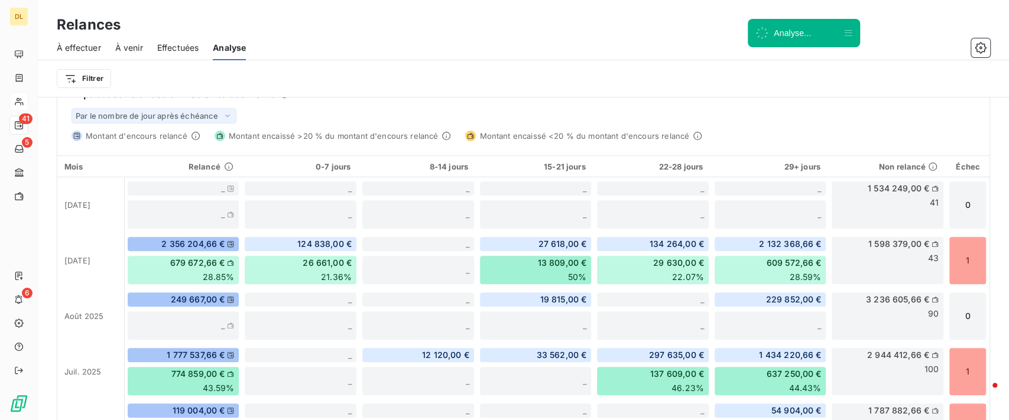
scroll to position [236, 0]
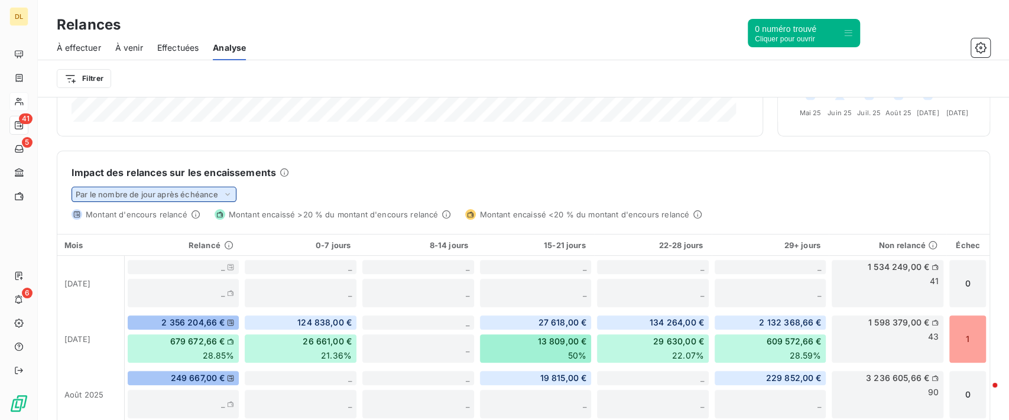
click at [125, 190] on span "Par le nombre de jour après échéance" at bounding box center [147, 194] width 142 height 9
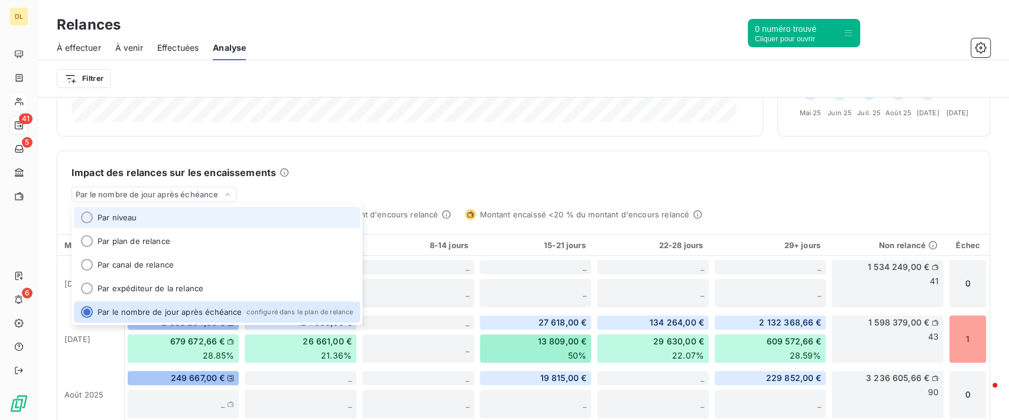
click at [99, 217] on li "Par niveau" at bounding box center [217, 217] width 286 height 21
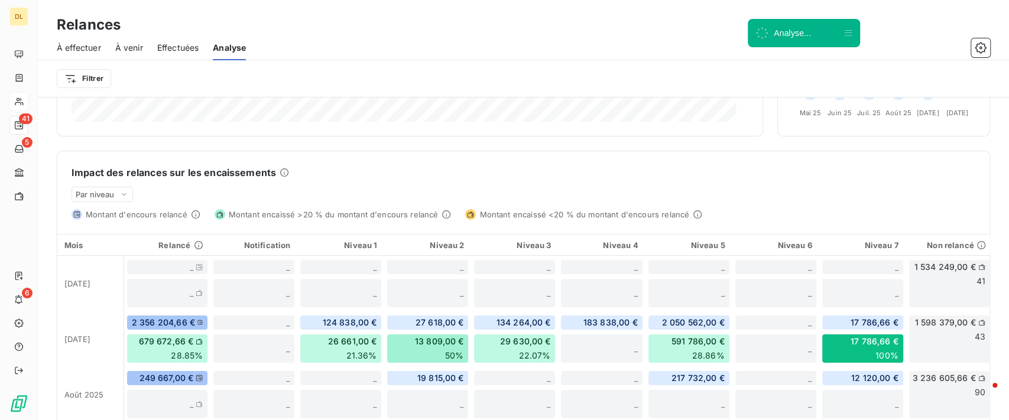
click at [545, 178] on div "Impact des relances sur les encaissements" at bounding box center [522, 172] width 903 height 14
click at [111, 195] on span "Par niveau" at bounding box center [95, 194] width 39 height 9
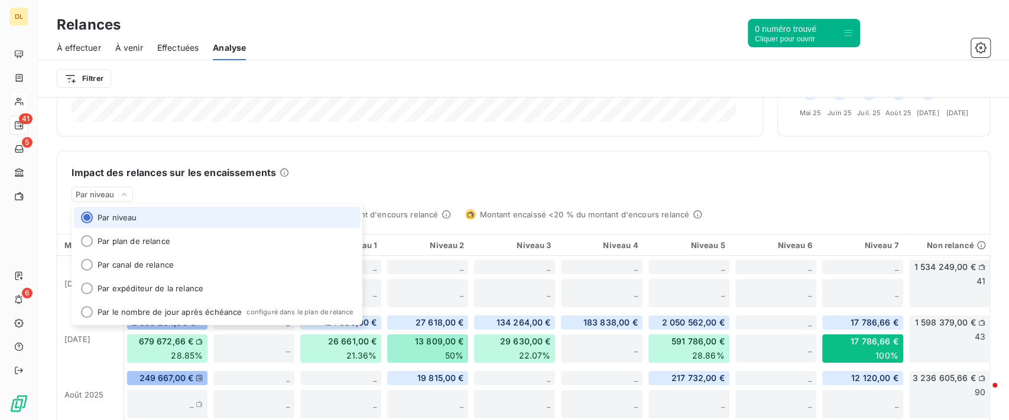
click at [416, 177] on div "Impact des relances sur les encaissements" at bounding box center [522, 172] width 903 height 14
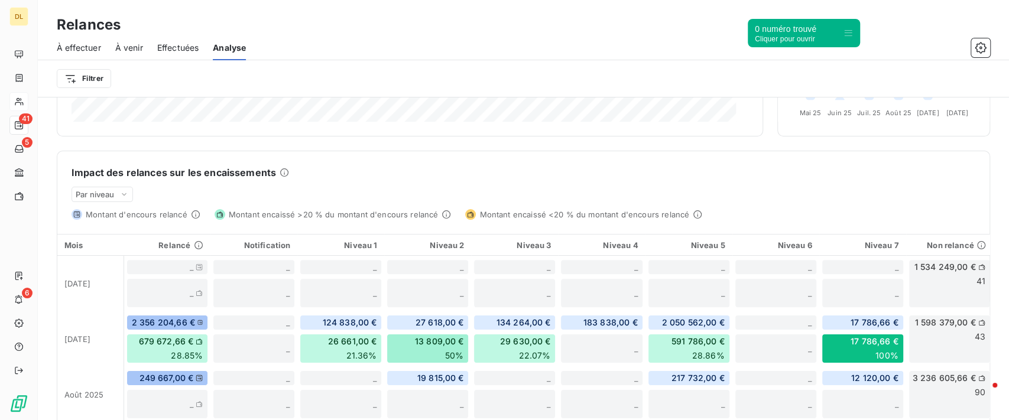
scroll to position [0, 0]
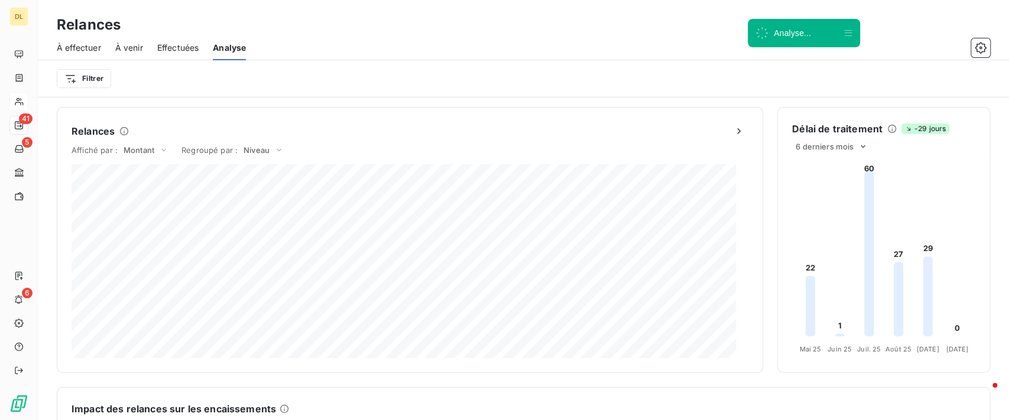
click at [86, 49] on span "À effectuer" at bounding box center [79, 48] width 44 height 12
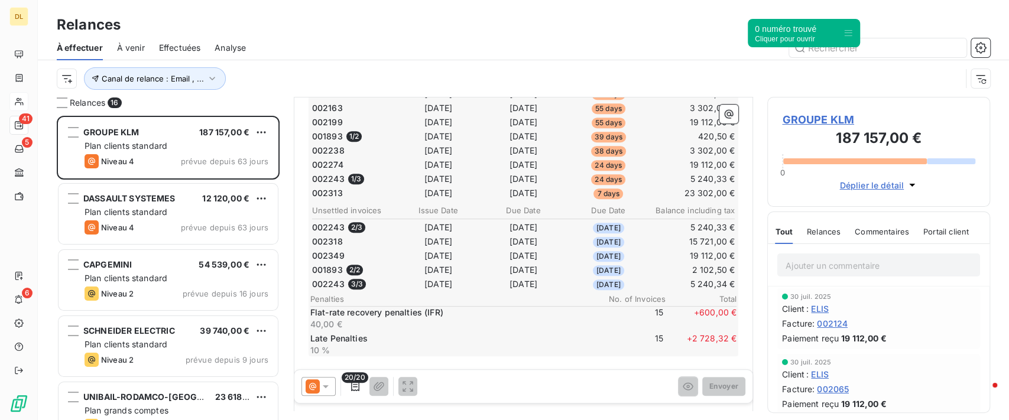
scroll to position [473, 0]
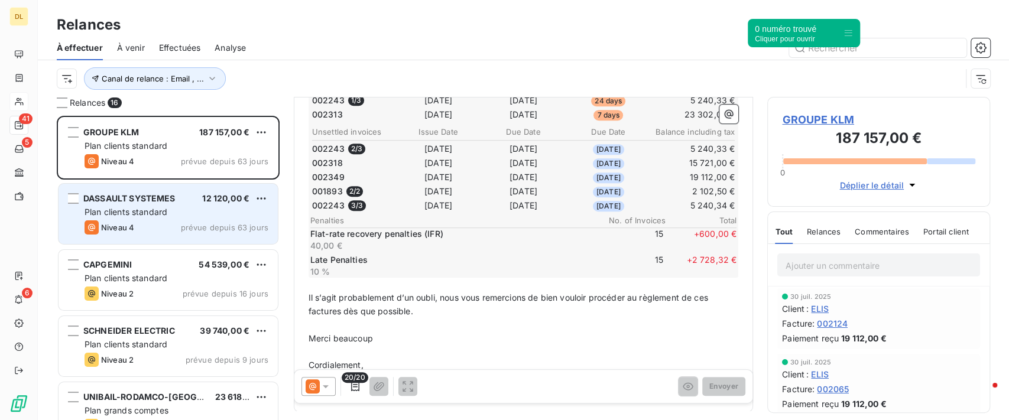
click at [222, 223] on span "prévue depuis 63 jours" at bounding box center [224, 227] width 87 height 9
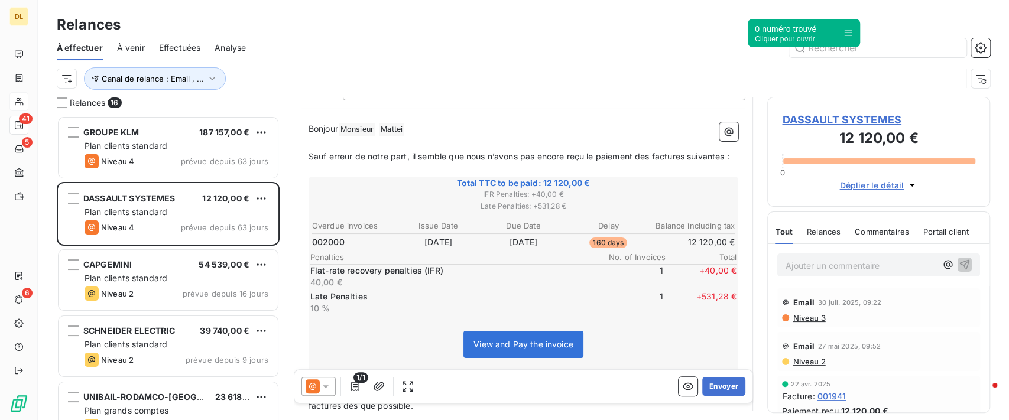
scroll to position [116, 0]
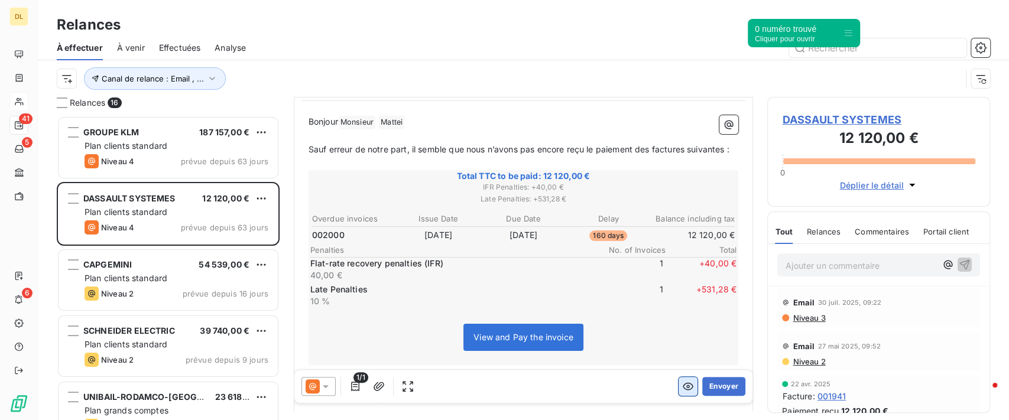
click at [681, 385] on button "button" at bounding box center [687, 386] width 19 height 19
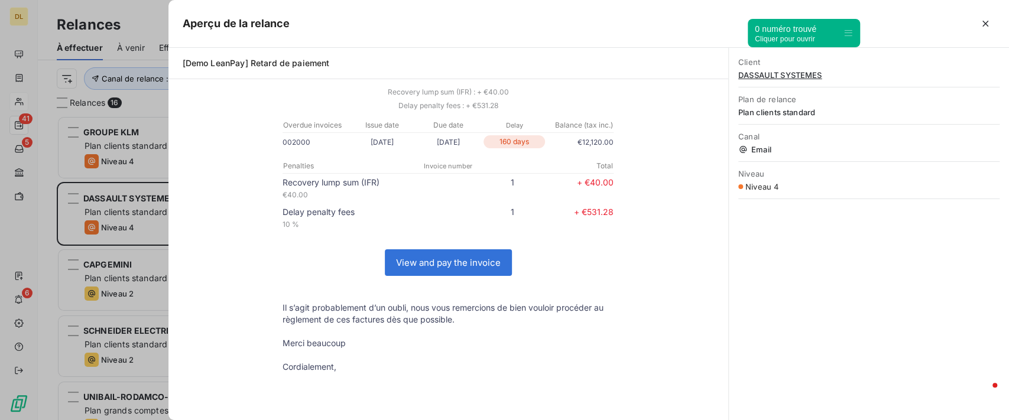
scroll to position [292, 210]
click at [981, 19] on icon "button" at bounding box center [985, 24] width 12 height 12
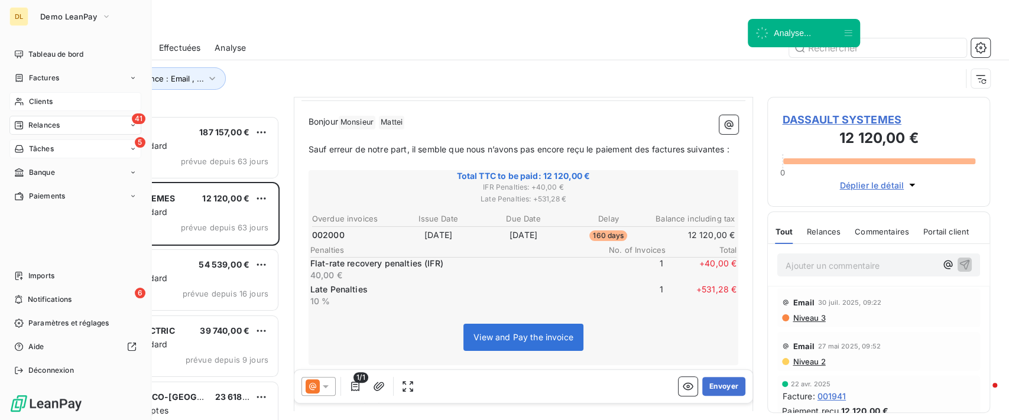
click at [80, 145] on div "5 Tâches" at bounding box center [75, 148] width 132 height 19
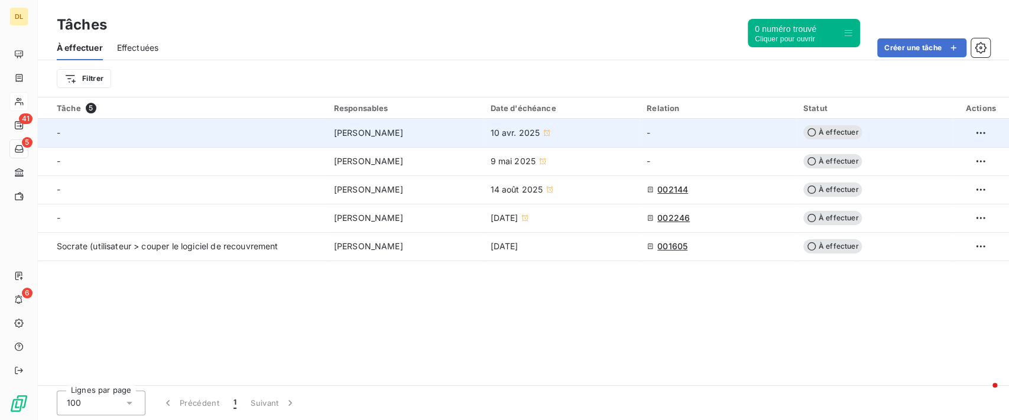
click at [808, 135] on icon at bounding box center [810, 132] width 9 height 9
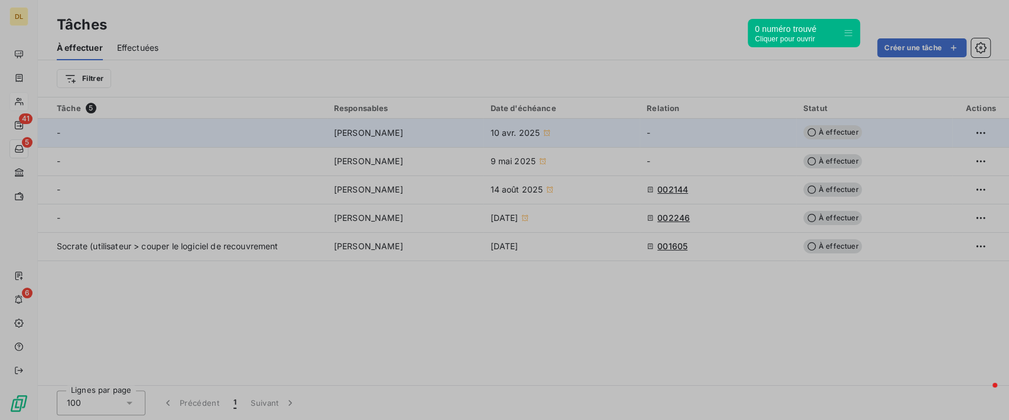
type input "10/04/2025"
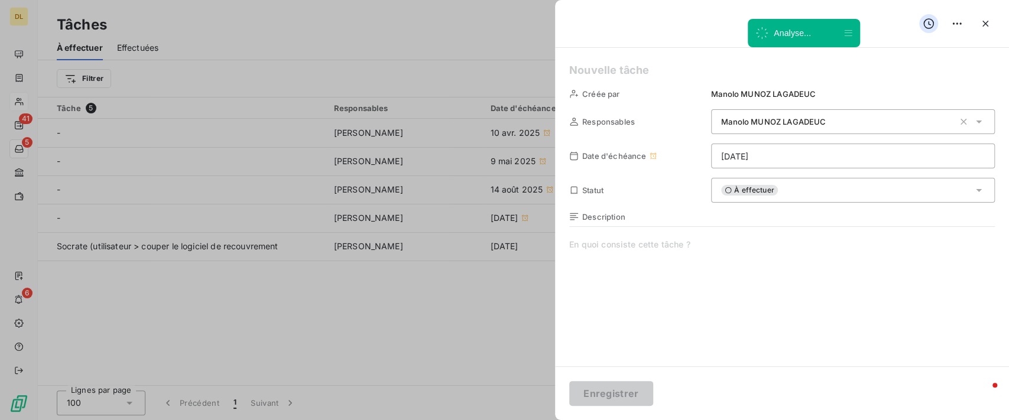
click at [783, 187] on div "À effectuer" at bounding box center [853, 190] width 284 height 25
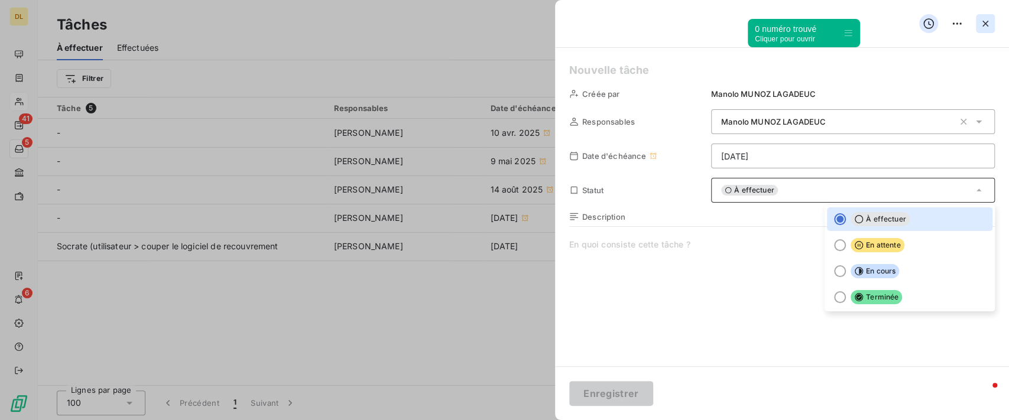
click at [984, 27] on icon "button" at bounding box center [985, 24] width 12 height 12
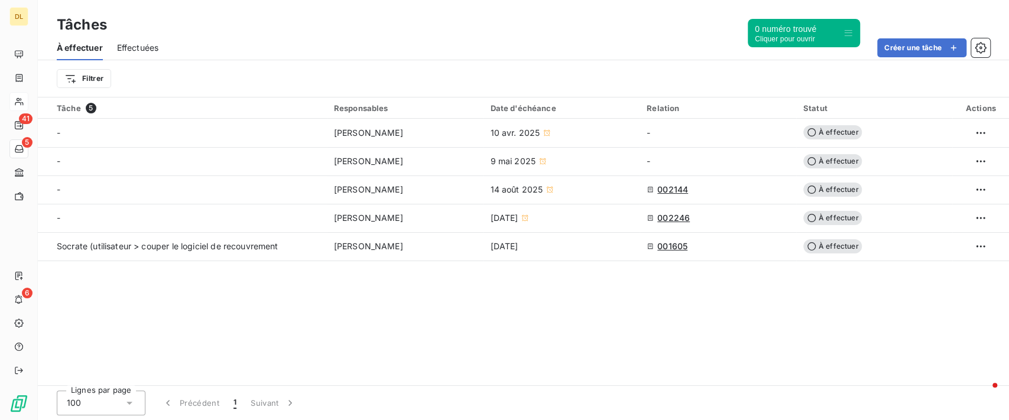
click at [138, 44] on span "Effectuées" at bounding box center [138, 48] width 42 height 12
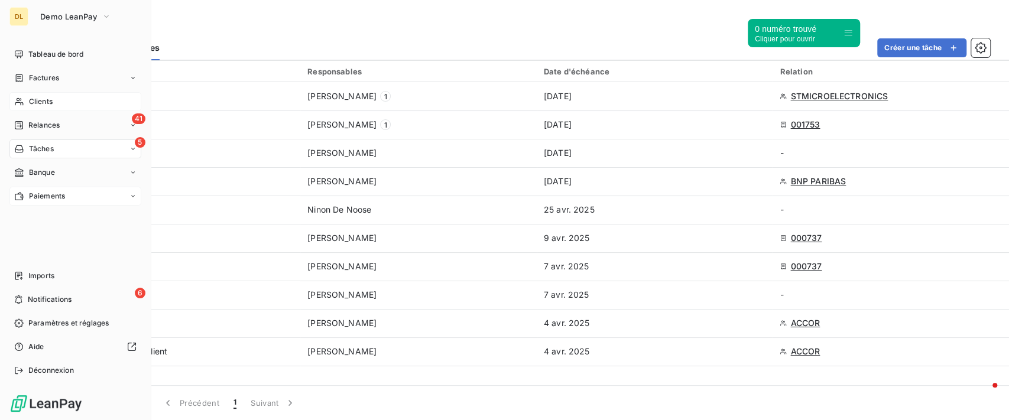
click at [61, 197] on span "Paiements" at bounding box center [47, 196] width 36 height 11
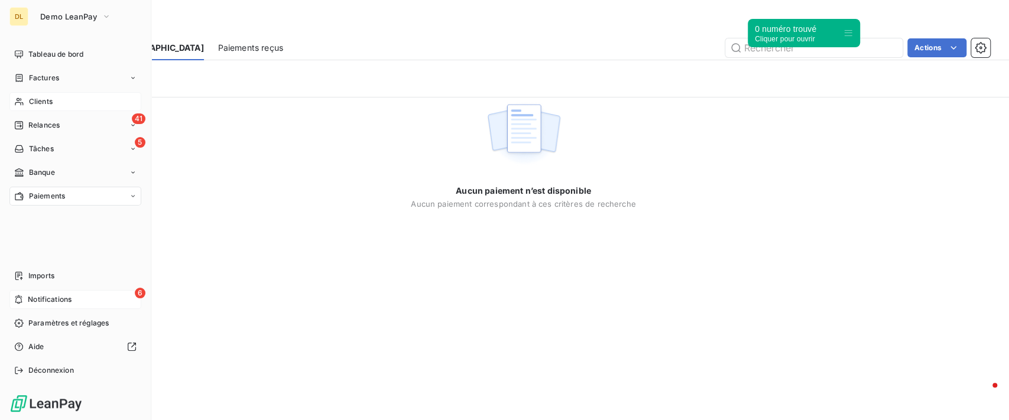
click at [66, 295] on span "Notifications" at bounding box center [50, 299] width 44 height 11
click at [41, 54] on span "Tableau de bord" at bounding box center [55, 54] width 55 height 11
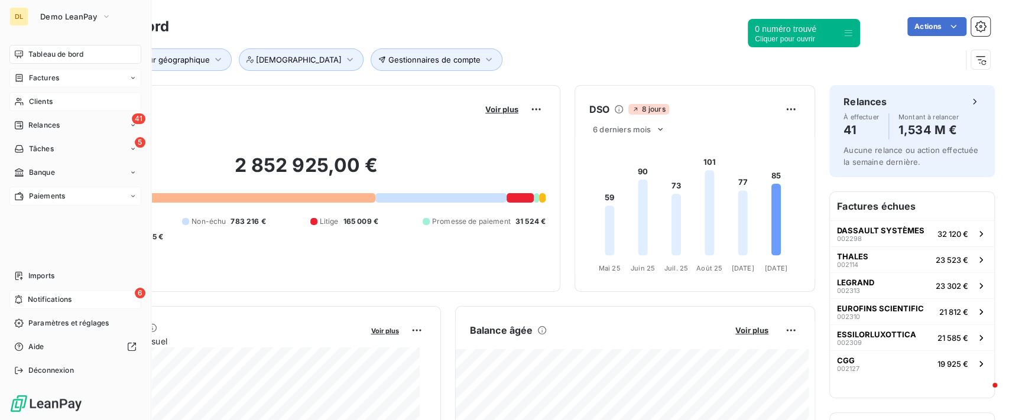
click at [81, 83] on div "Factures" at bounding box center [75, 78] width 132 height 19
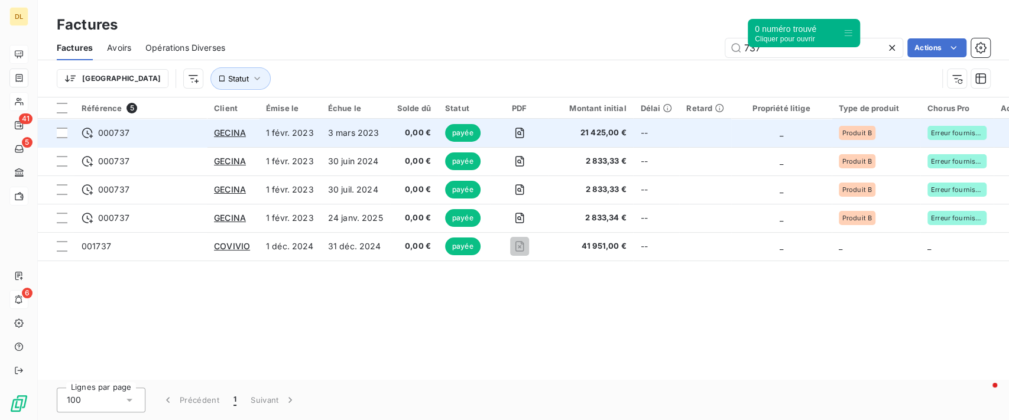
click at [635, 135] on td "--" at bounding box center [656, 133] width 46 height 28
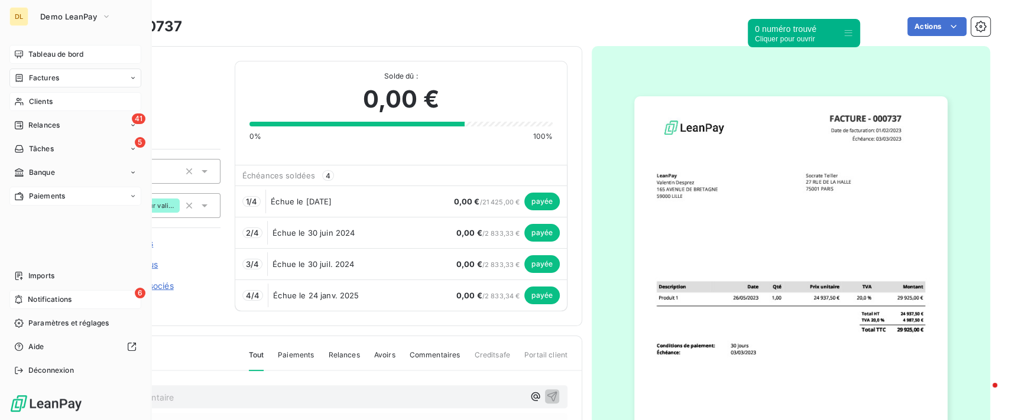
click at [12, 58] on div "Tableau de bord" at bounding box center [75, 54] width 132 height 19
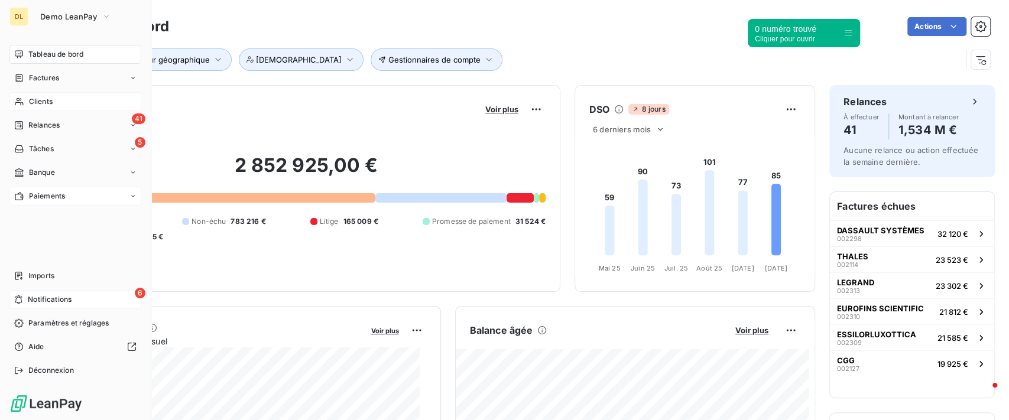
click at [29, 102] on span "Clients" at bounding box center [41, 101] width 24 height 11
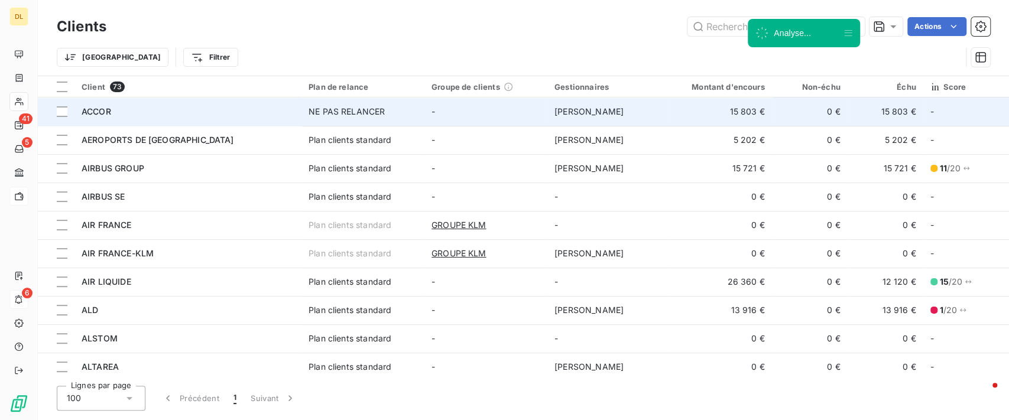
click at [606, 115] on td "Claire Girard" at bounding box center [608, 111] width 123 height 28
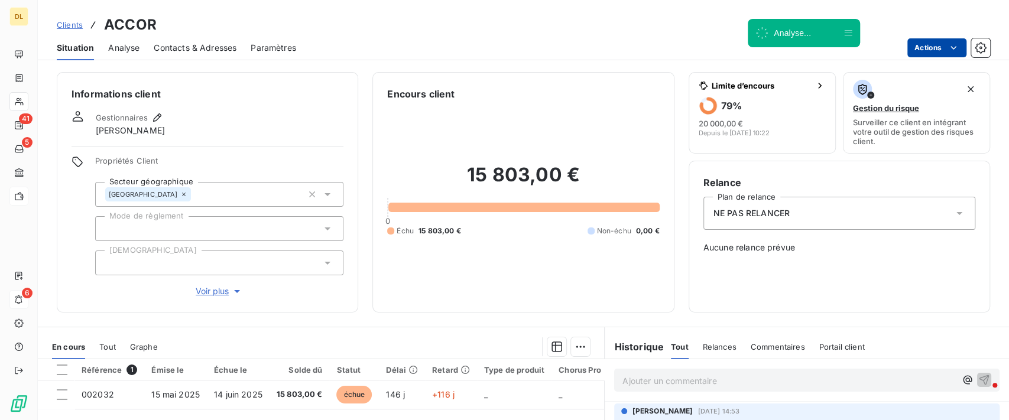
click at [944, 50] on html "DL 41 5 6 Clients ACCOR Situation Analyse Contacts & Adresses Paramètres Action…" at bounding box center [504, 210] width 1009 height 420
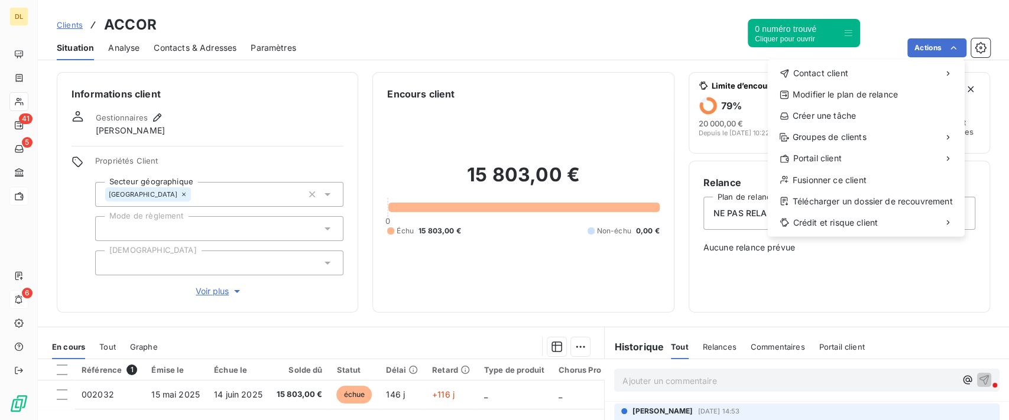
click at [19, 324] on html "DL 41 5 6 Clients ACCOR Situation Analyse Contacts & Adresses Paramètres Action…" at bounding box center [504, 210] width 1009 height 420
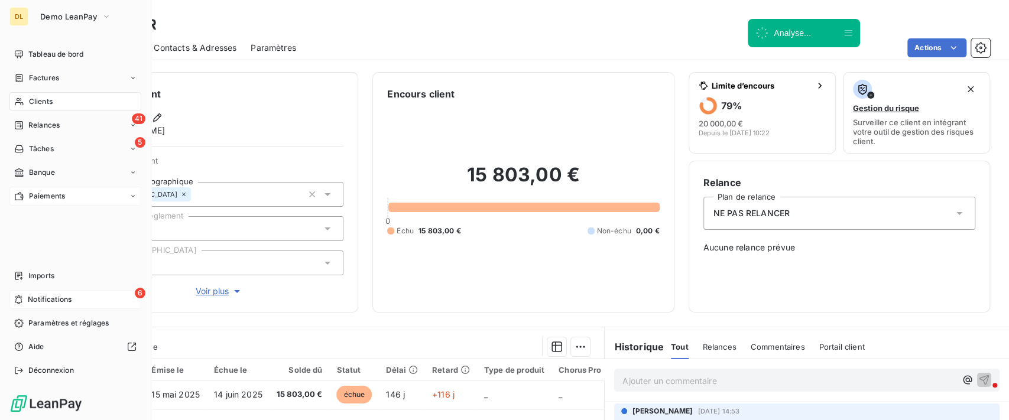
click at [19, 324] on icon at bounding box center [18, 322] width 9 height 9
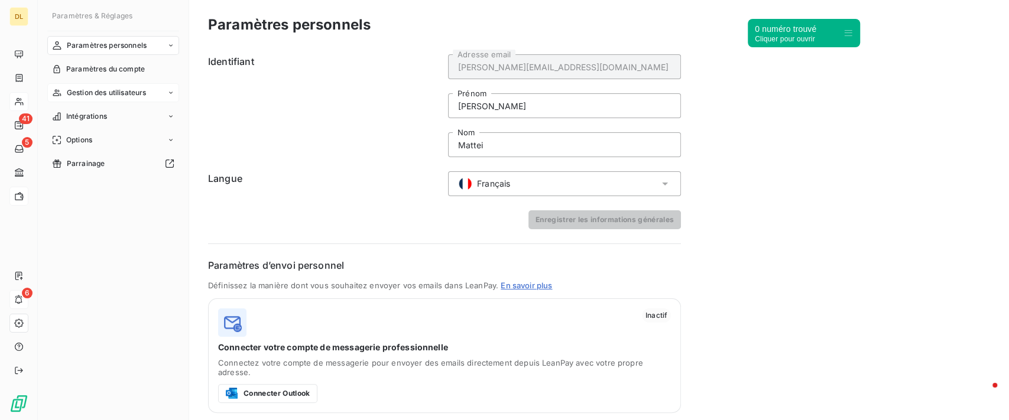
click at [131, 95] on span "Gestion des utilisateurs" at bounding box center [107, 92] width 80 height 11
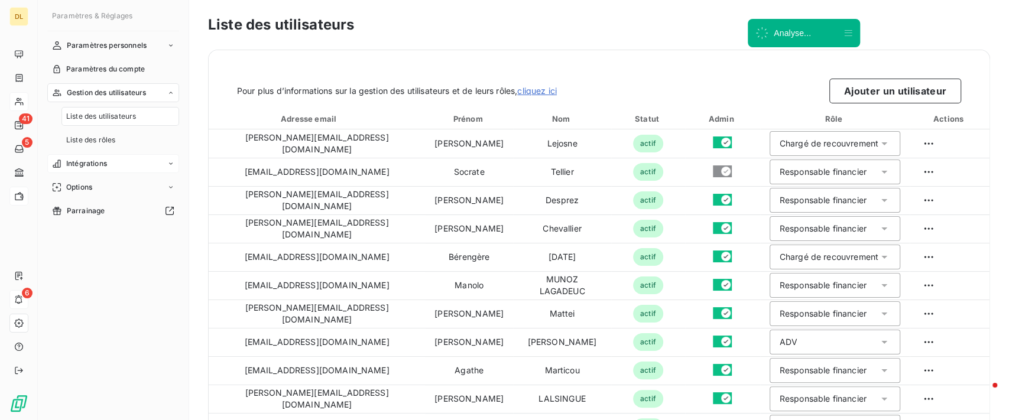
click at [113, 159] on div "Intégrations" at bounding box center [113, 163] width 132 height 19
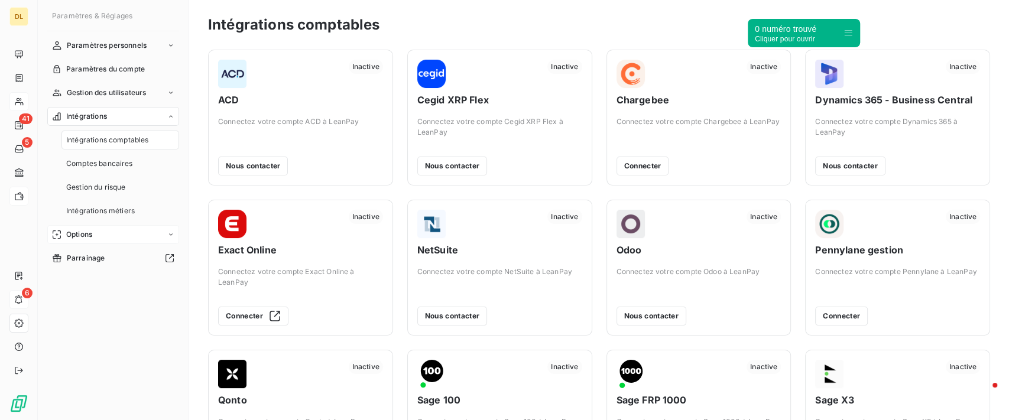
click at [125, 234] on div "Options" at bounding box center [113, 234] width 132 height 19
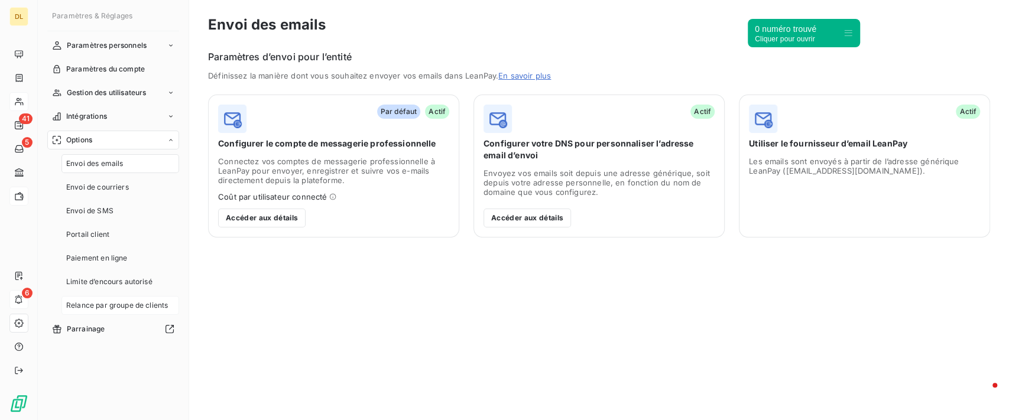
click at [113, 300] on span "Relance par groupe de clients" at bounding box center [117, 305] width 102 height 11
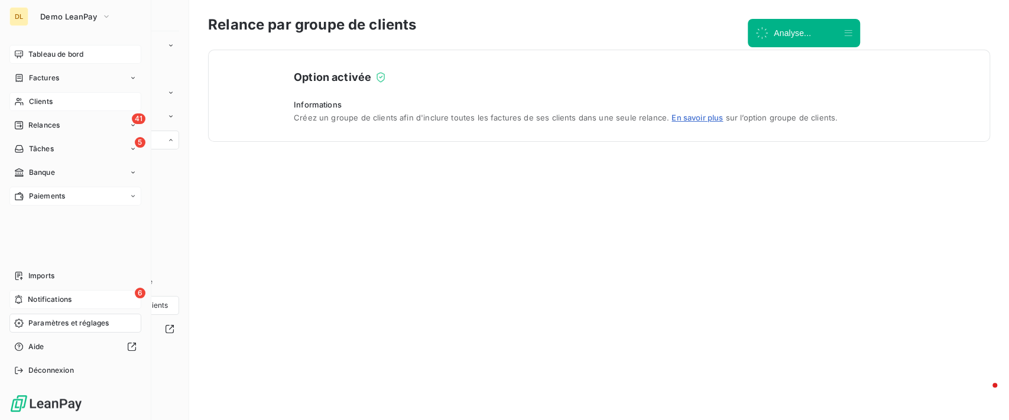
click at [19, 59] on div "Tableau de bord" at bounding box center [75, 54] width 132 height 19
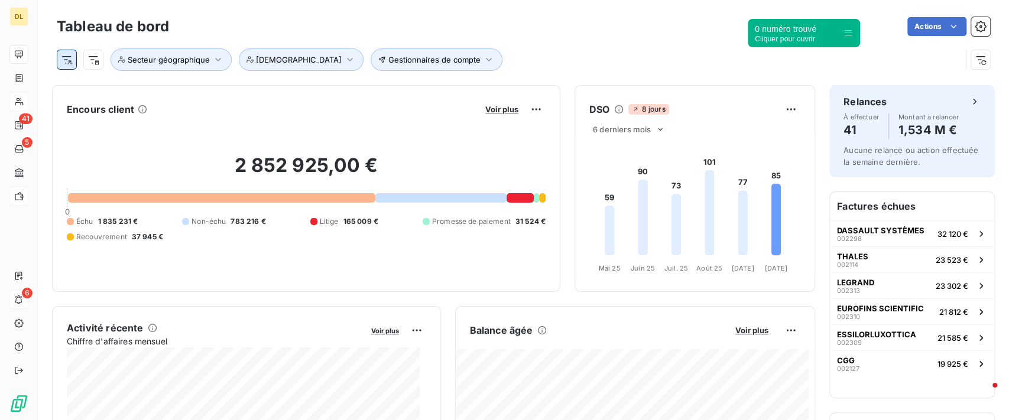
click at [73, 61] on html "DL 41 5 6 Tableau de bord Actions Gestionnaires de compte Secteur géographique …" at bounding box center [504, 210] width 1009 height 420
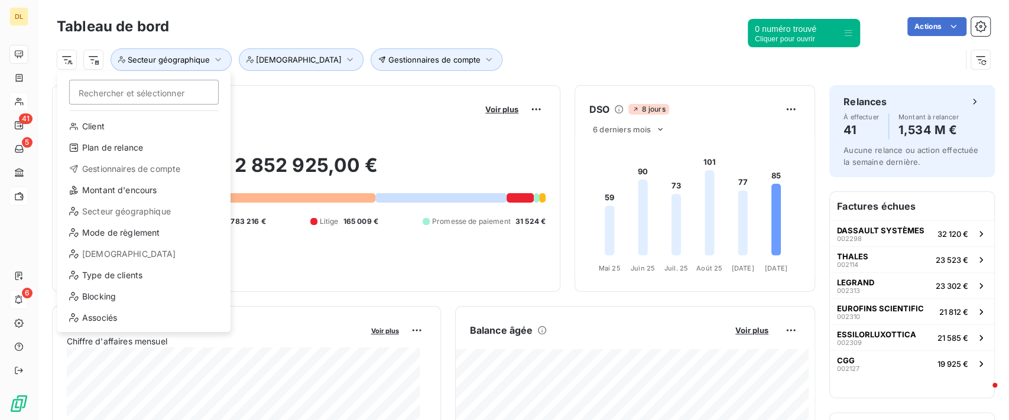
click at [805, 232] on html "DL 41 5 6 Tableau de bord Actions Rechercher et sélectionner Client Plan de rel…" at bounding box center [504, 210] width 1009 height 420
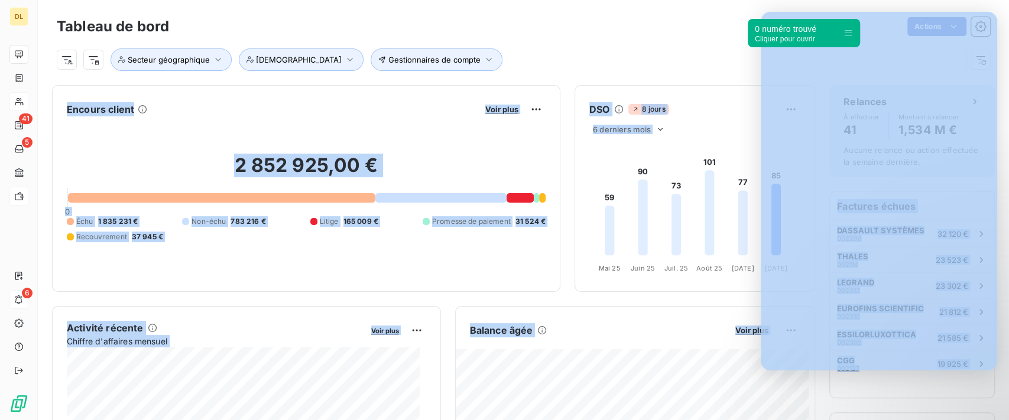
drag, startPoint x: 794, startPoint y: 22, endPoint x: 558, endPoint y: 56, distance: 238.2
click at [558, 56] on body "DL 41 5 6 Tableau de bord Actions Gestionnaires de compte Secteur géographique …" at bounding box center [504, 210] width 1009 height 420
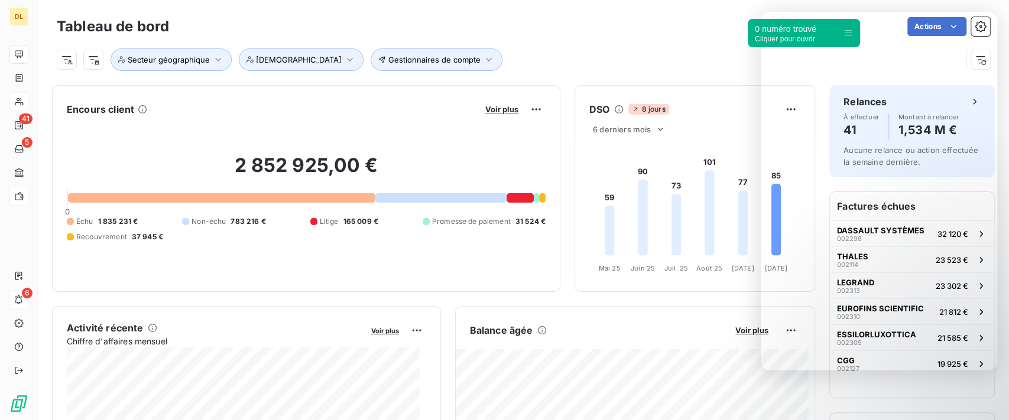
click at [715, 54] on div "Gestionnaires de compte Secteur géographique Risque" at bounding box center [509, 59] width 904 height 22
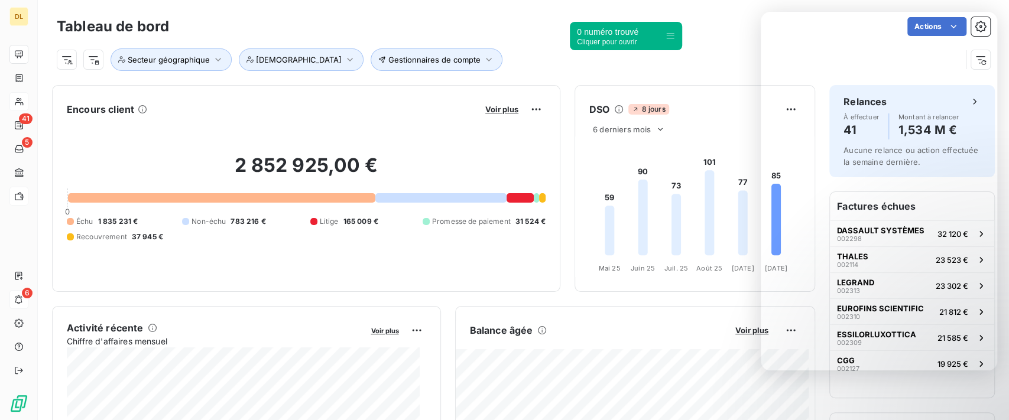
drag, startPoint x: 849, startPoint y: 30, endPoint x: 659, endPoint y: 35, distance: 190.3
click at [666, 35] on icon at bounding box center [670, 36] width 8 height 6
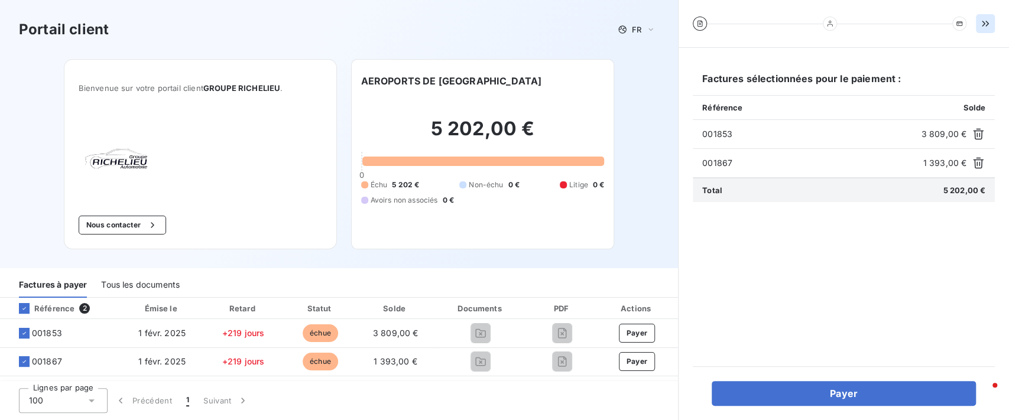
click at [990, 18] on icon "button" at bounding box center [985, 24] width 12 height 12
